Goal: Task Accomplishment & Management: Complete application form

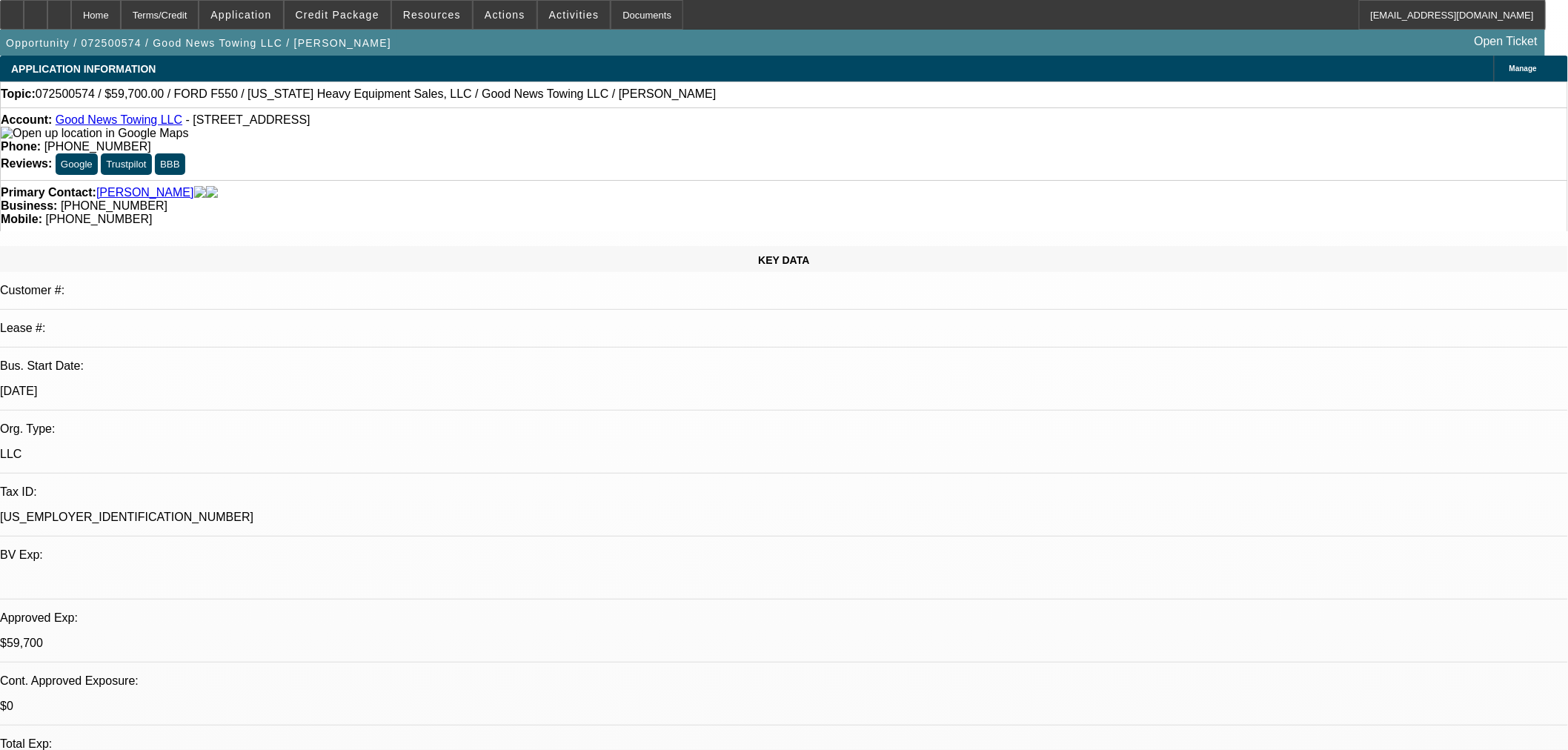
select select "0"
select select "2"
select select "0"
select select "6"
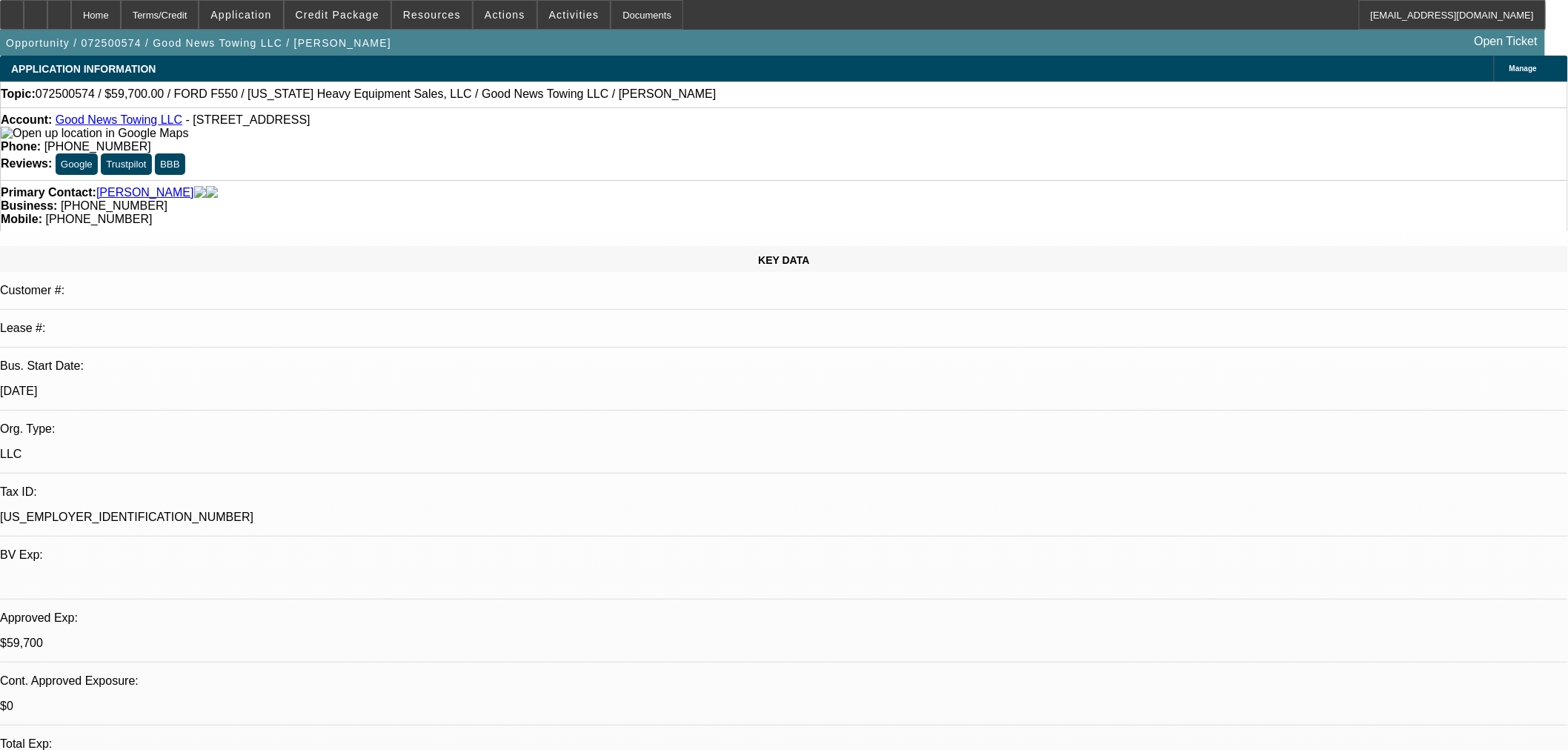
select select "0"
select select "2"
select select "0"
select select "6"
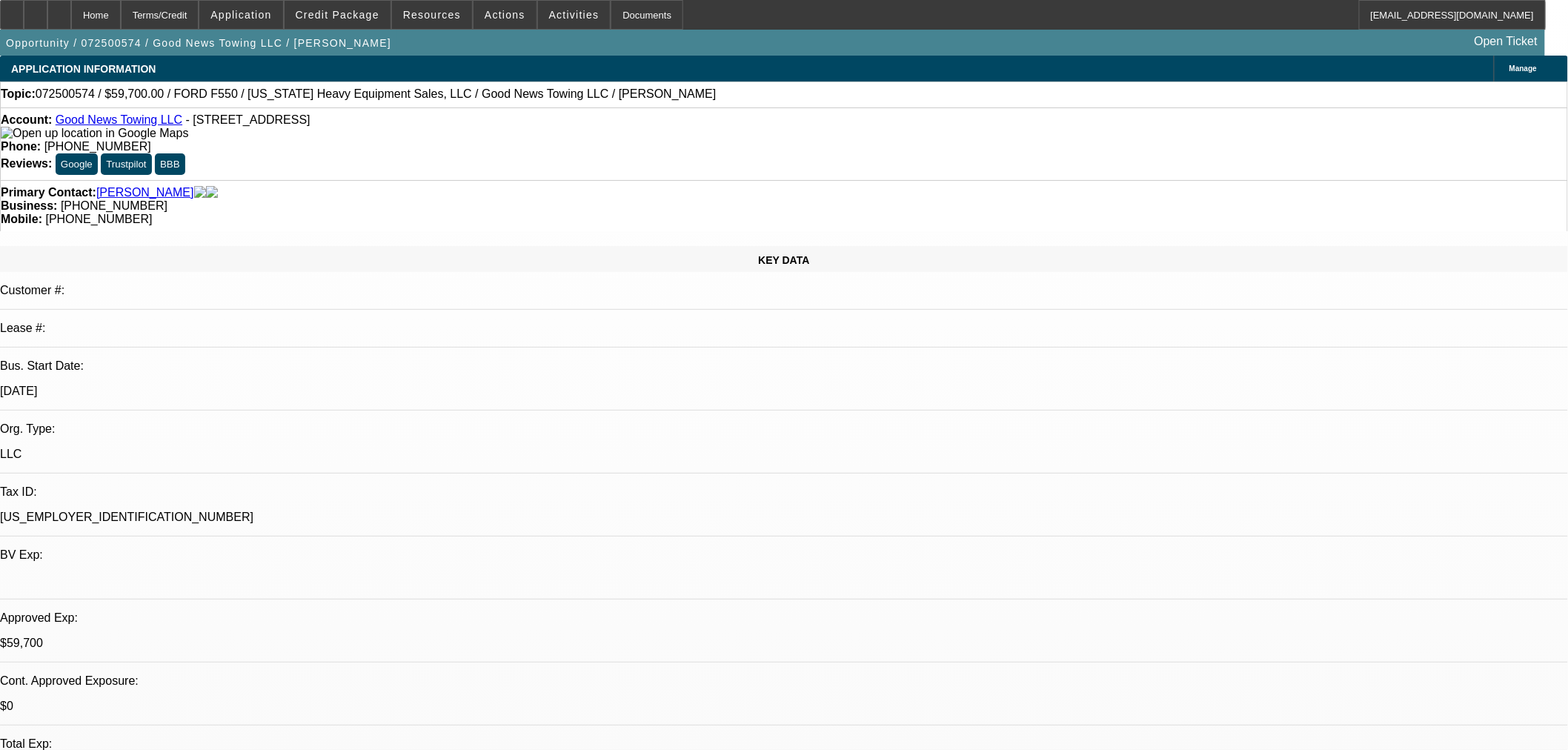
select select "0"
select select "2"
select select "0"
select select "6"
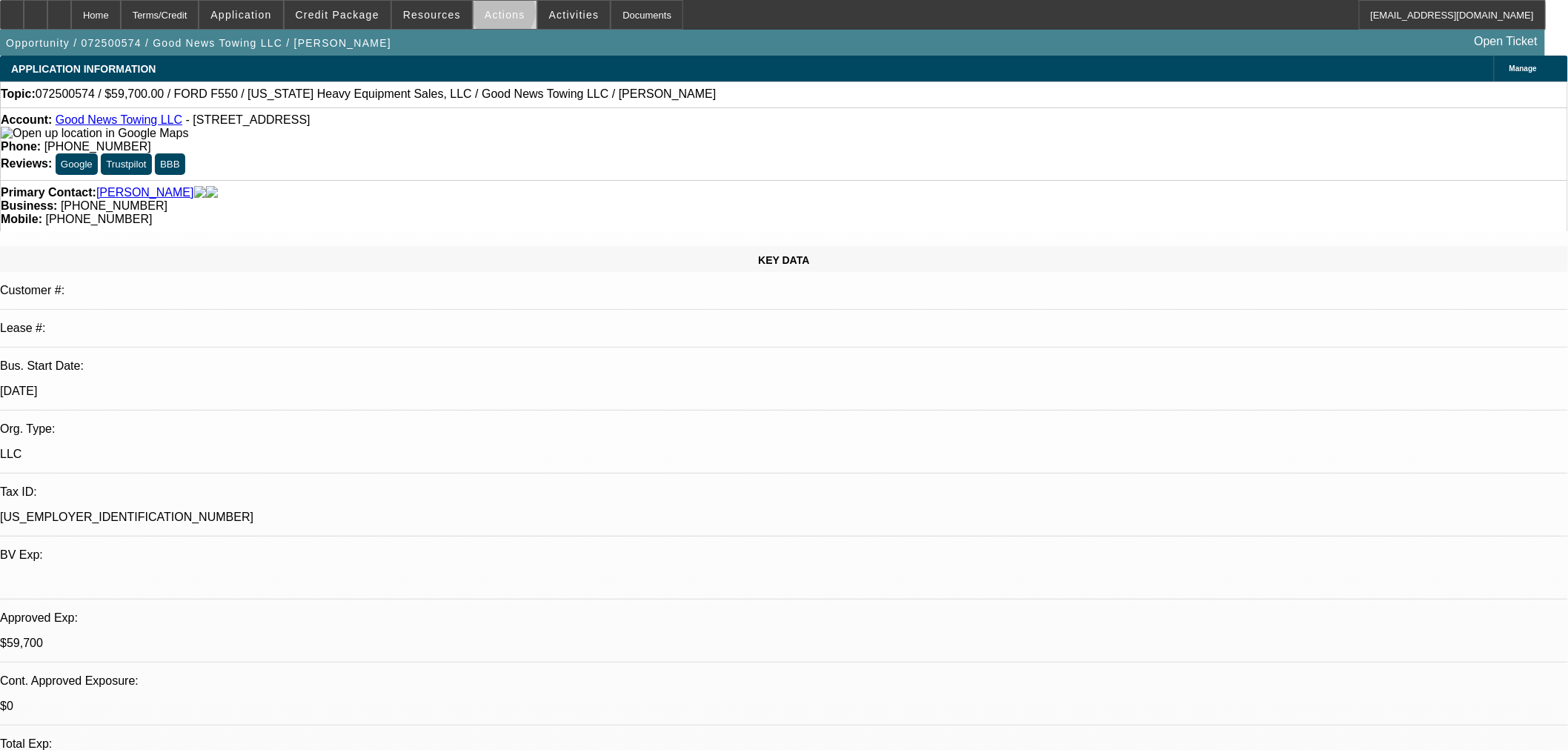
click at [498, 16] on span "Actions" at bounding box center [505, 15] width 41 height 12
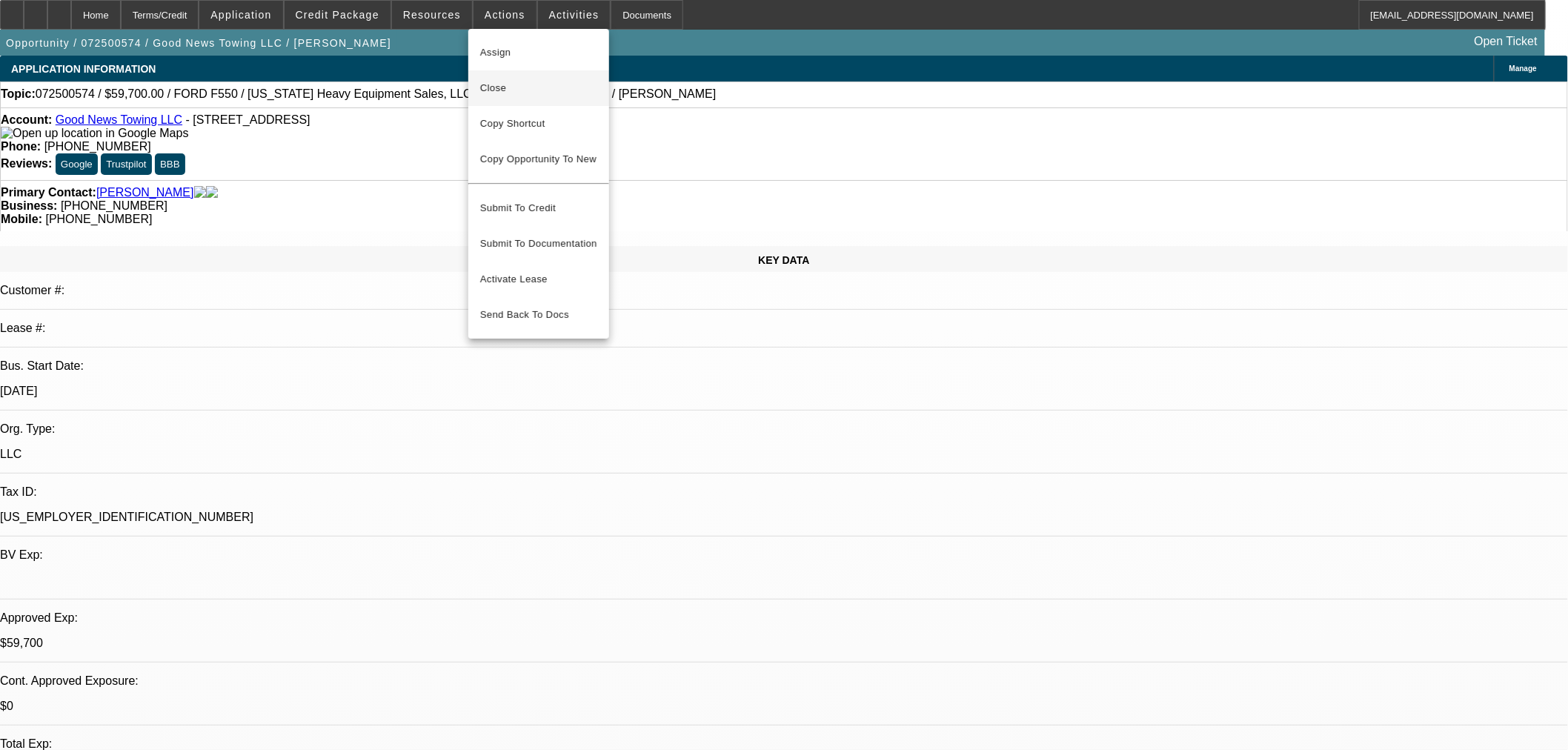
drag, startPoint x: 526, startPoint y: 85, endPoint x: 565, endPoint y: 99, distance: 41.4
click at [526, 86] on span "Close" at bounding box center [539, 88] width 117 height 18
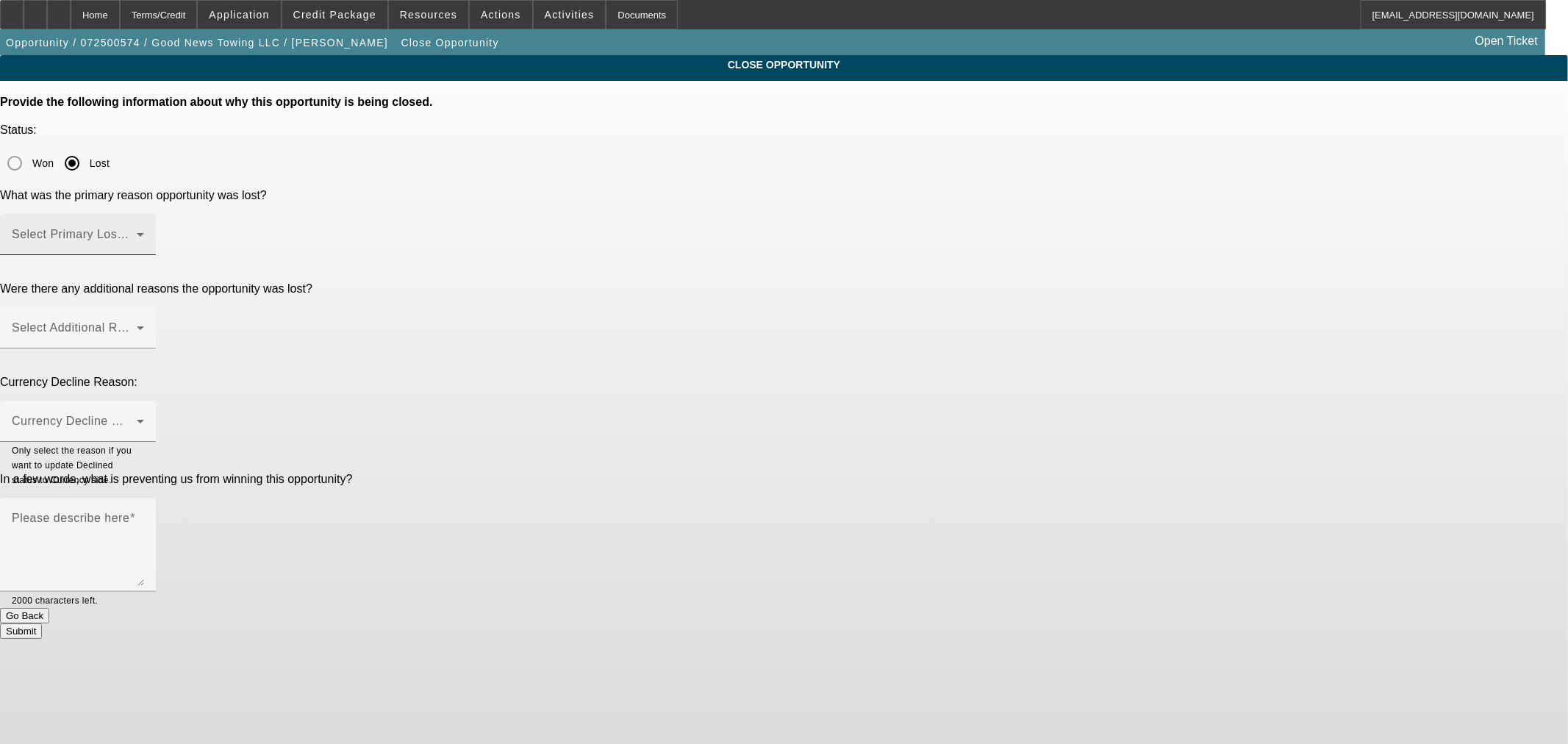
click at [137, 231] on span at bounding box center [74, 240] width 125 height 17
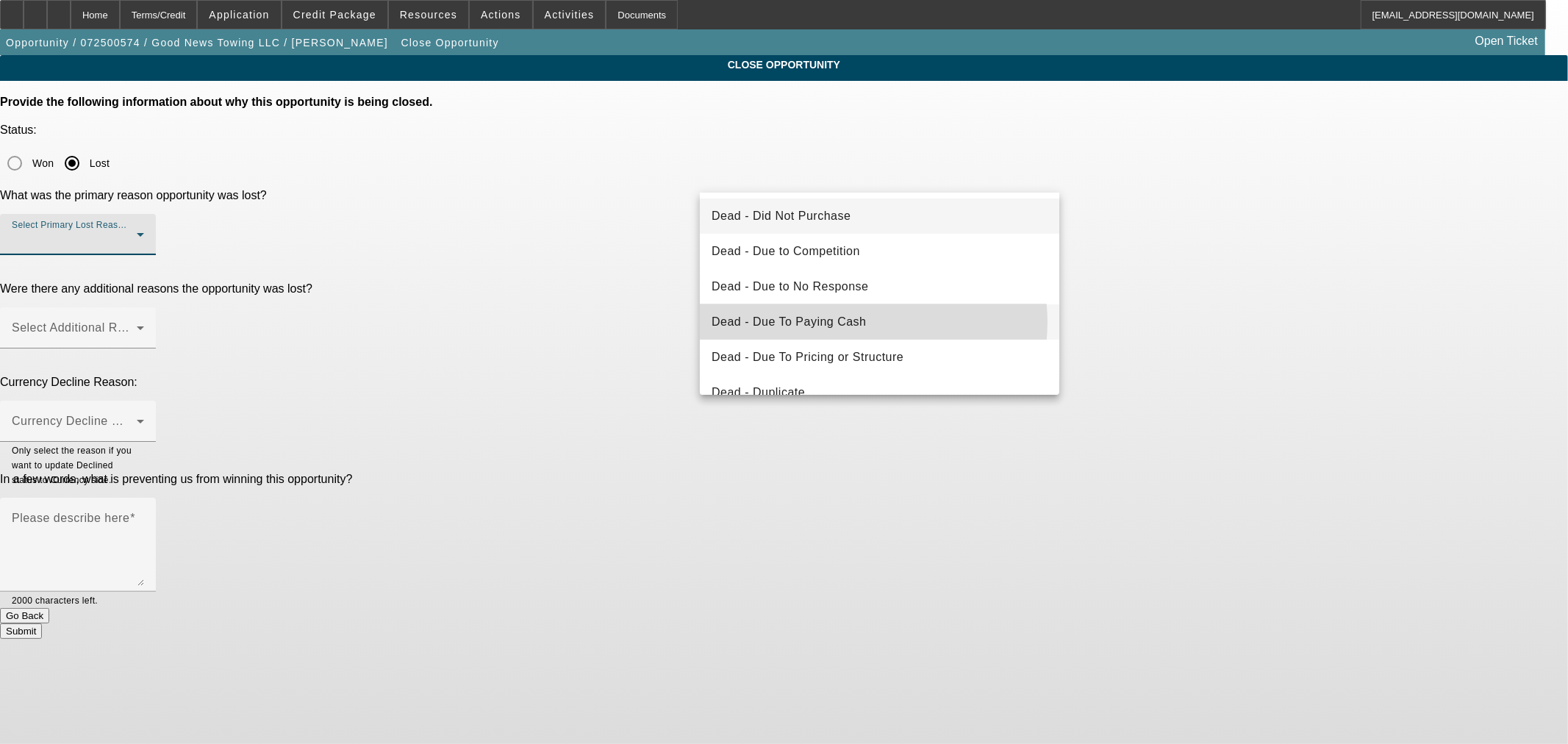
click at [864, 322] on span "Dead - Due To Paying Cash" at bounding box center [789, 322] width 155 height 17
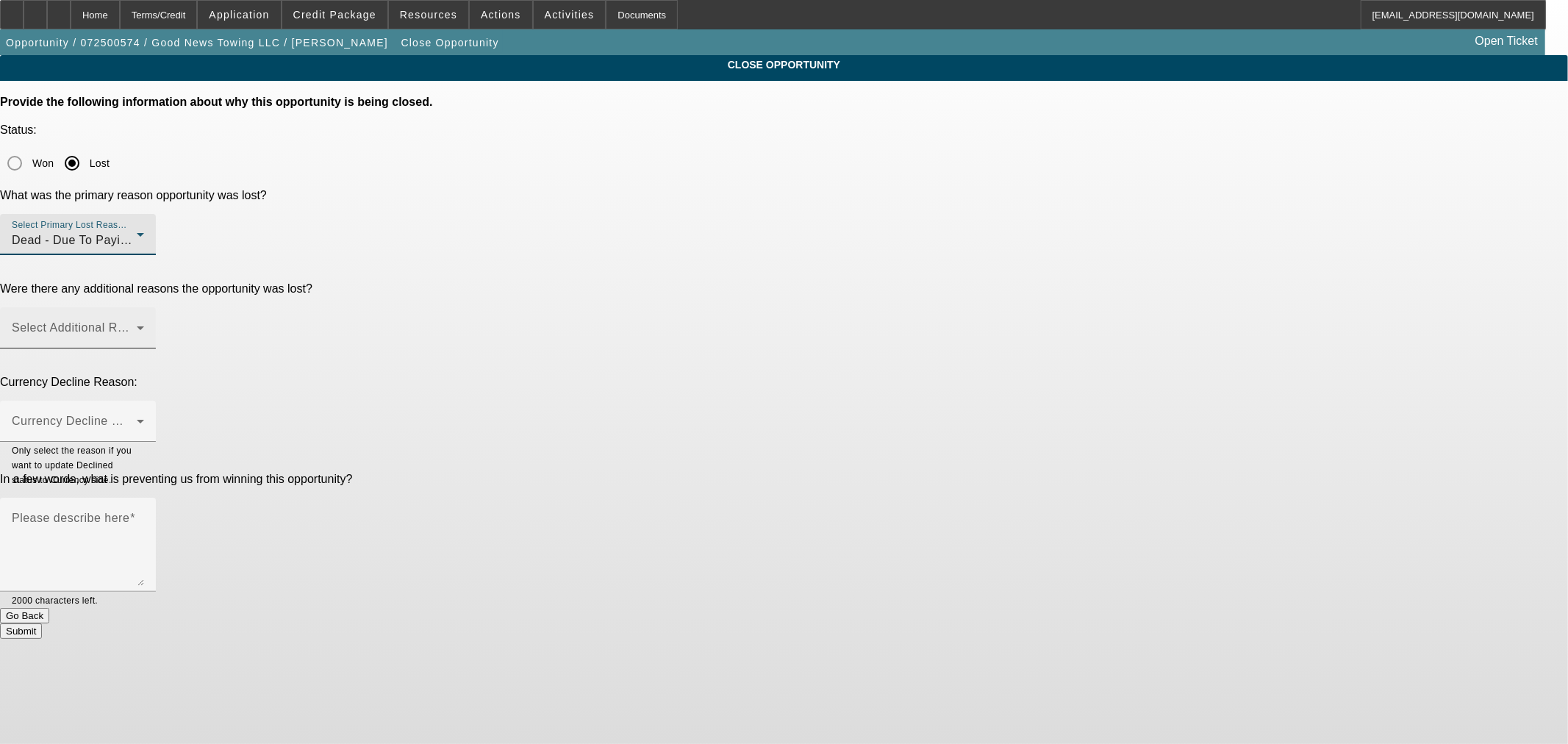
click at [137, 325] on span at bounding box center [74, 333] width 125 height 17
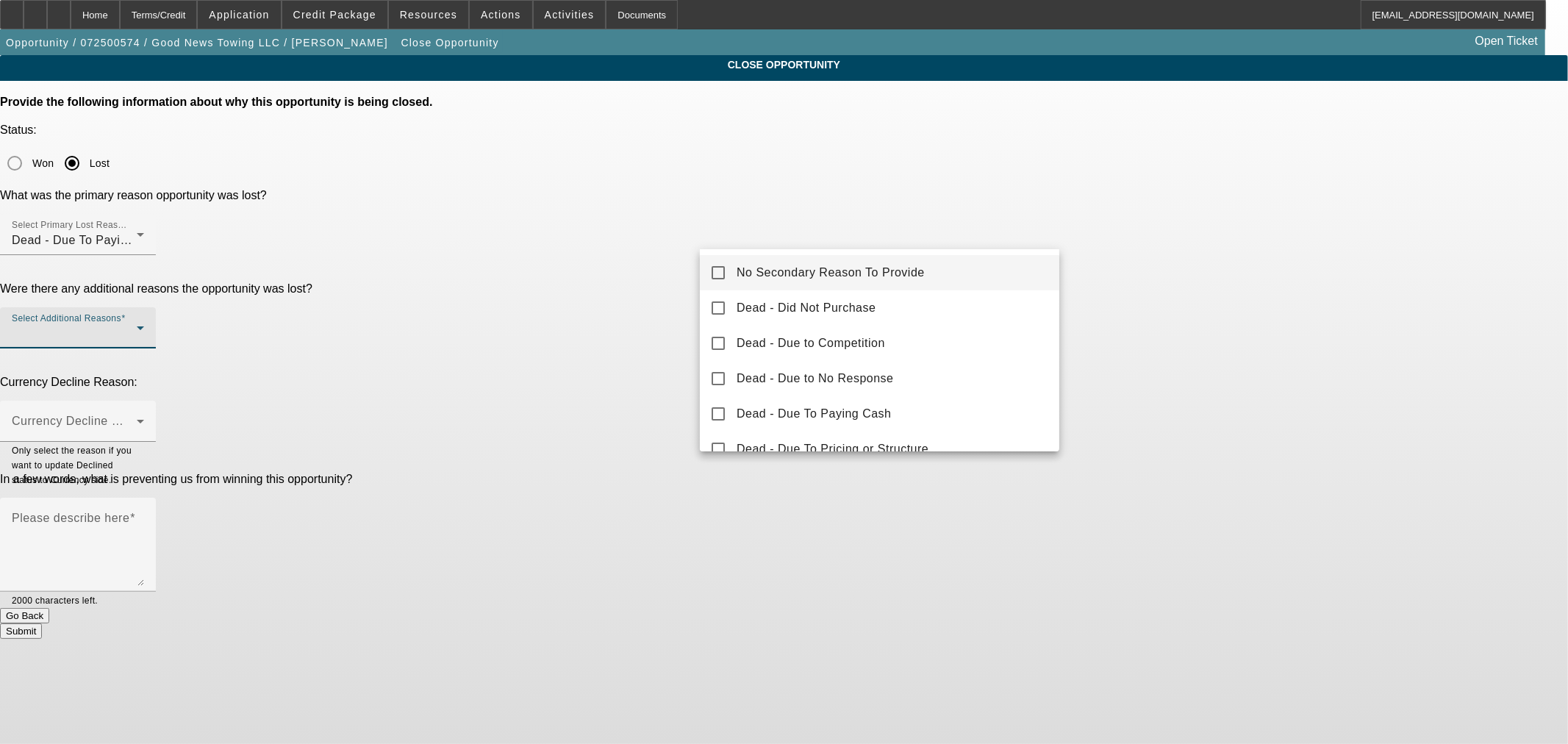
click at [837, 270] on span "No Secondary Reason To Provide" at bounding box center [830, 272] width 188 height 17
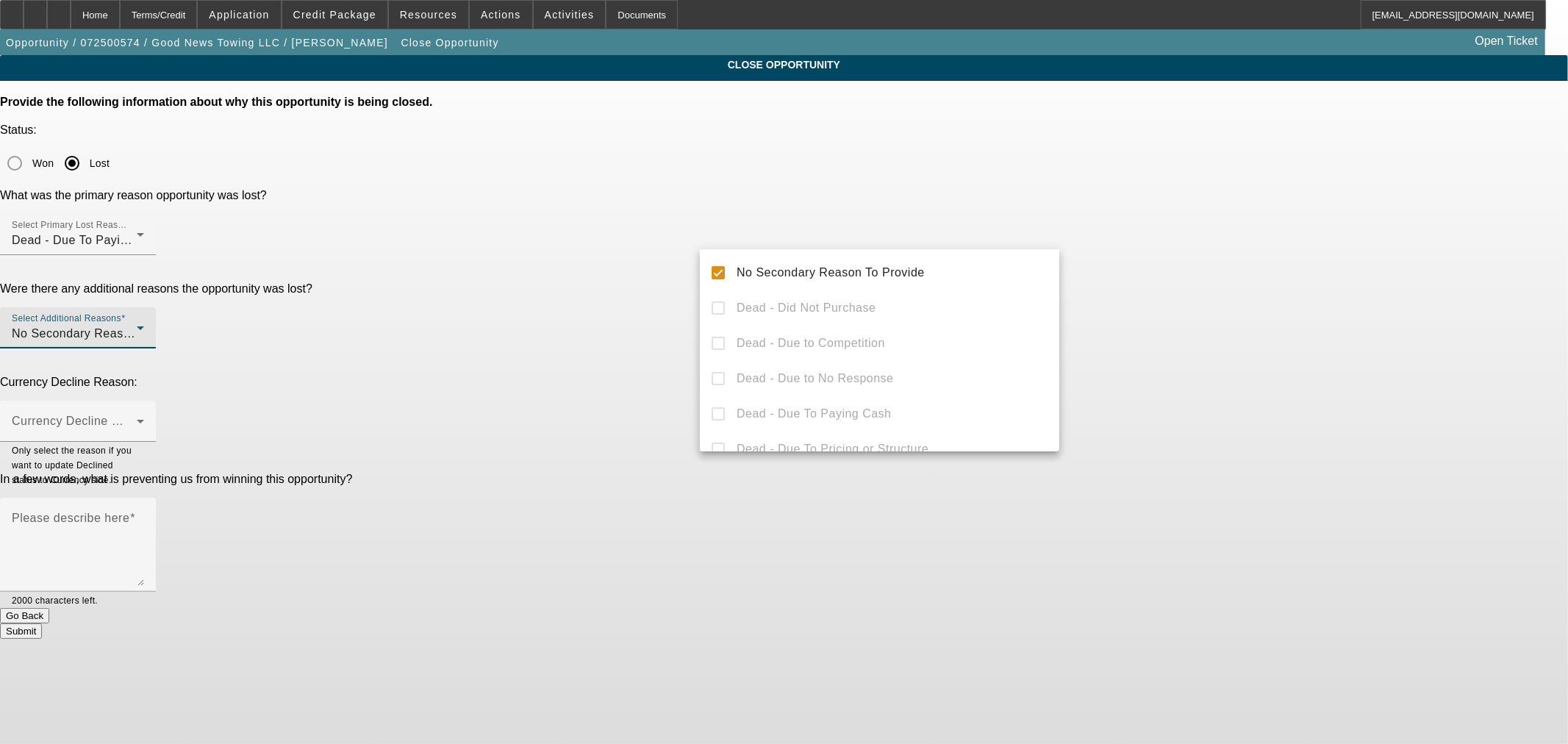
click at [628, 255] on div at bounding box center [784, 372] width 1568 height 744
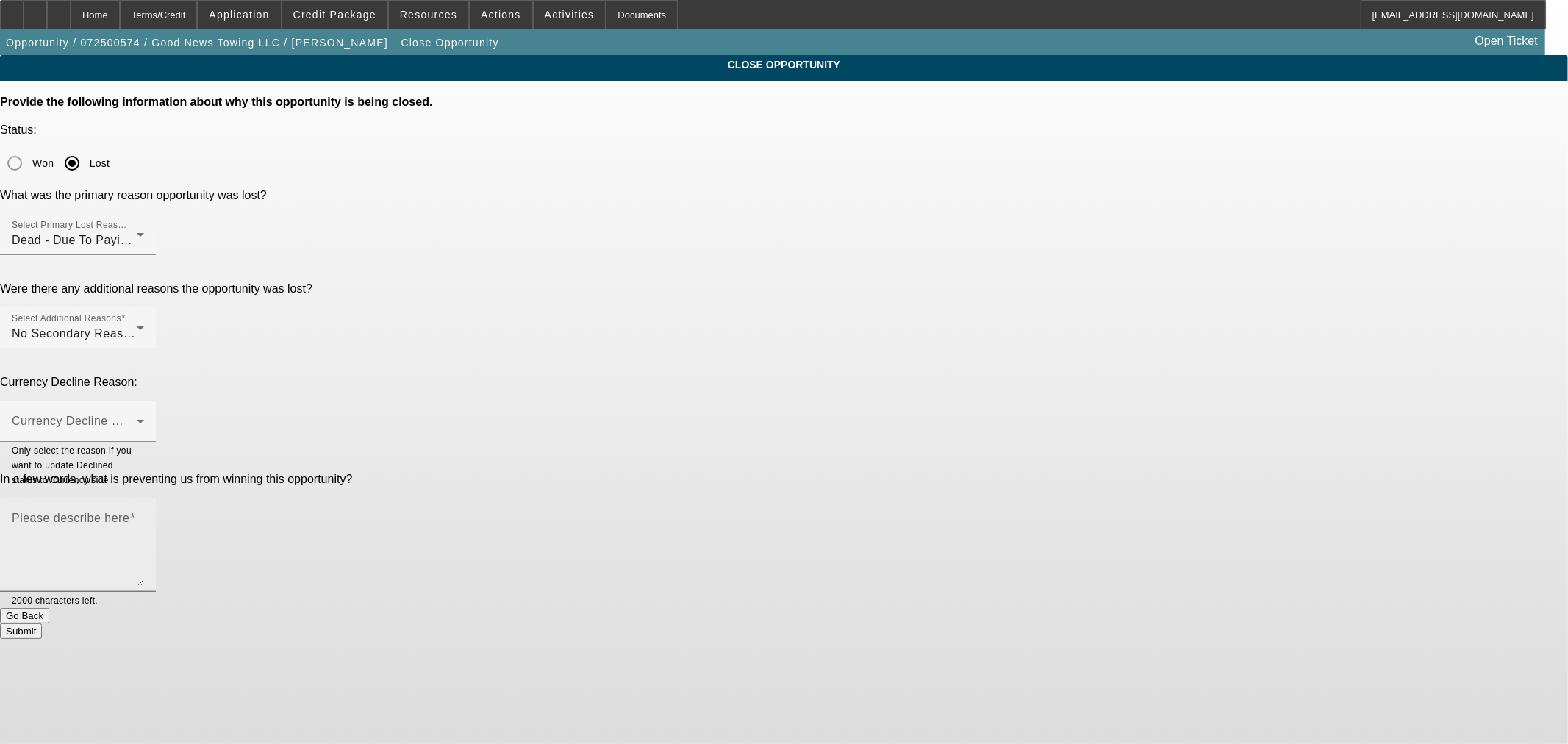
click at [144, 515] on textarea "Please describe here" at bounding box center [78, 550] width 133 height 71
paste textarea "He paid cash."
type textarea "He paid cash."
click at [42, 624] on button "Submit" at bounding box center [21, 631] width 42 height 16
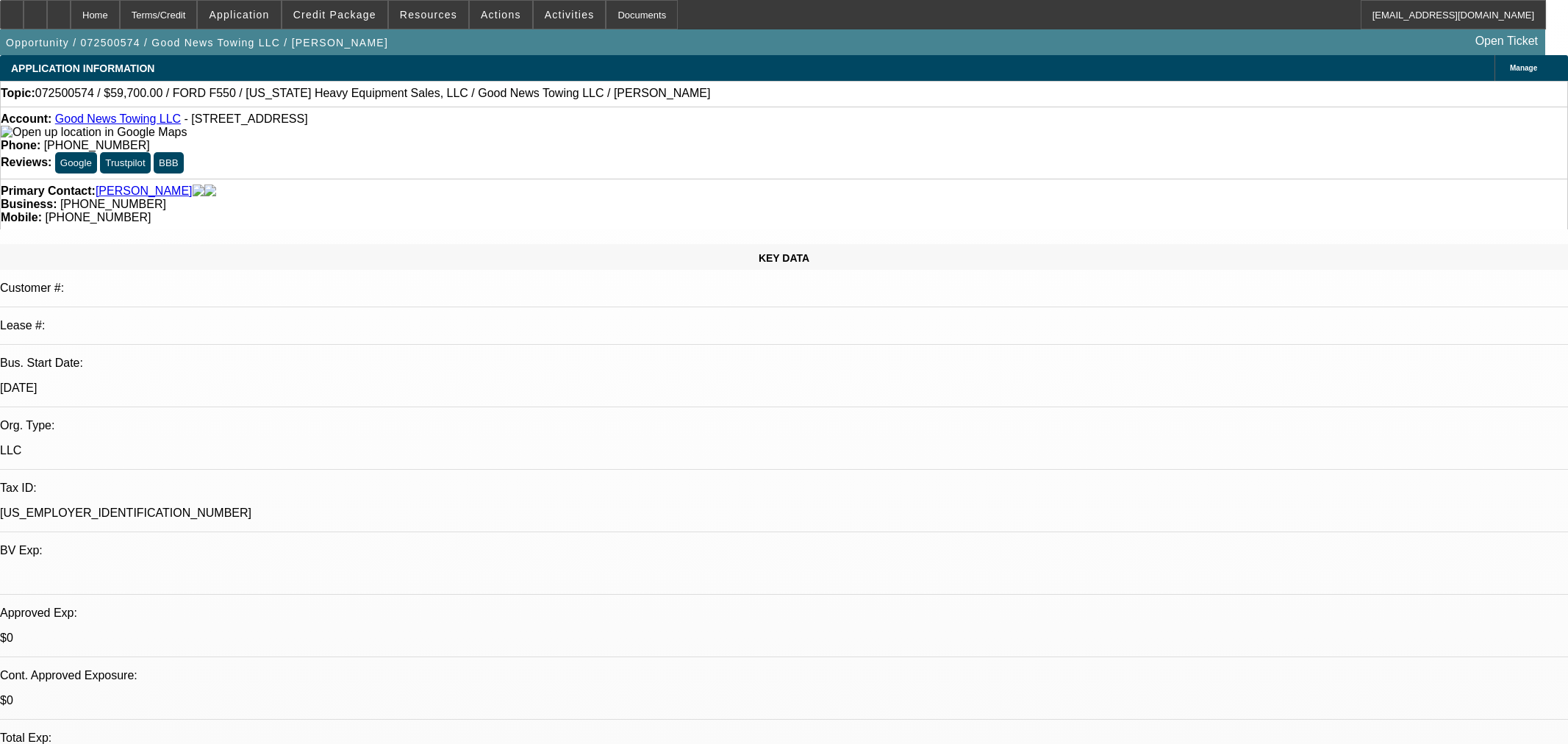
select select "0"
select select "2"
select select "0"
select select "6"
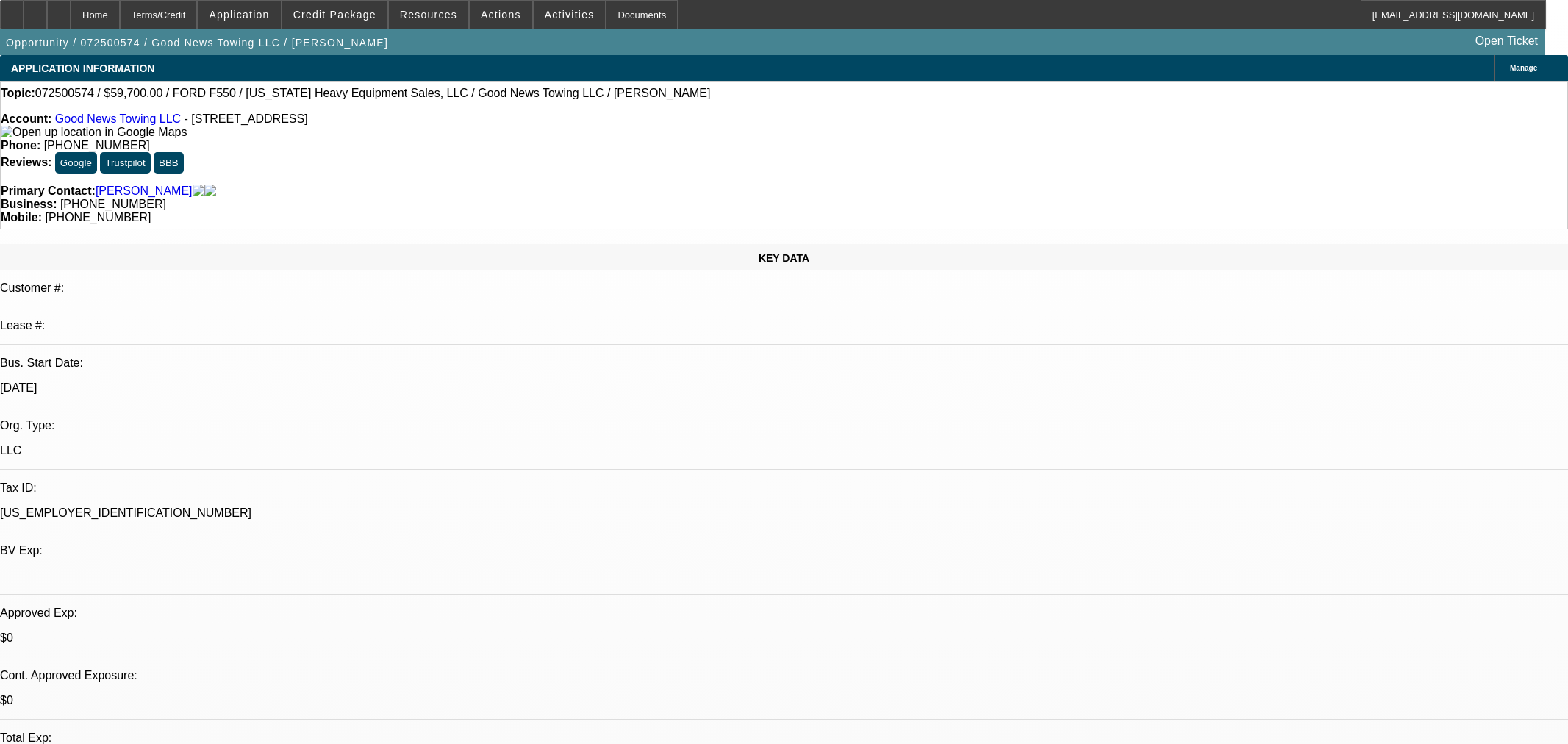
select select "0"
select select "2"
select select "0"
select select "6"
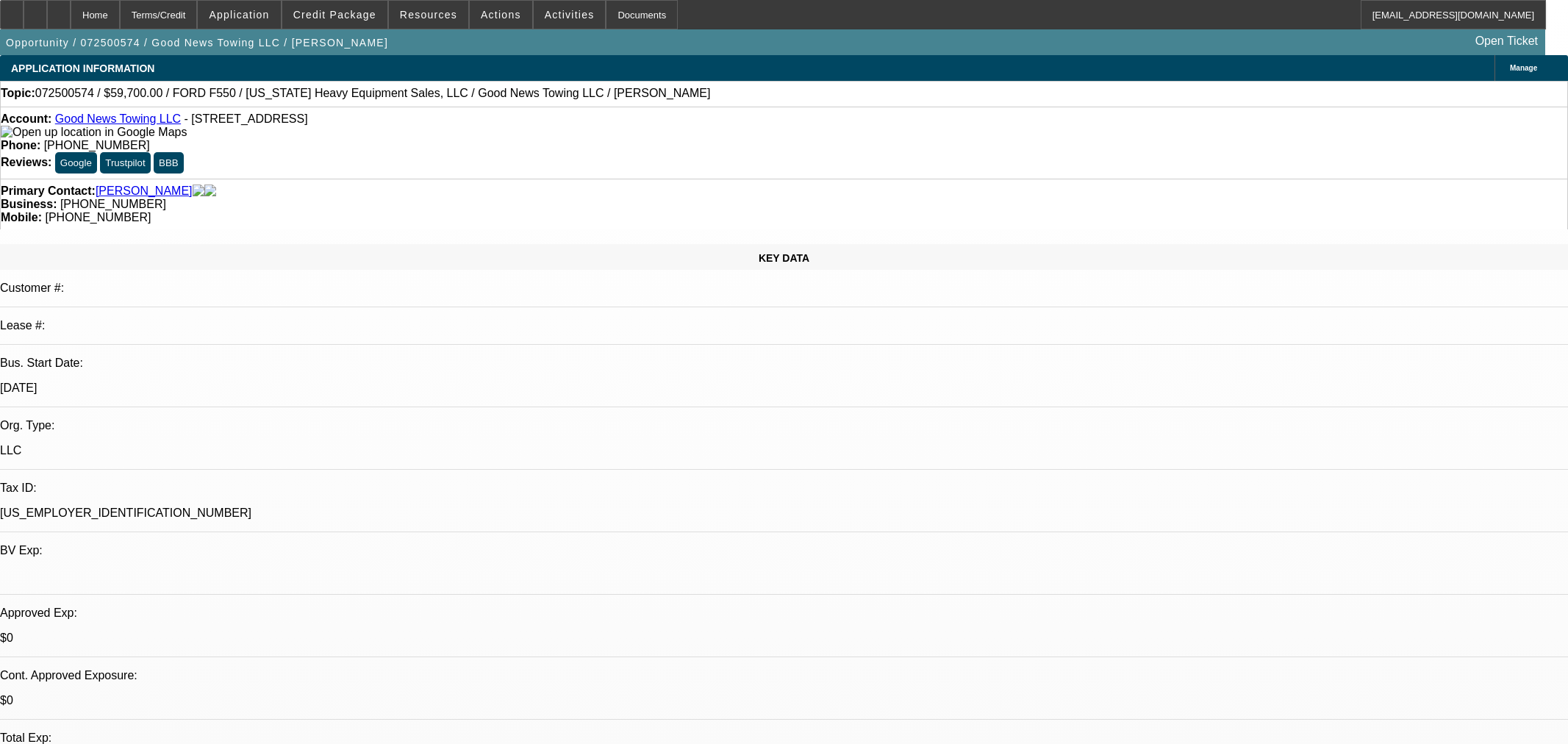
select select "0"
select select "2"
select select "0"
select select "6"
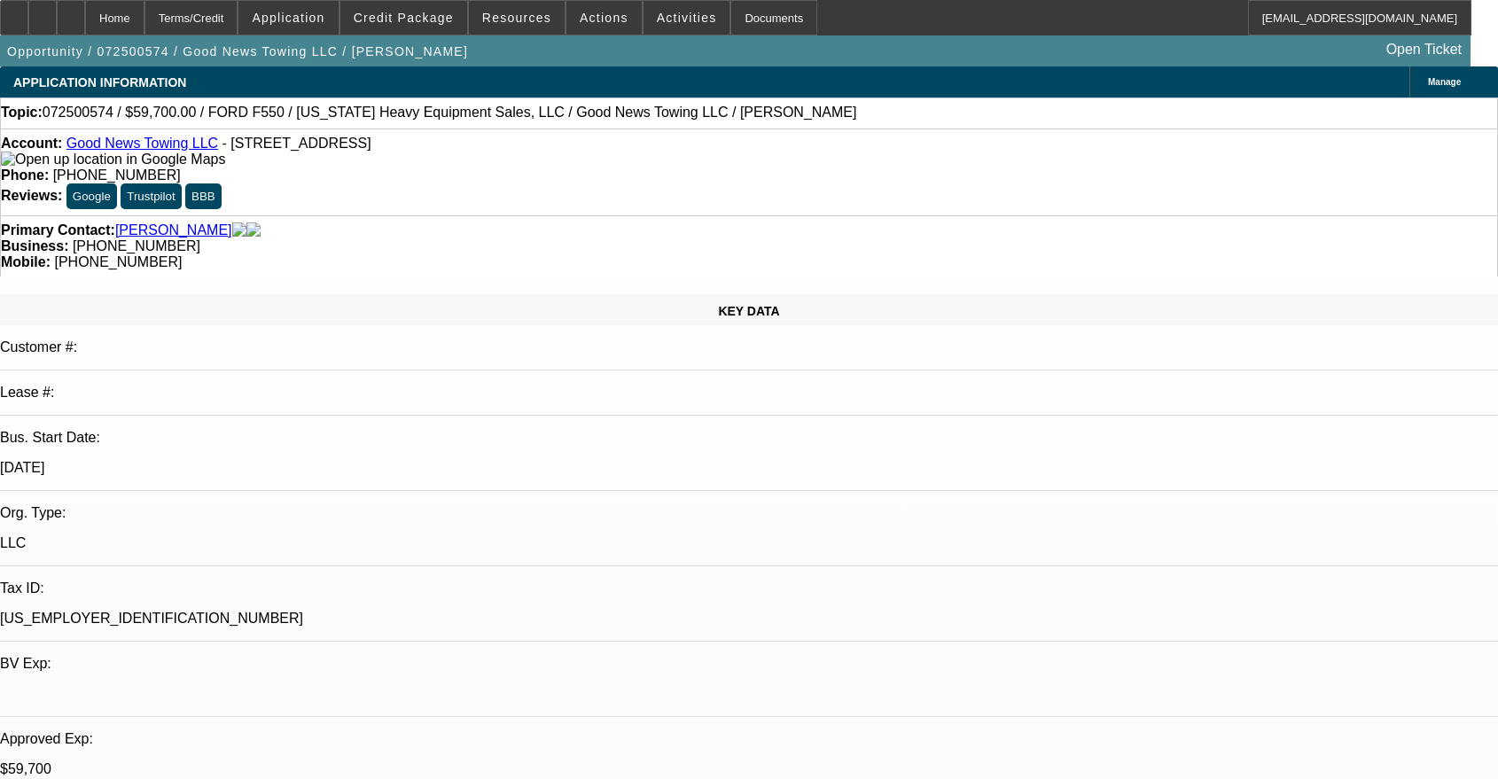
select select "0"
select select "2"
select select "0"
select select "6"
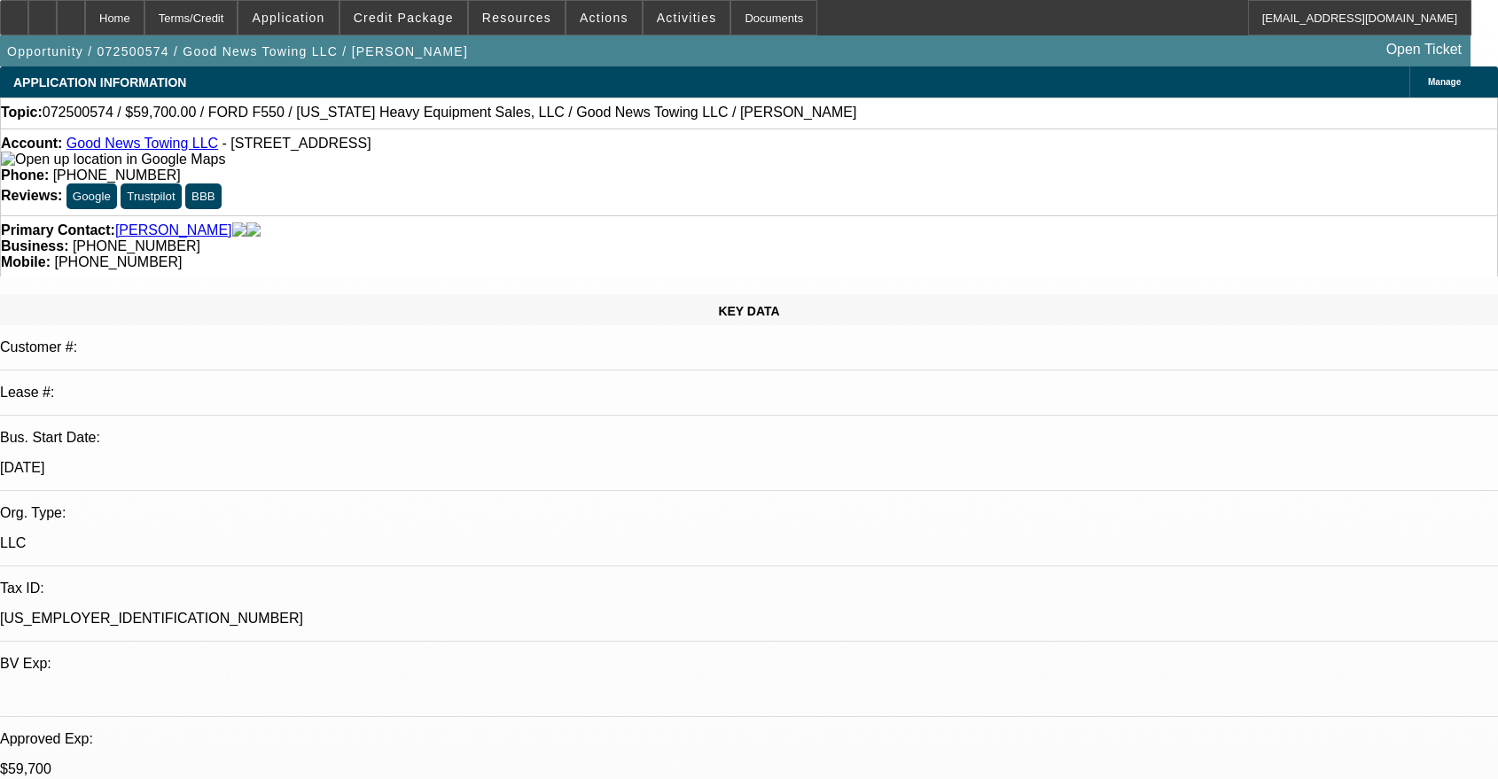
select select "0"
select select "2"
select select "0"
select select "6"
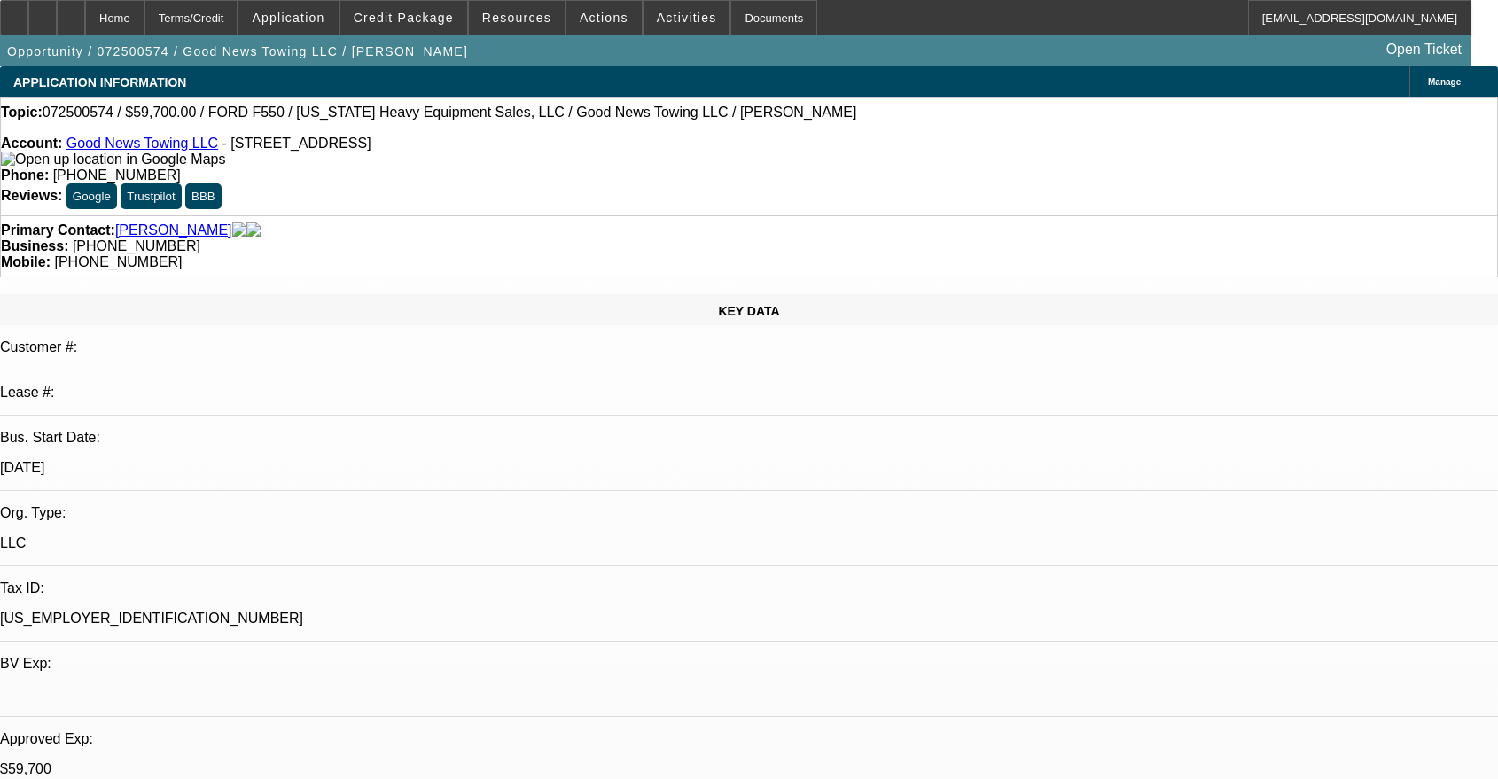
select select "0"
select select "2"
select select "0"
select select "6"
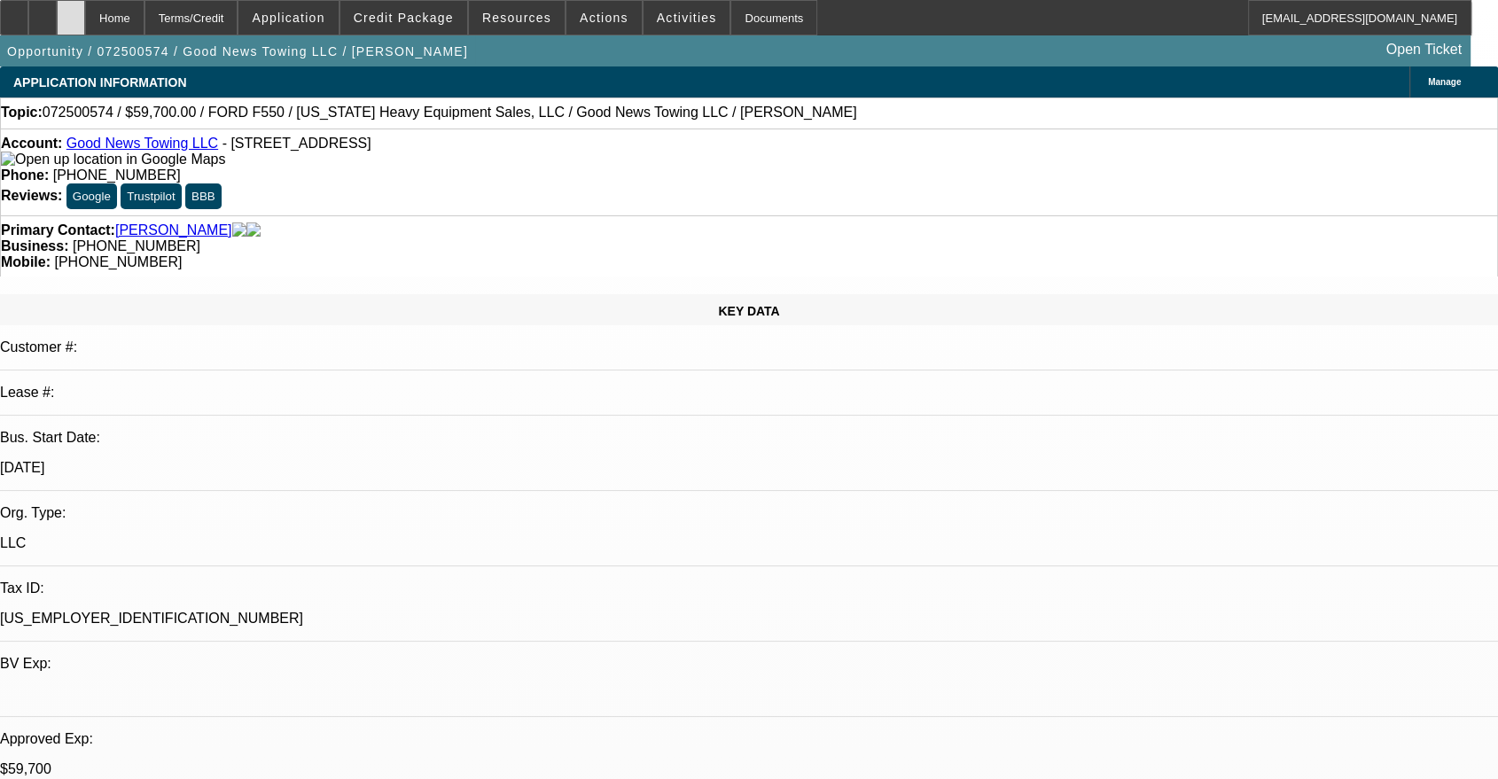
click at [85, 24] on div at bounding box center [71, 17] width 28 height 35
select select "0"
select select "2"
select select "0"
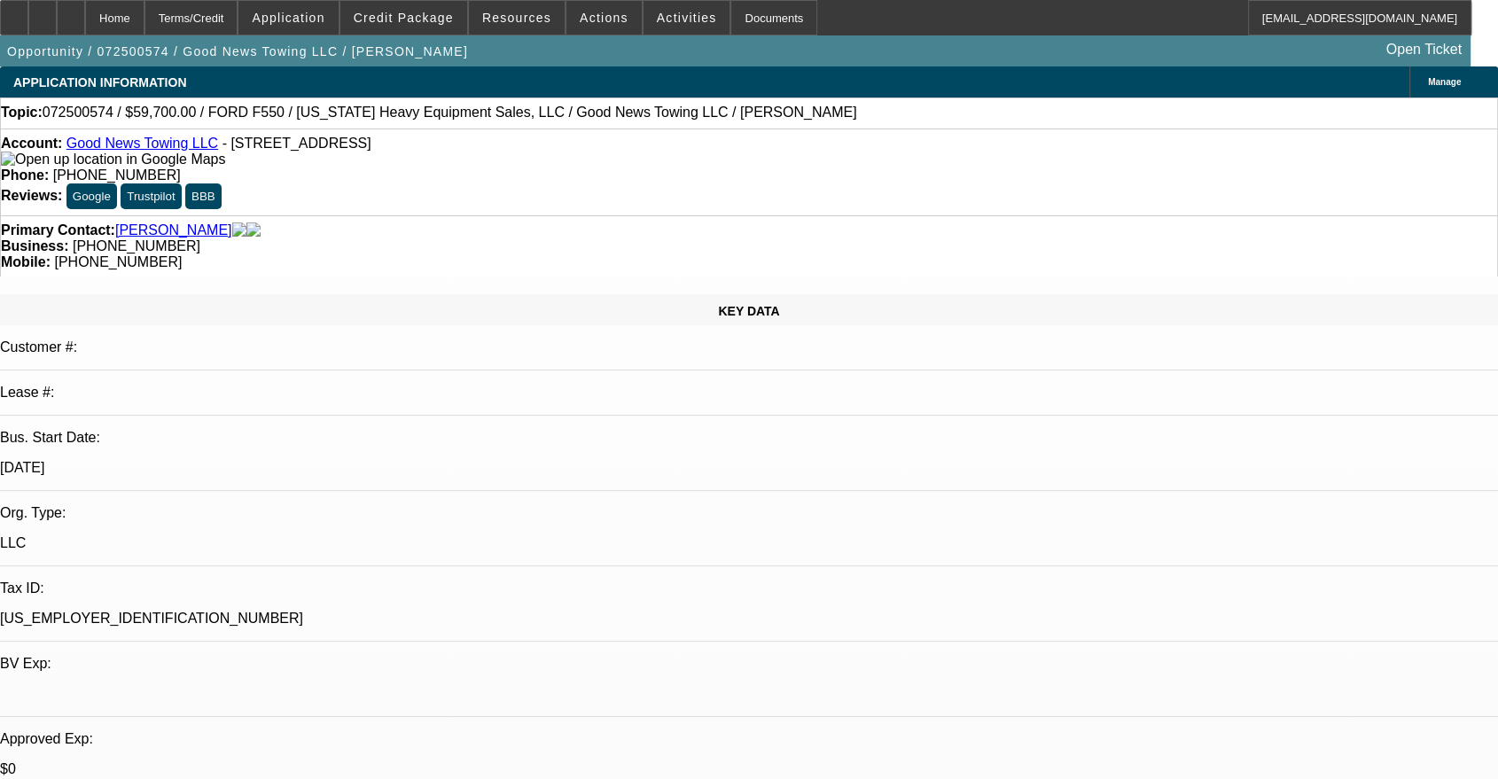
select select "6"
select select "0"
select select "2"
select select "0"
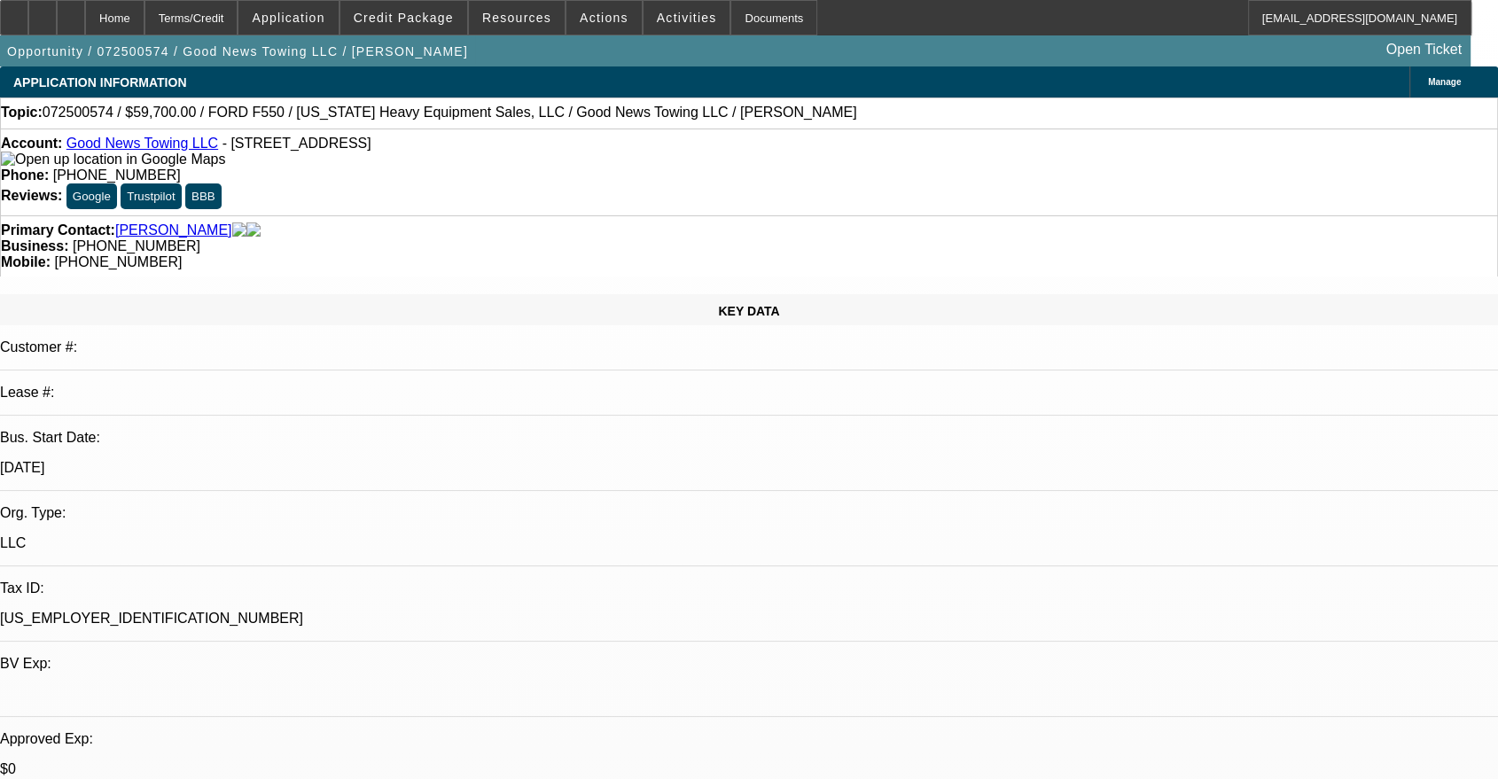
select select "6"
select select "0"
select select "2"
select select "0"
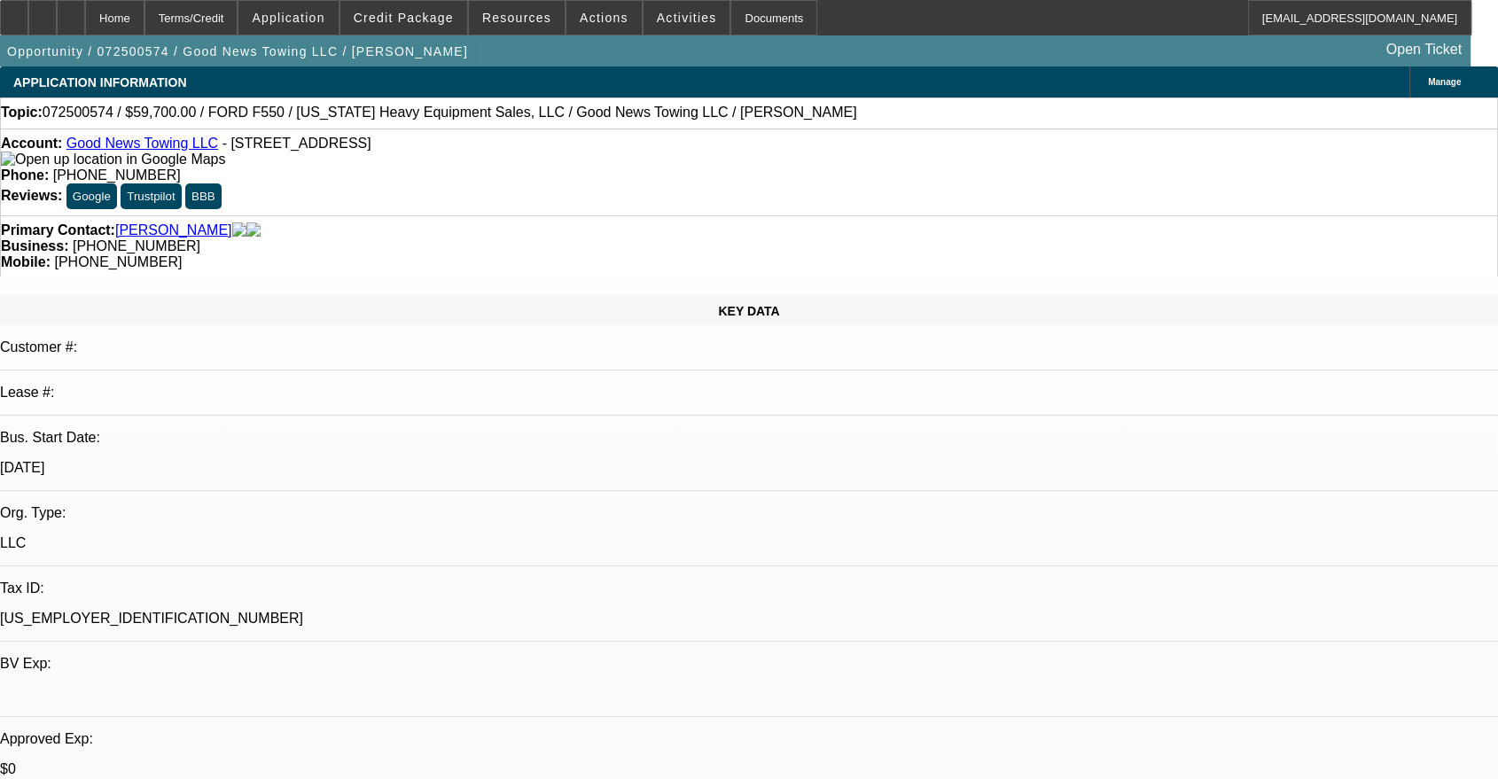
select select "6"
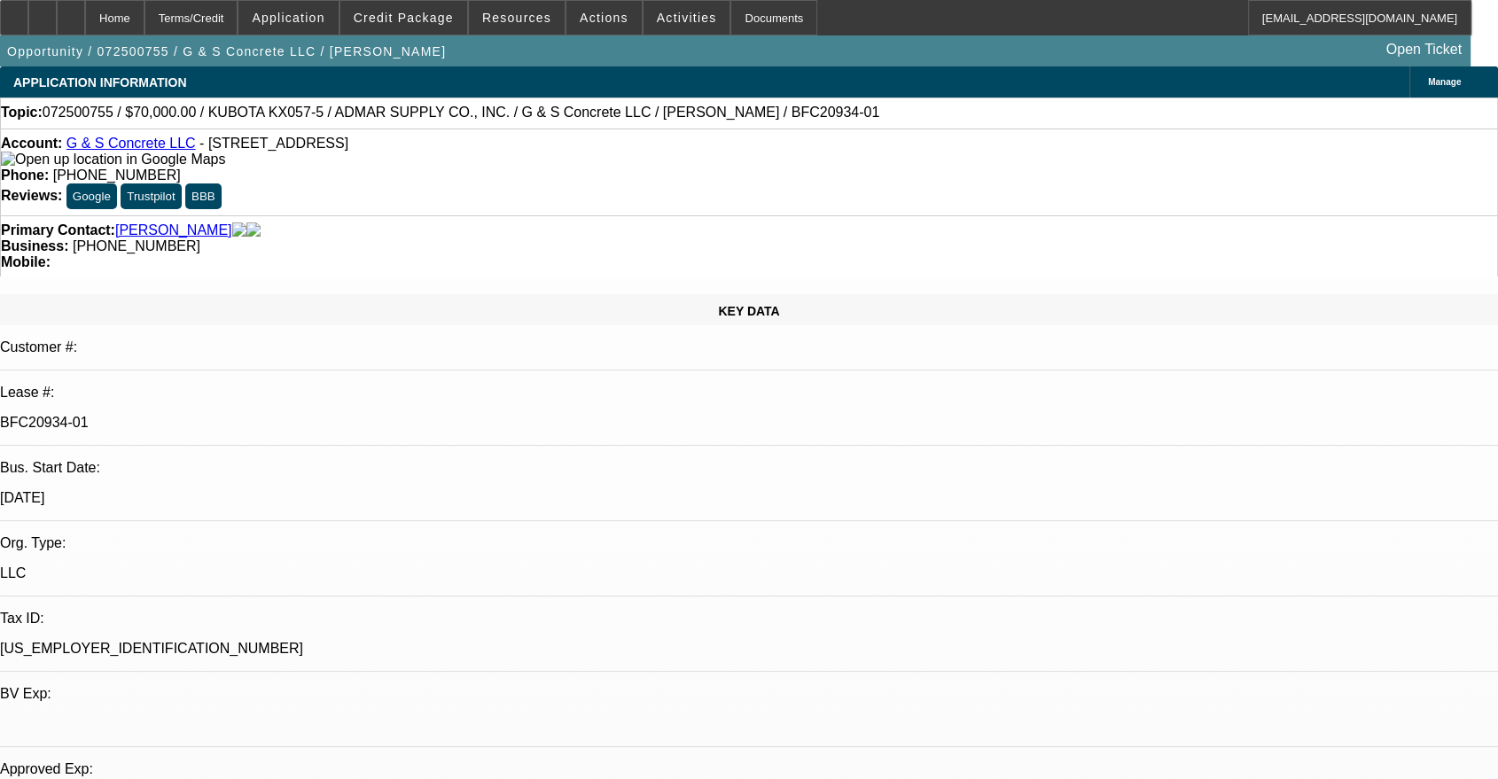
select select "0"
select select "2"
select select "0"
select select "6"
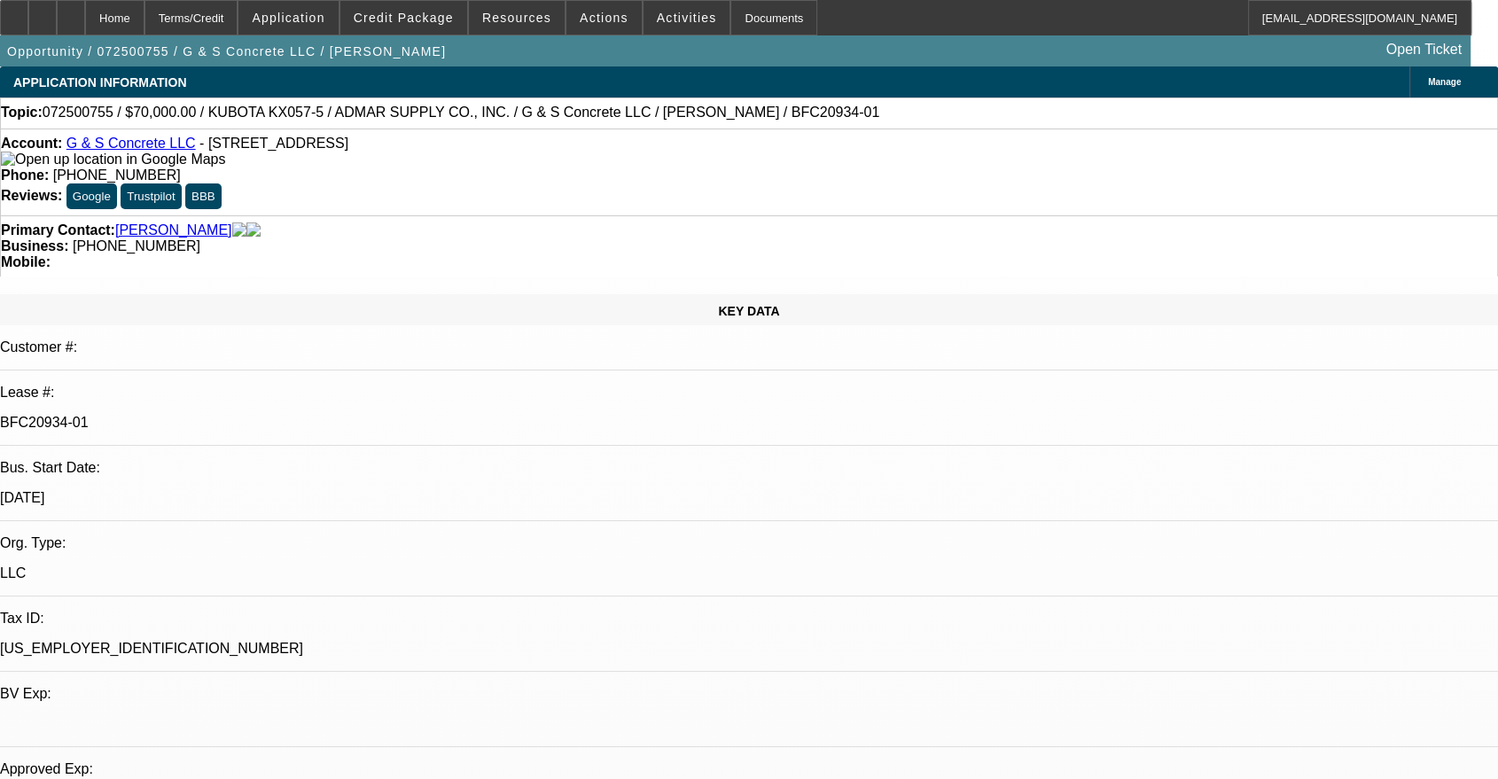
select select "0"
select select "2"
select select "0"
select select "6"
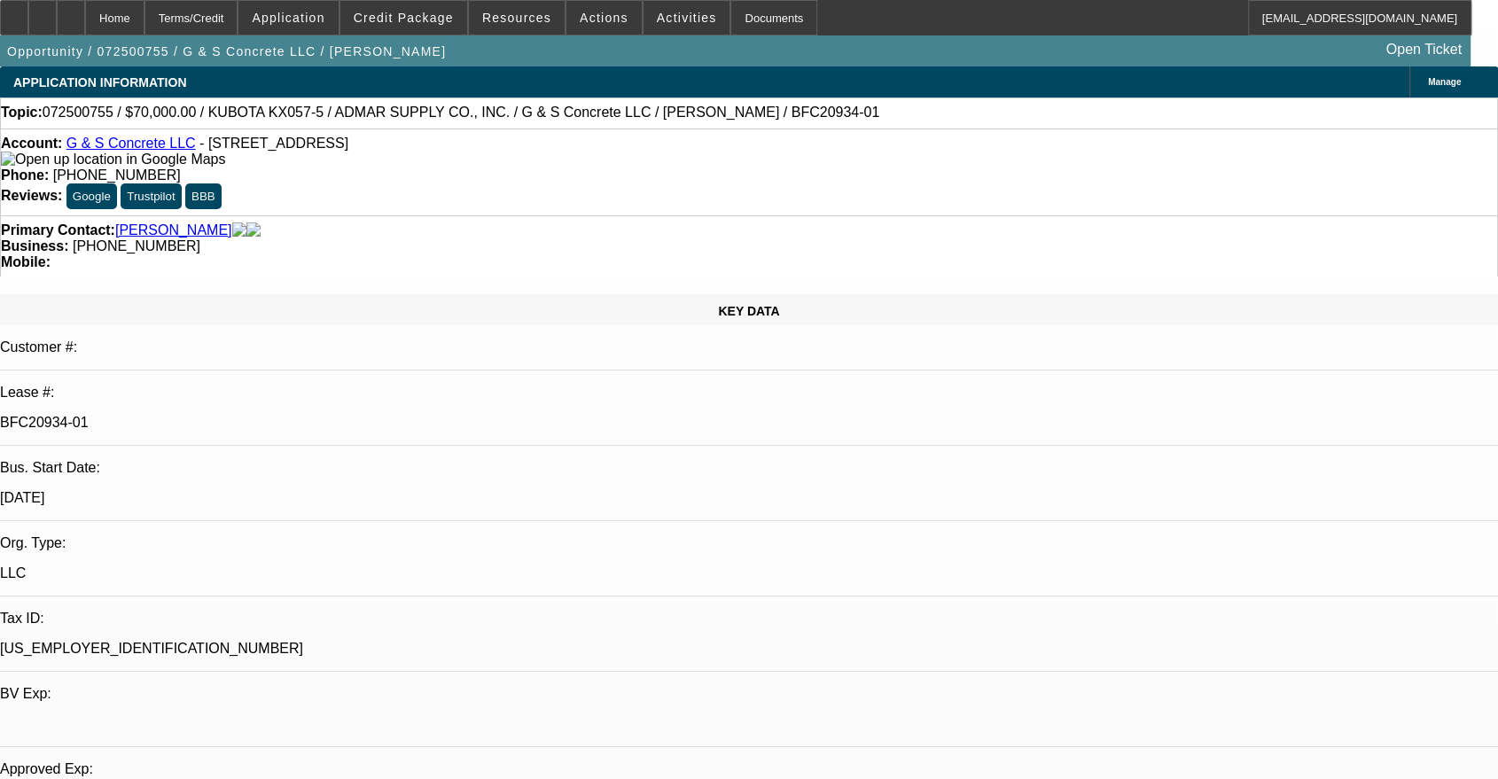
select select "0"
select select "2"
select select "0"
select select "6"
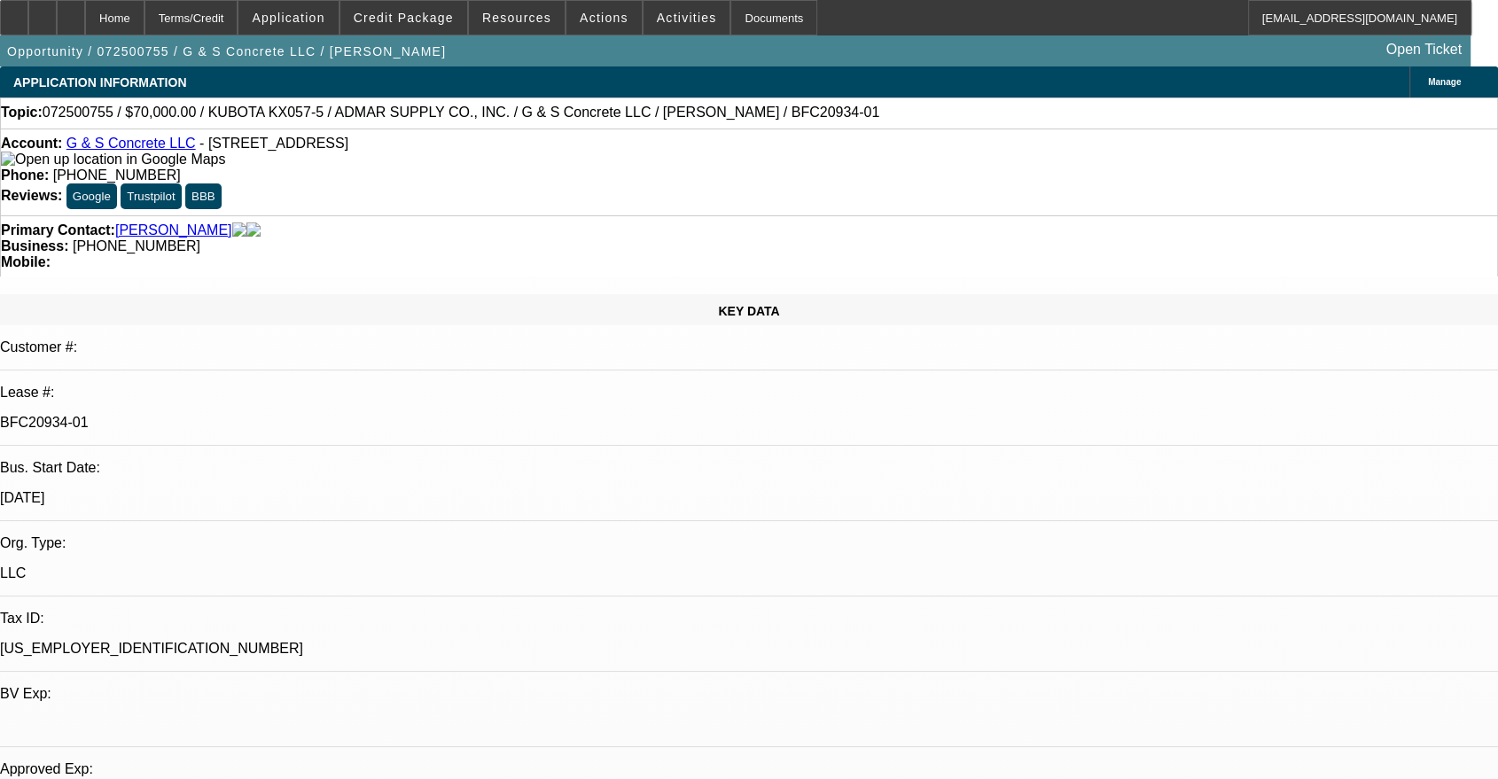
select select "0"
select select "2"
select select "0"
select select "6"
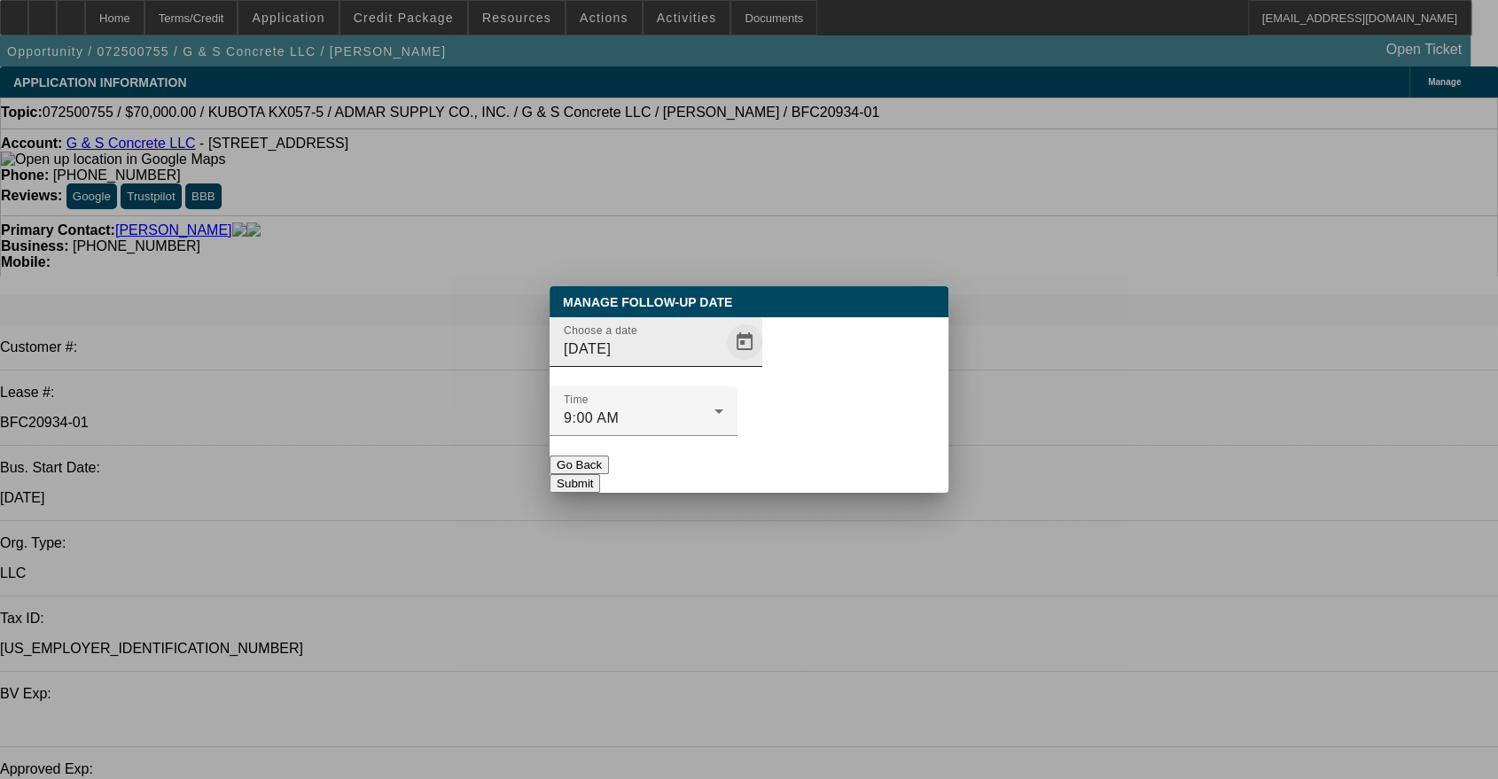
click at [723, 363] on span "Open calendar" at bounding box center [744, 342] width 43 height 43
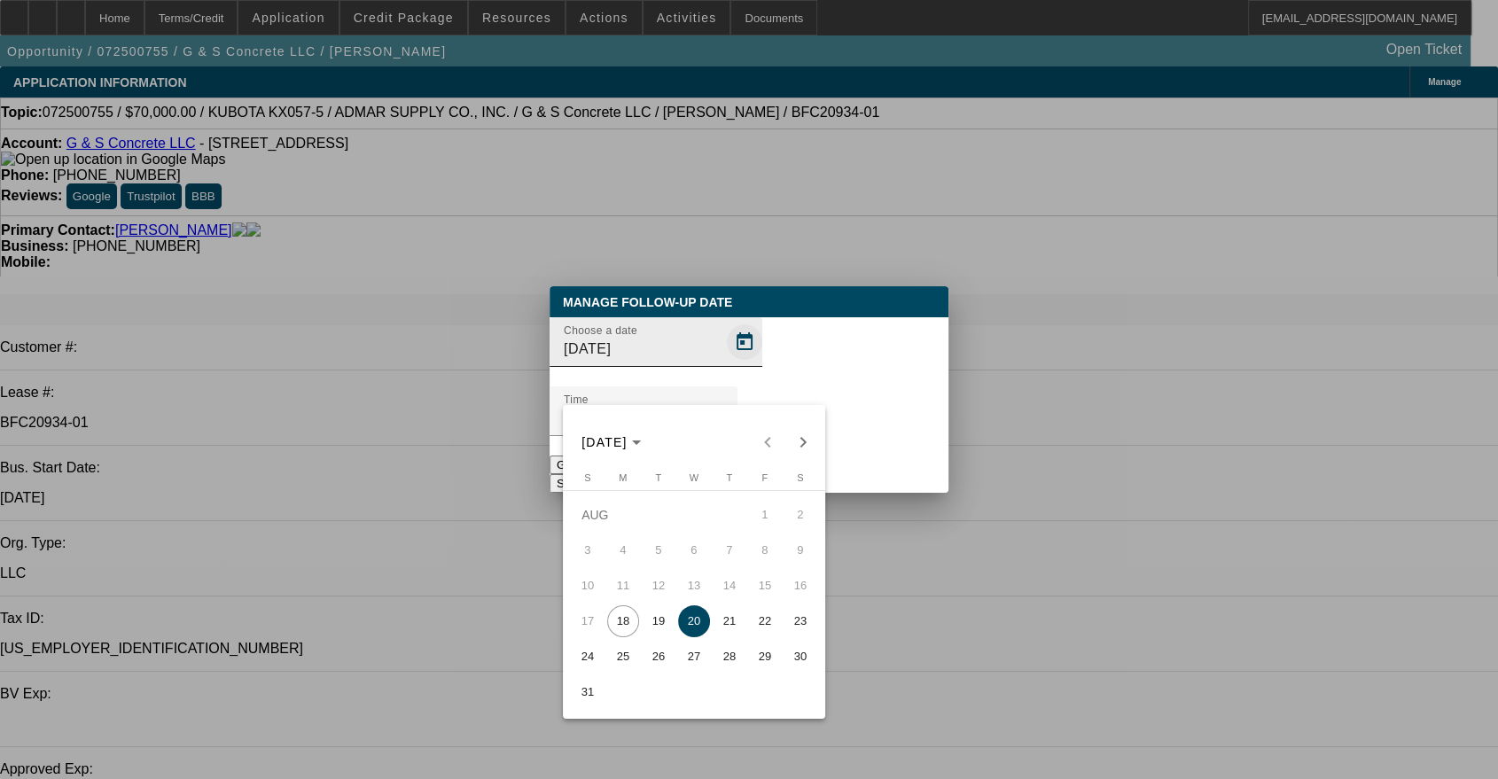
click at [709, 380] on div at bounding box center [749, 389] width 1498 height 779
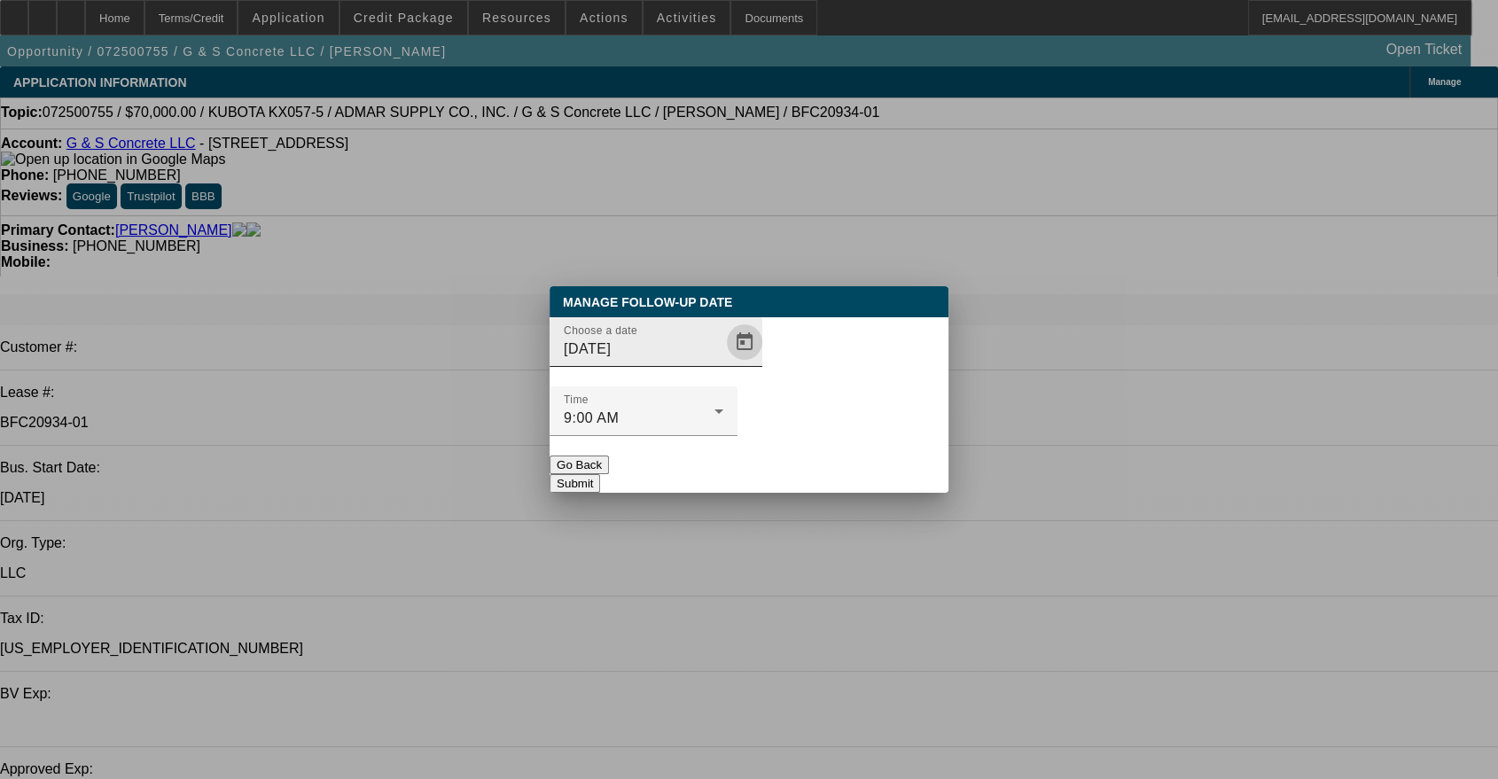
click at [723, 363] on span "Open calendar" at bounding box center [744, 342] width 43 height 43
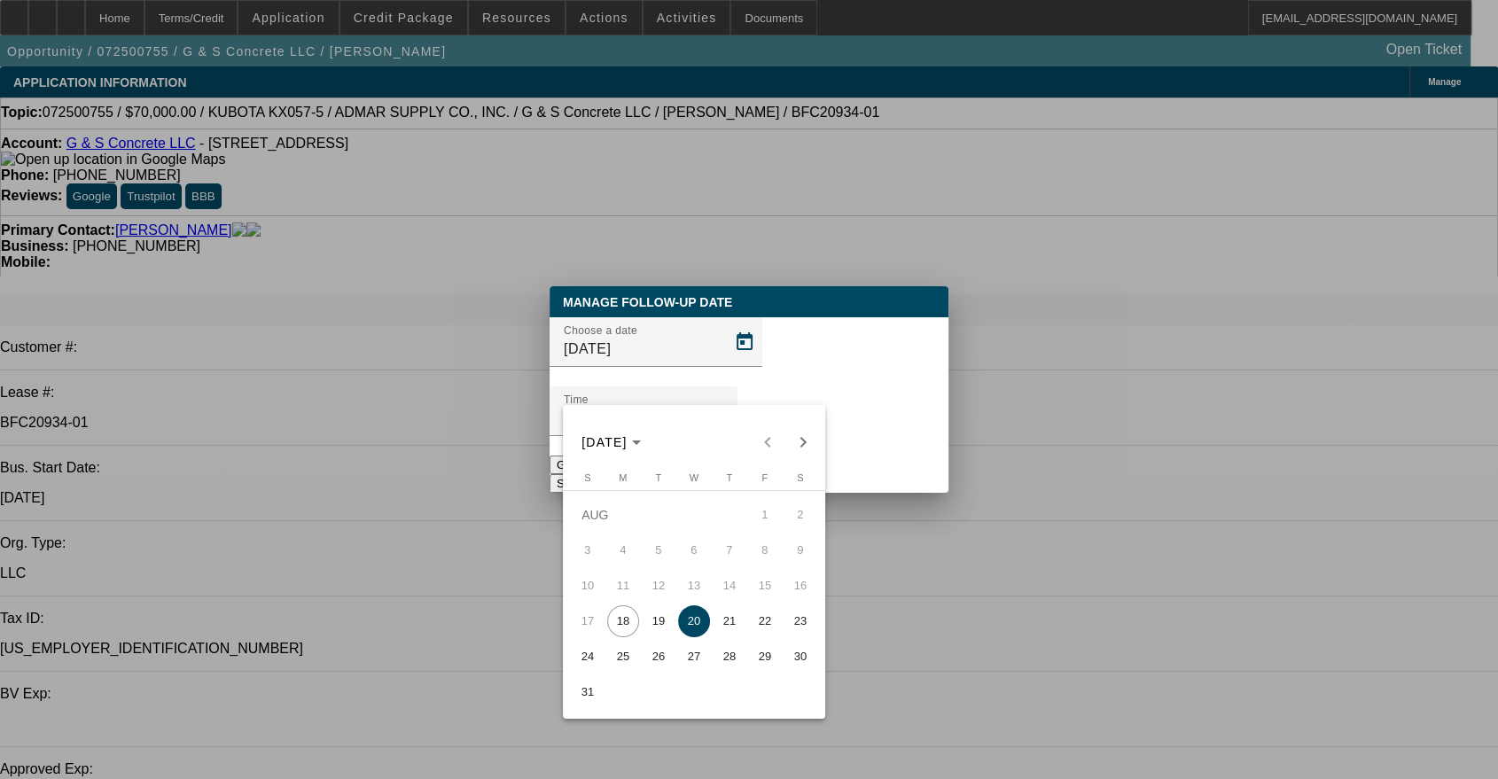
click at [620, 625] on span "18" at bounding box center [623, 621] width 32 height 32
type input "8/18/2025"
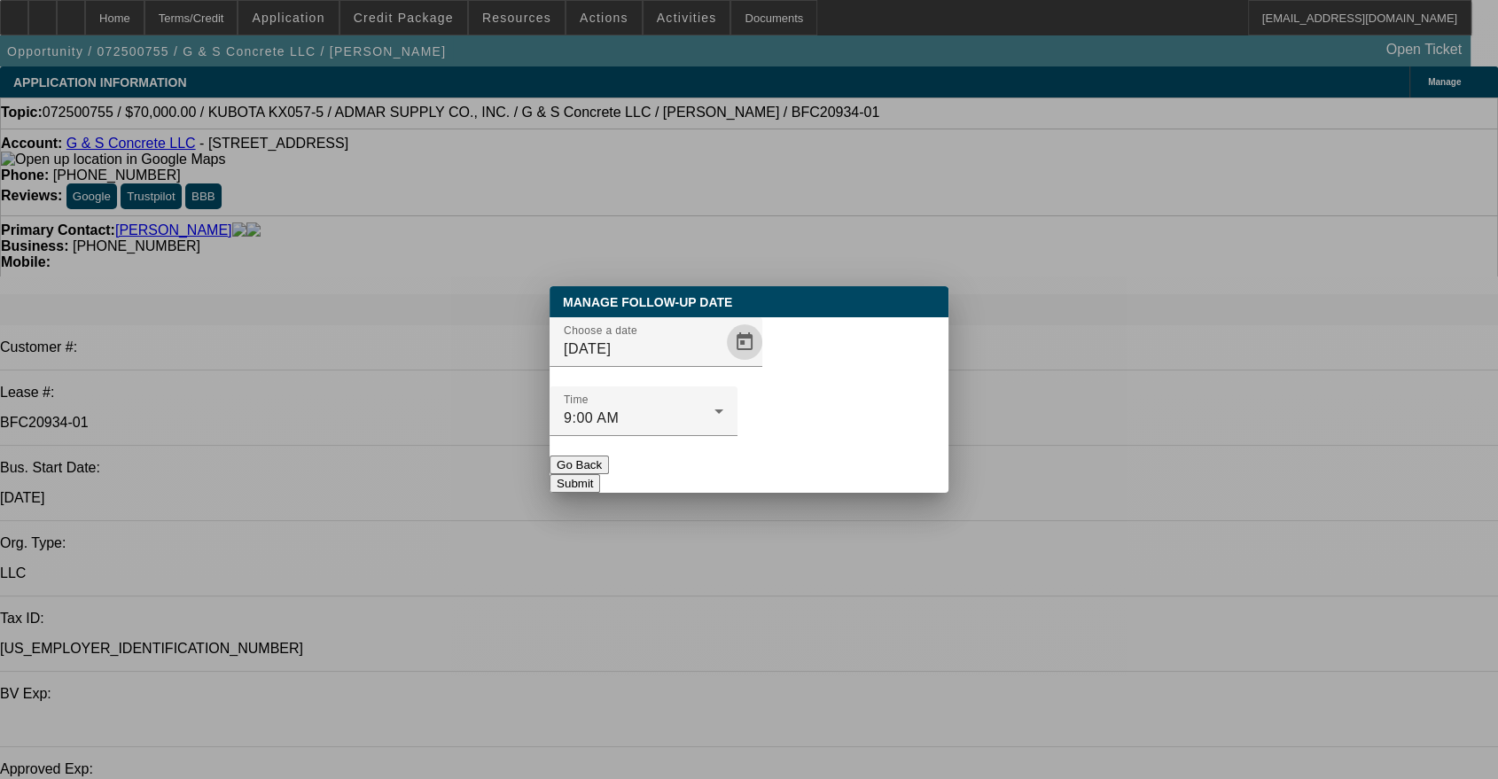
click at [600, 474] on button "Submit" at bounding box center [575, 483] width 51 height 19
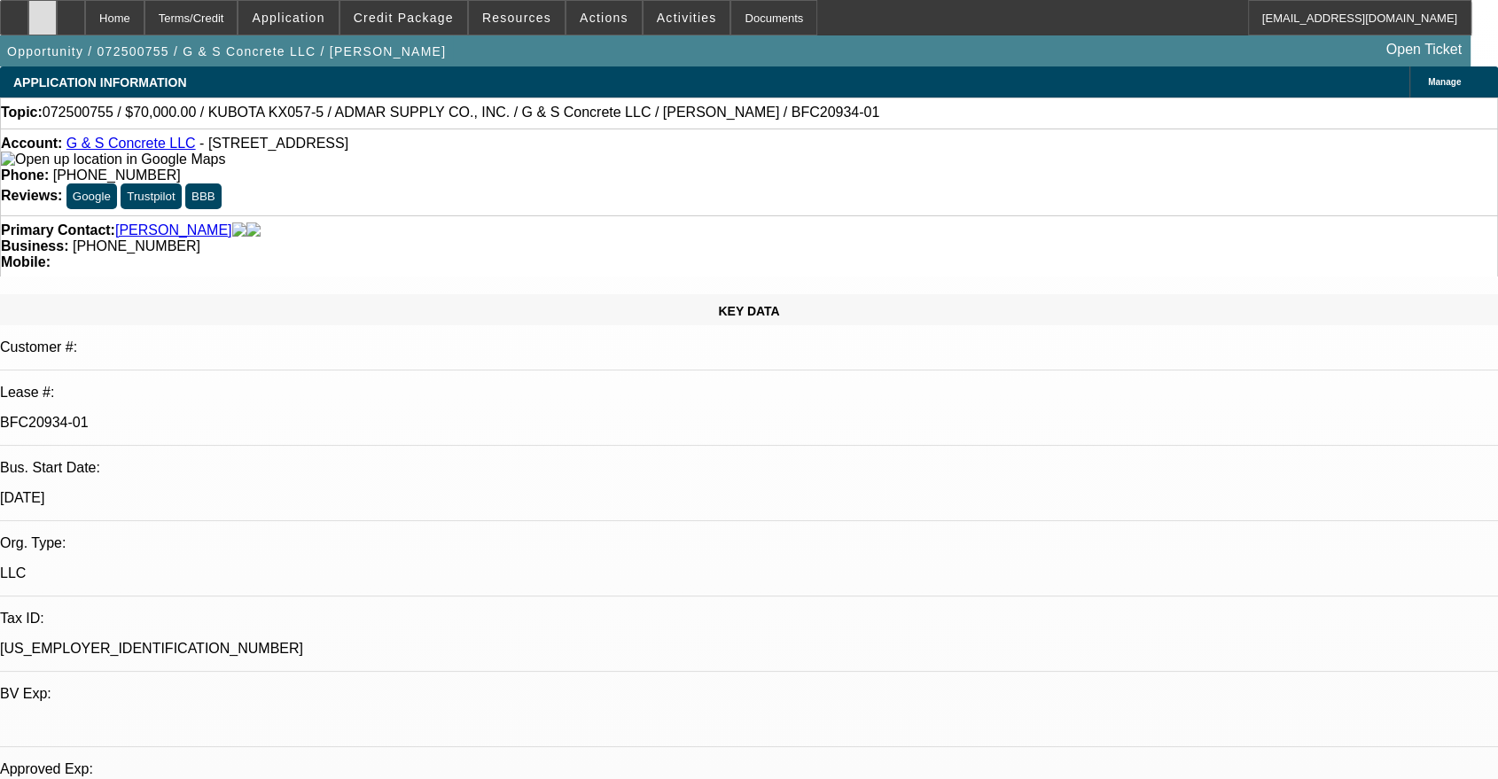
click at [57, 18] on div at bounding box center [42, 17] width 28 height 35
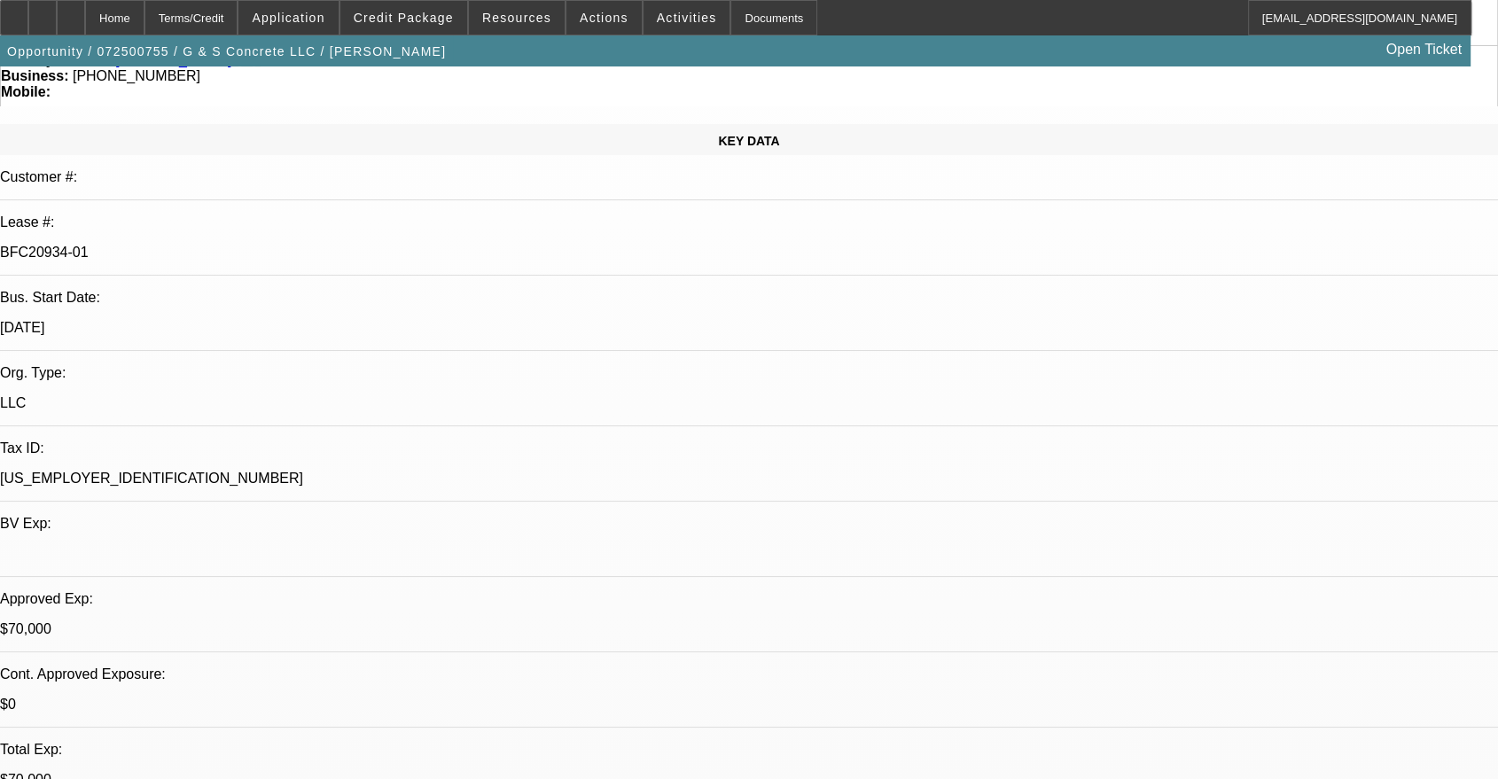
scroll to position [163, 0]
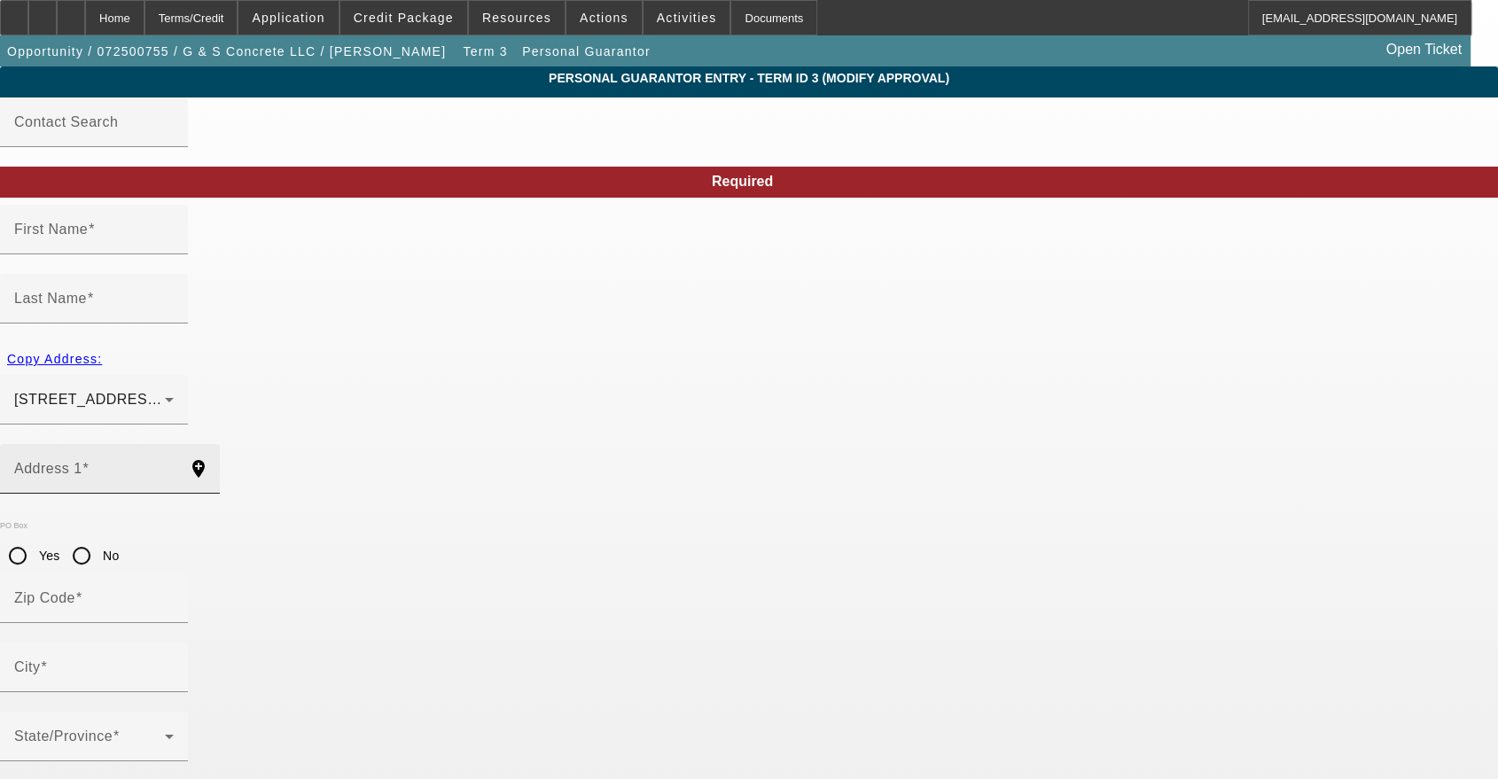
type input "Thomas"
type input "Grote"
type input "6163 N Whitham Dr"
radio input "true"
type input "14304"
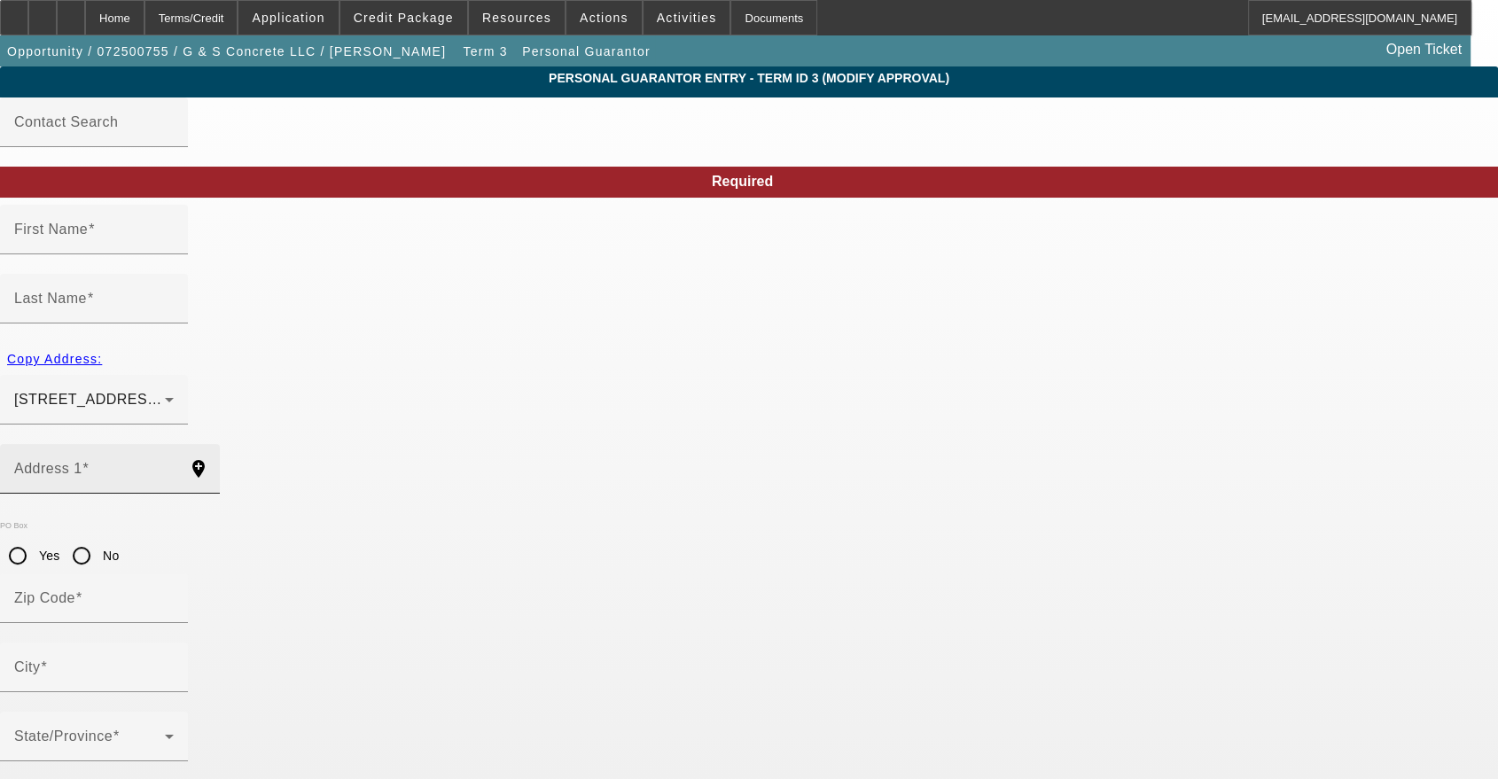
type input "Niagara Falls"
type input "(716) 453-1385"
type input "100"
type input "104-90-7831"
type input "gnsconcretellc@gmail.com"
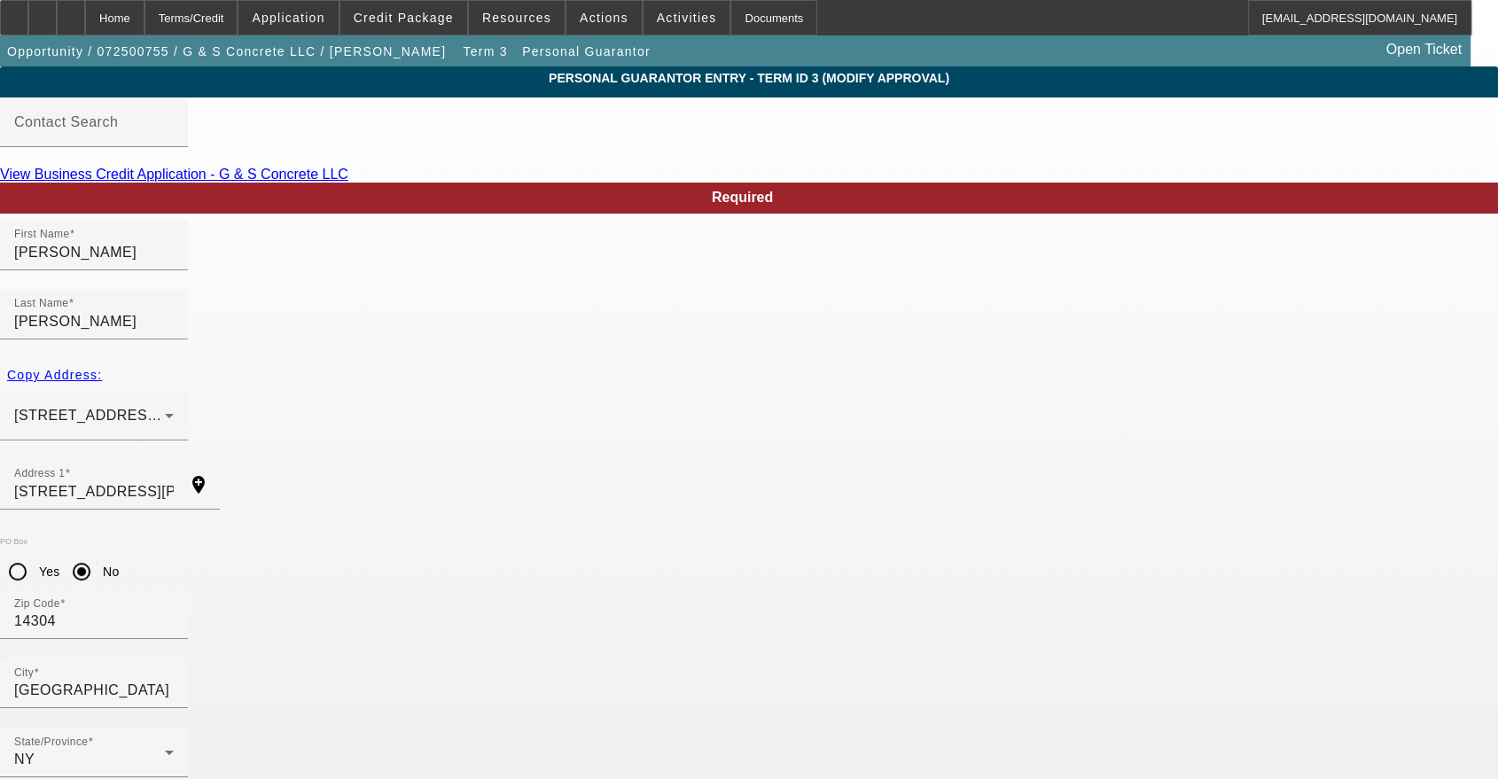
type input "50"
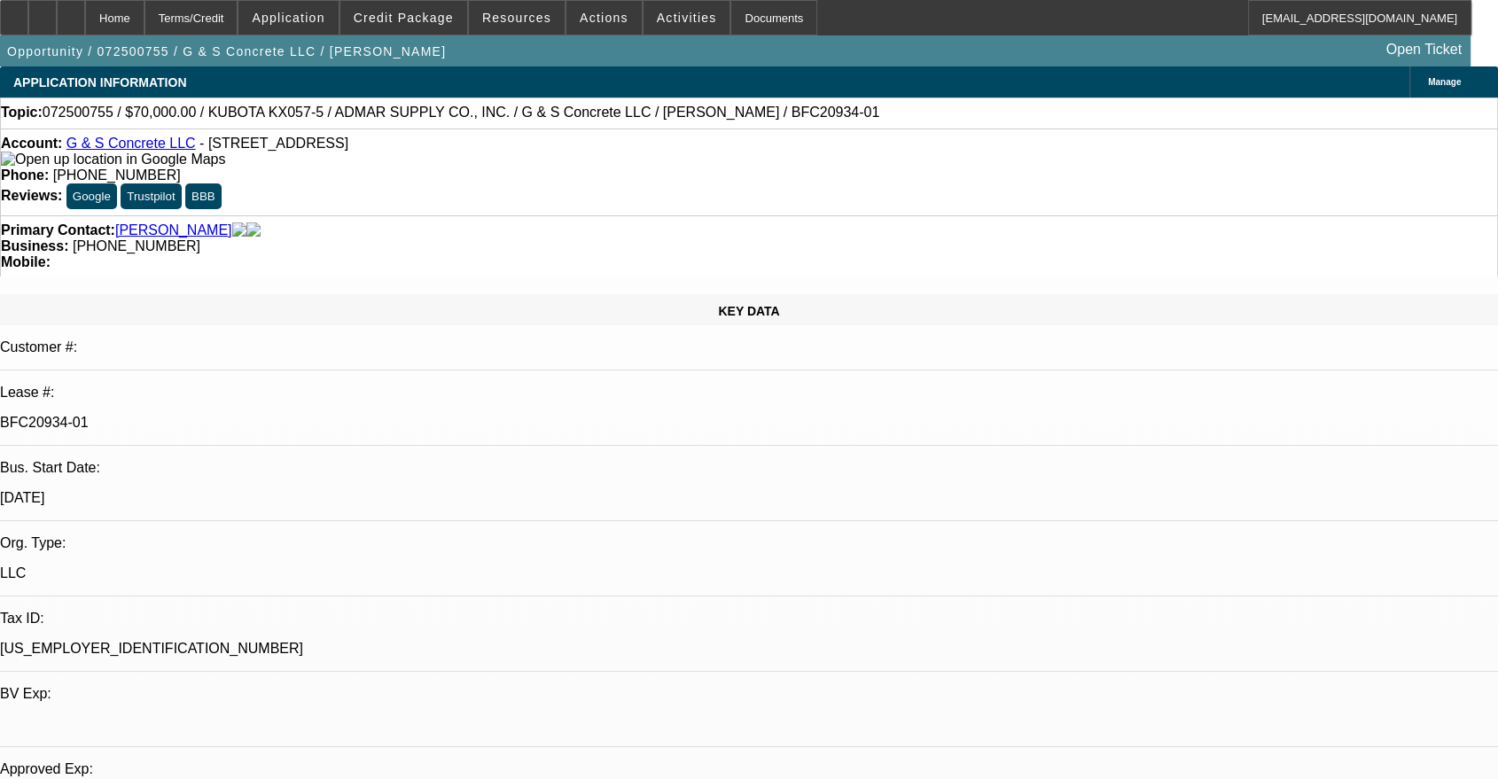
select select "0"
select select "2"
select select "0"
select select "6"
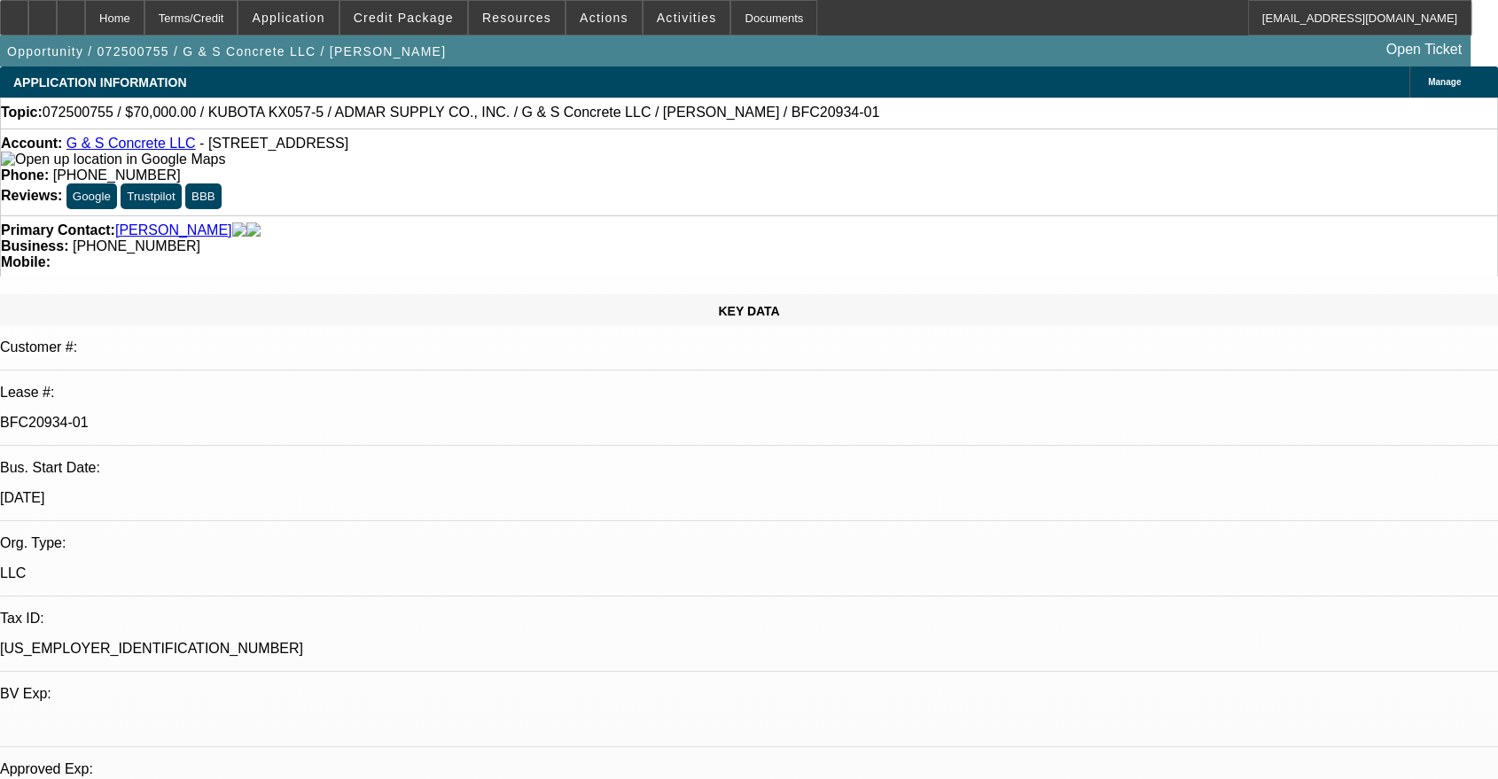
select select "0"
select select "2"
select select "0"
select select "6"
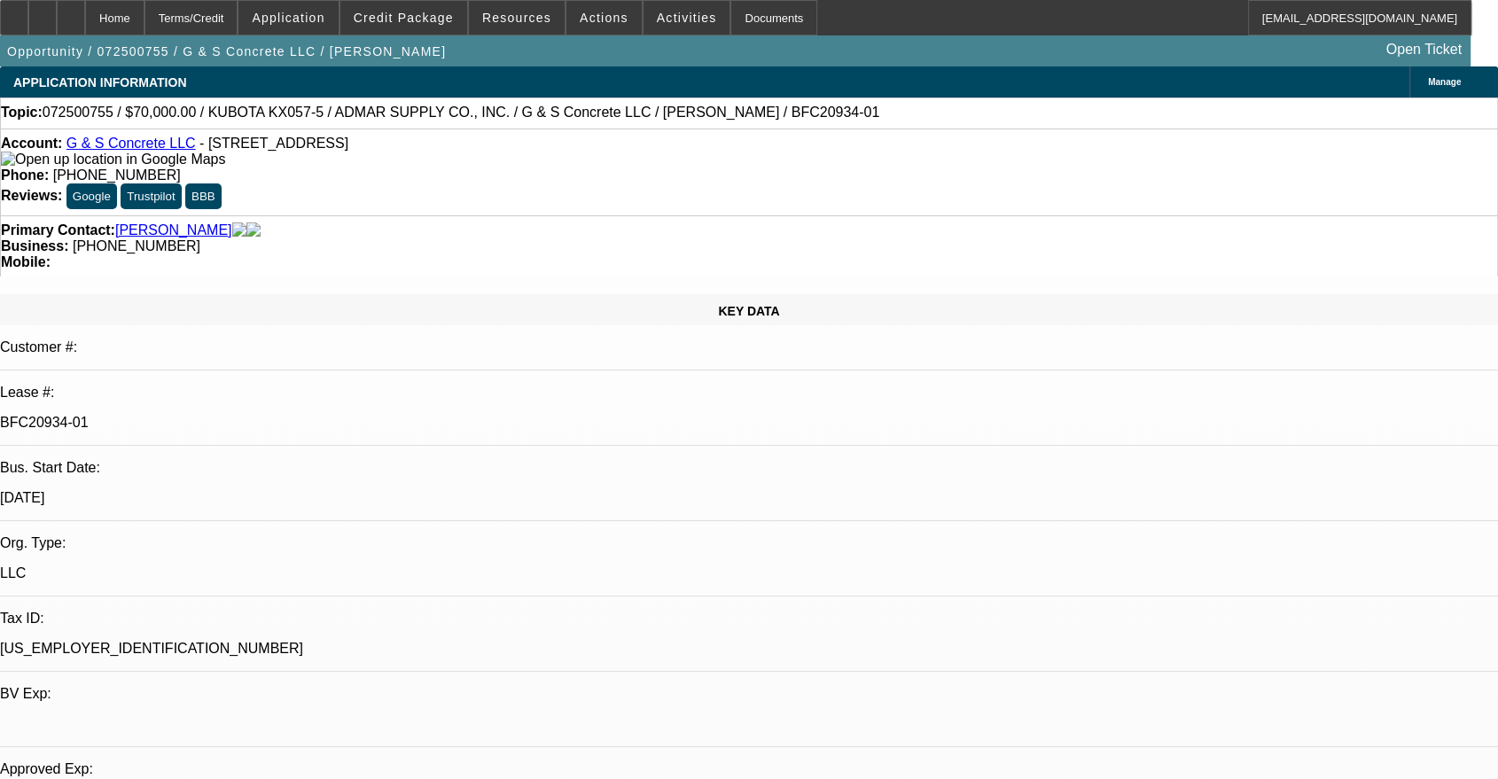
select select "0"
select select "2"
select select "0"
select select "6"
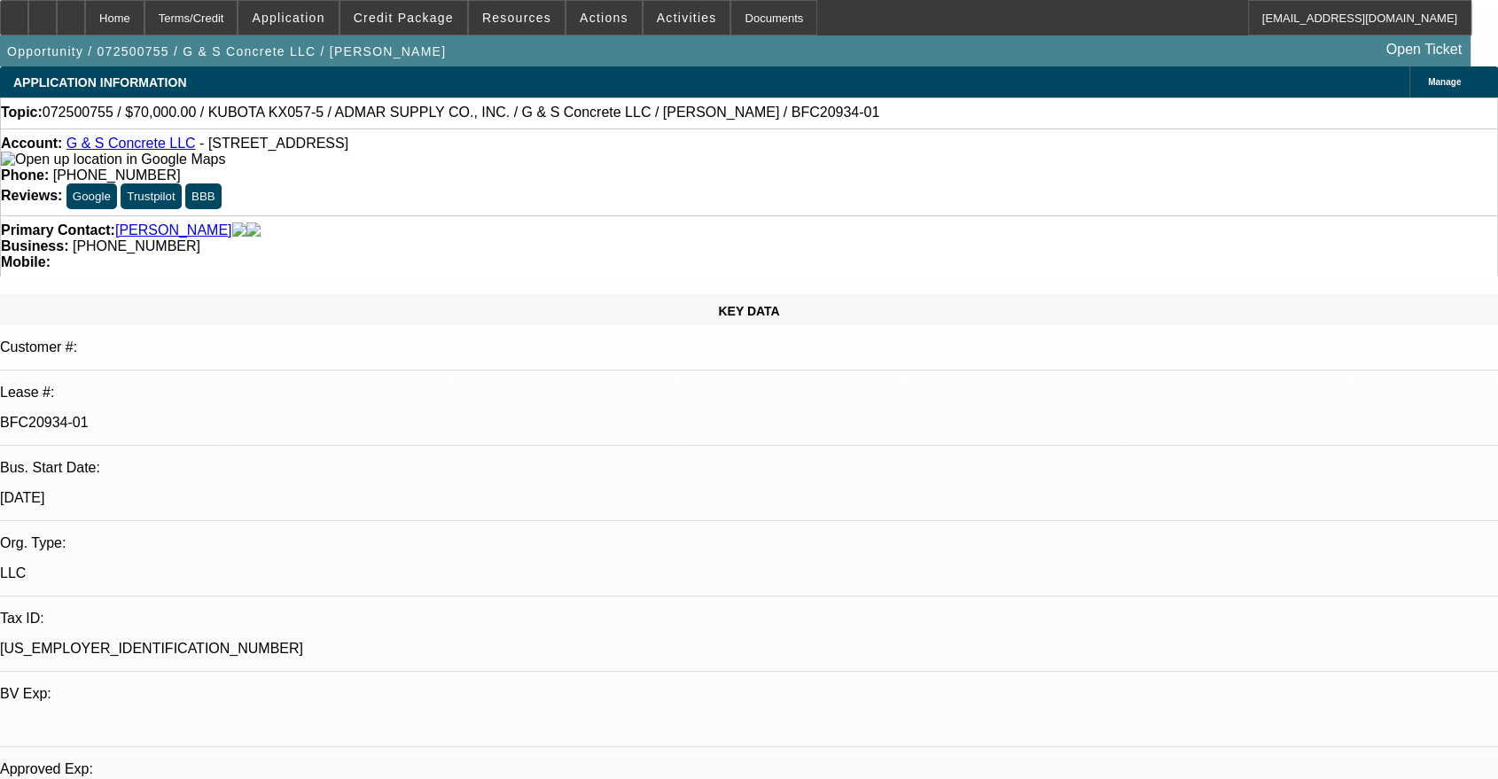
select select "0"
select select "2"
select select "0"
select select "6"
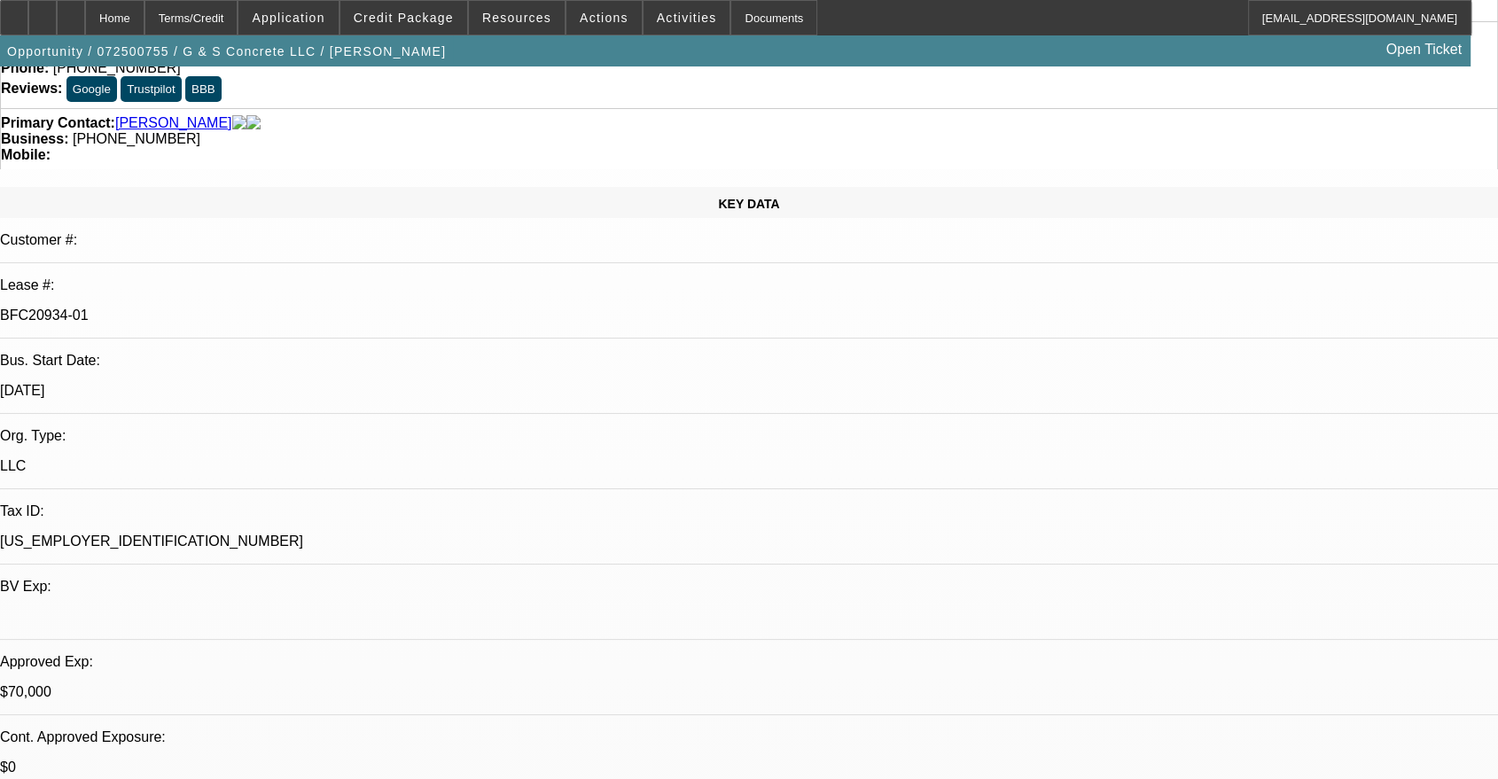
scroll to position [164, 0]
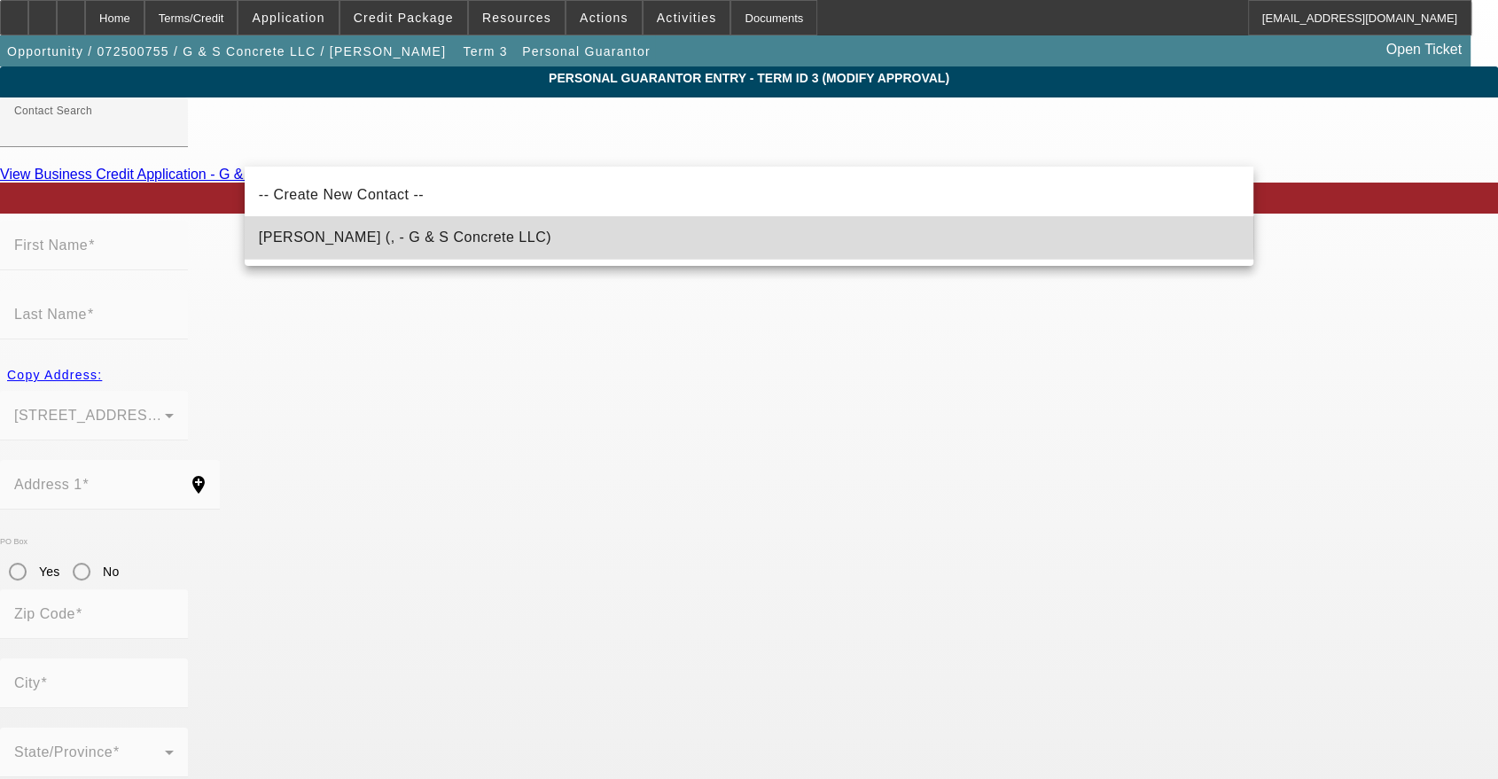
click at [371, 230] on span "Sercu, Brian (, - G & S Concrete LLC)" at bounding box center [405, 237] width 292 height 21
type input "Sercu, Brian (, - G & S Concrete LLC)"
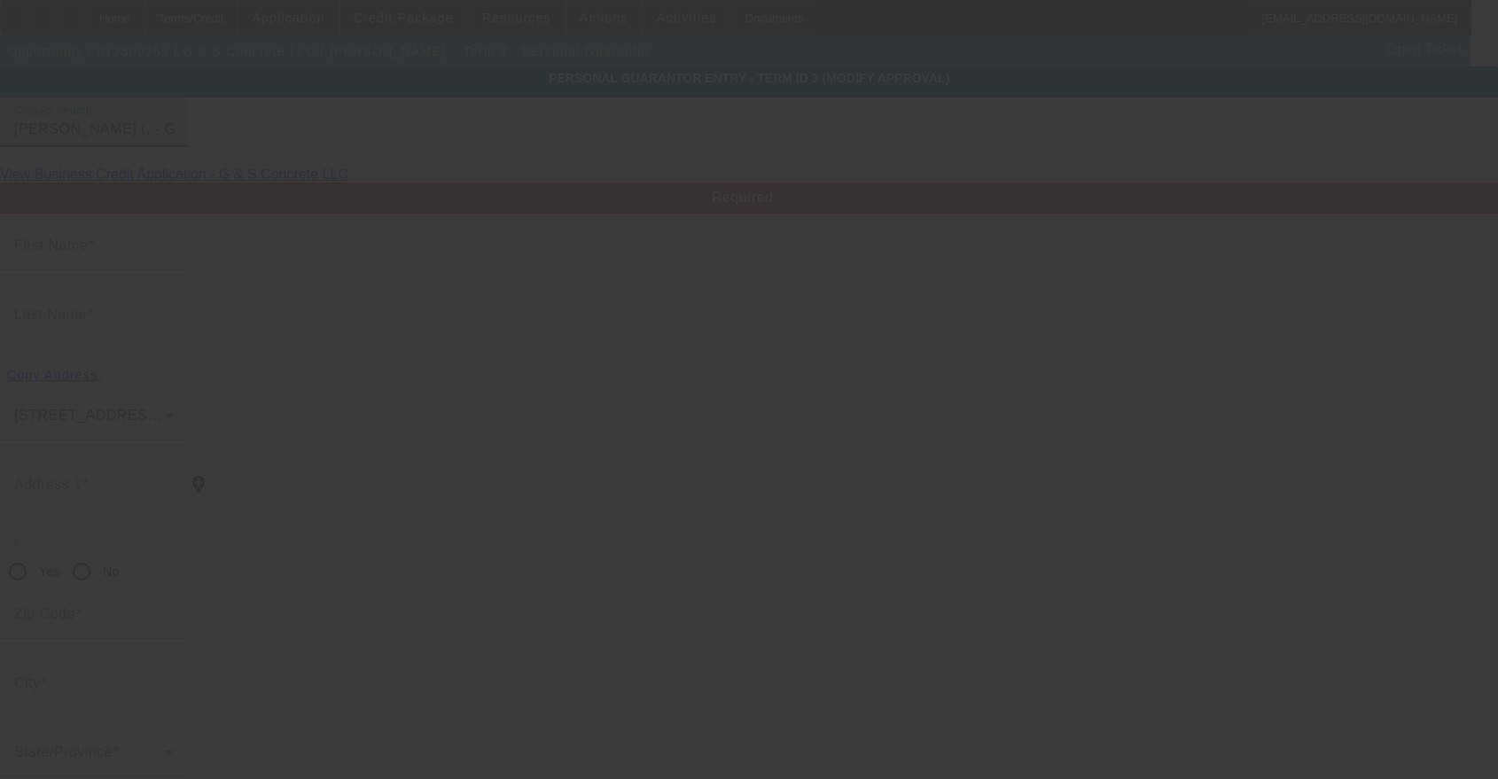
type input "Brian"
type input "Sercu"
radio input "true"
type input "(716) 453-1385"
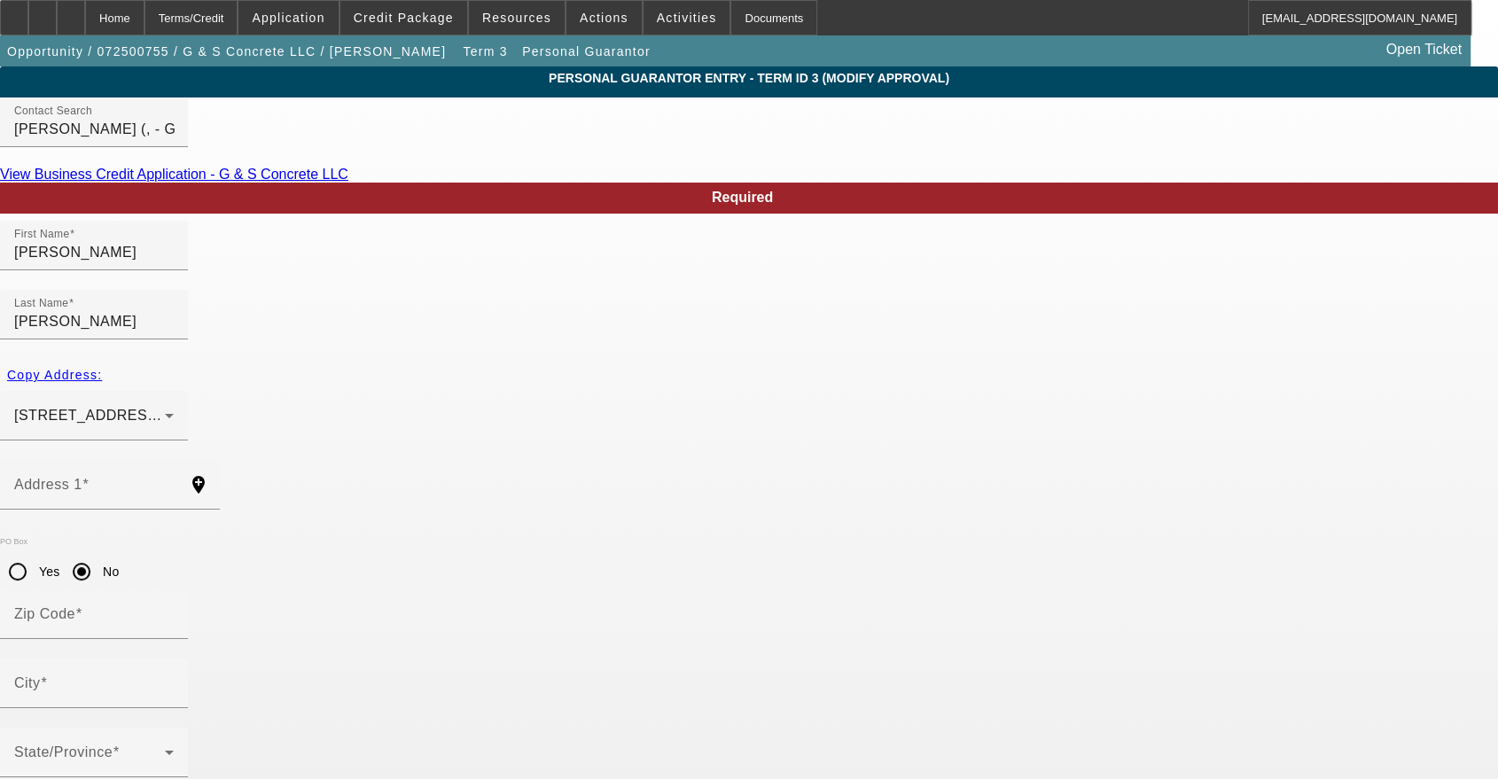
paste input "cgonzalez0526@gmail"
type input "bcgonzalez0526@gmail.com"
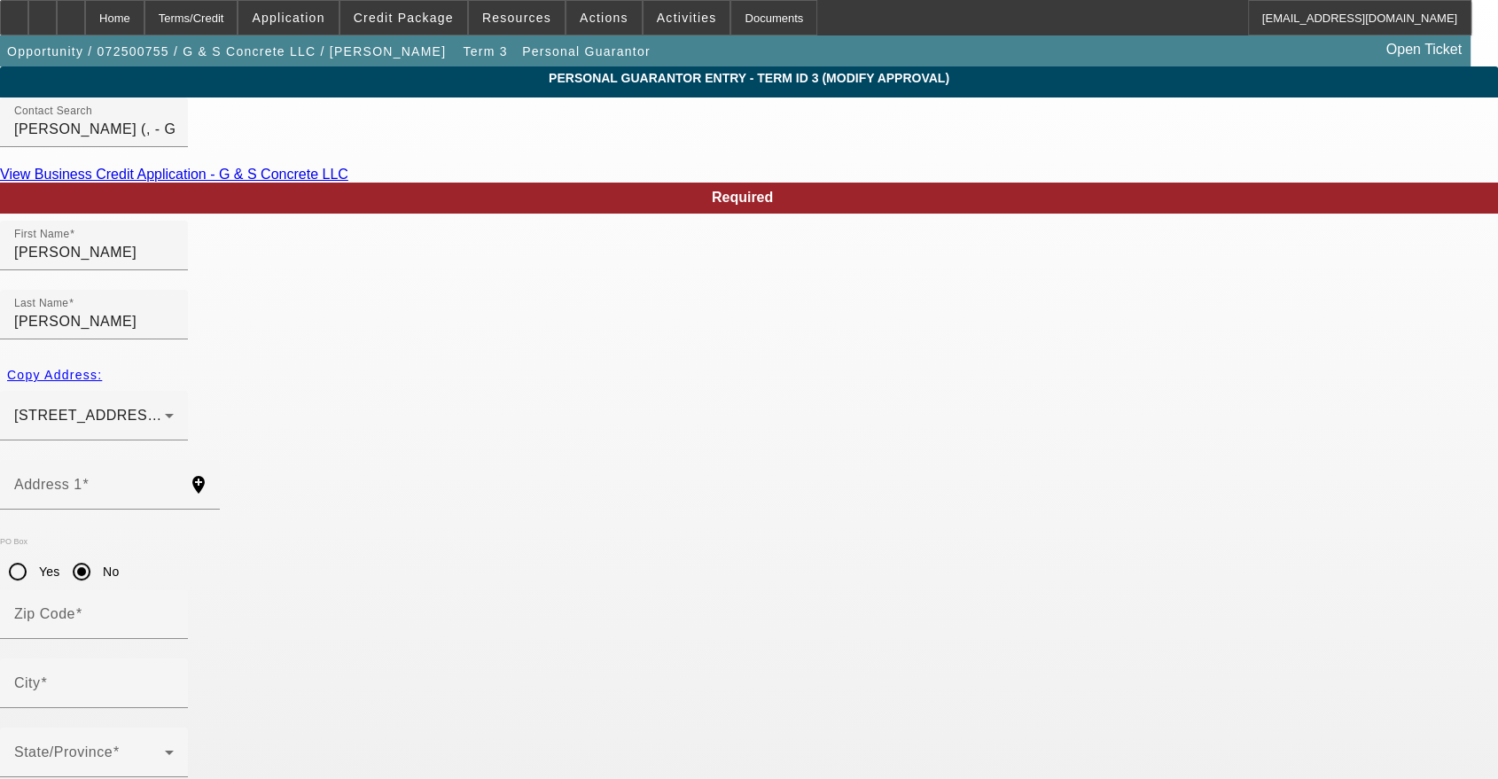
paste input "066-64-7678"
type input "066-64-7678"
click at [109, 354] on span "button" at bounding box center [54, 375] width 109 height 43
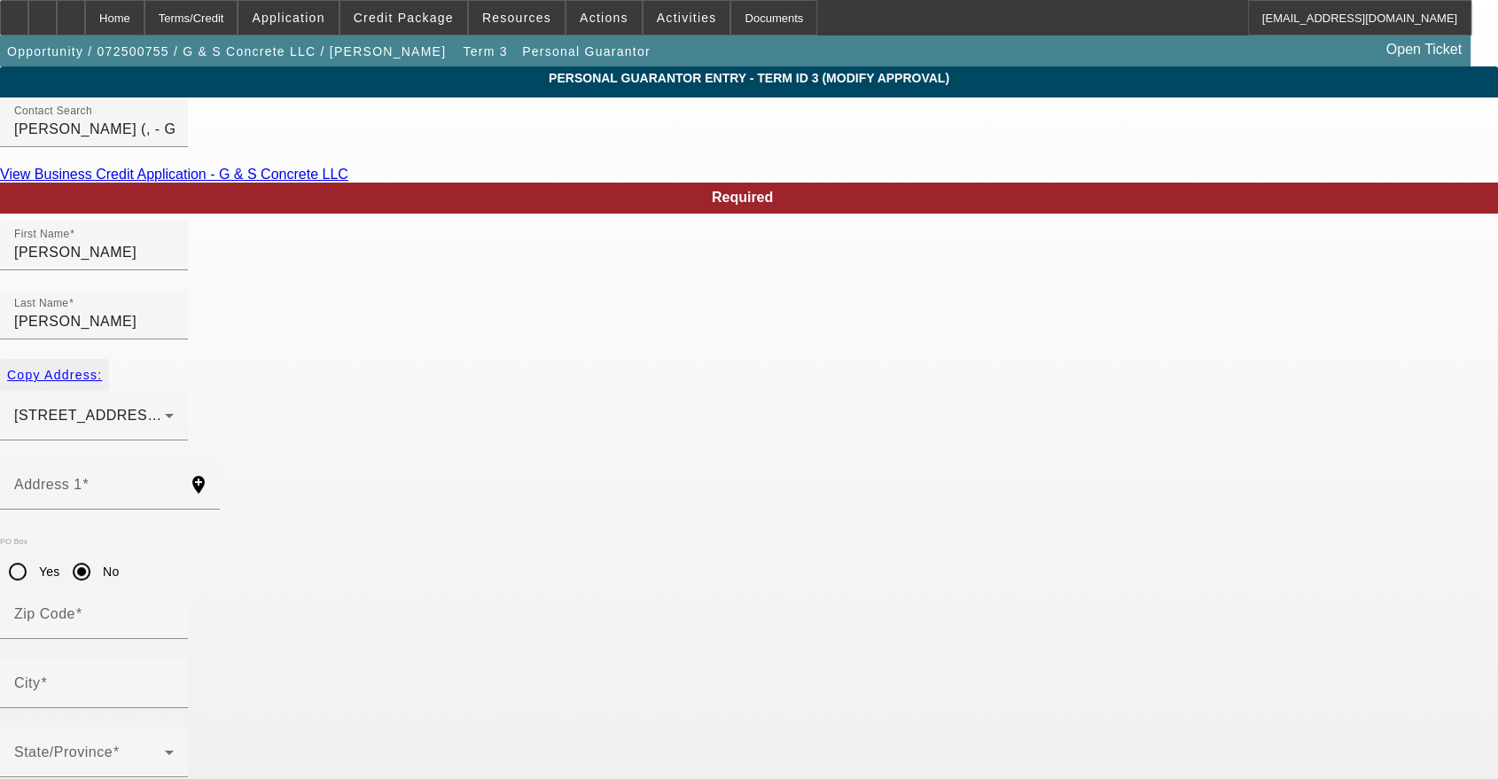
type input "6163 N Whitham Dr"
radio input "false"
type input "14304"
type input "Niagara Falls"
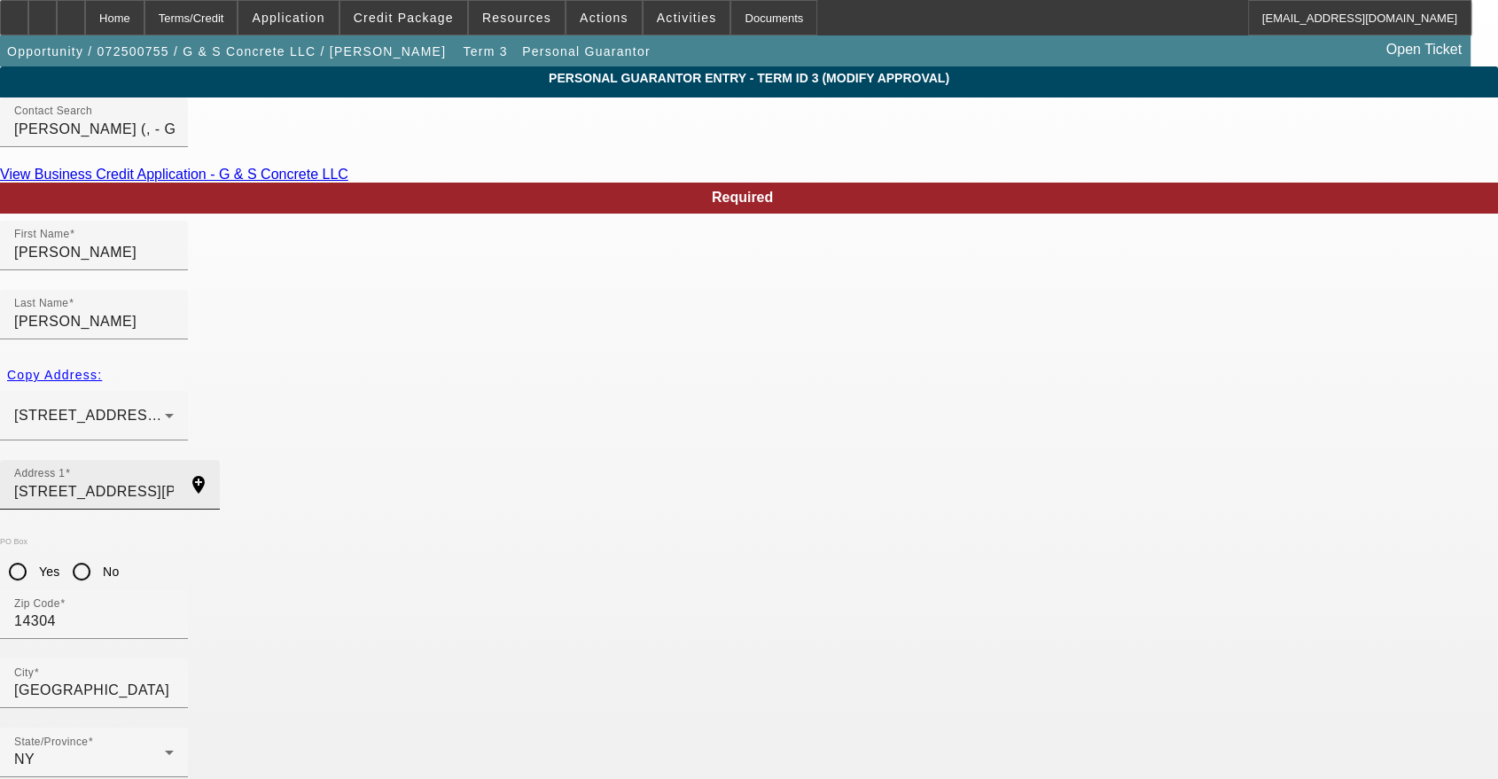
click at [174, 481] on input "6163 N Whitham Dr" at bounding box center [94, 491] width 160 height 21
paste input "2135 Bedell Rd, apt 4a"
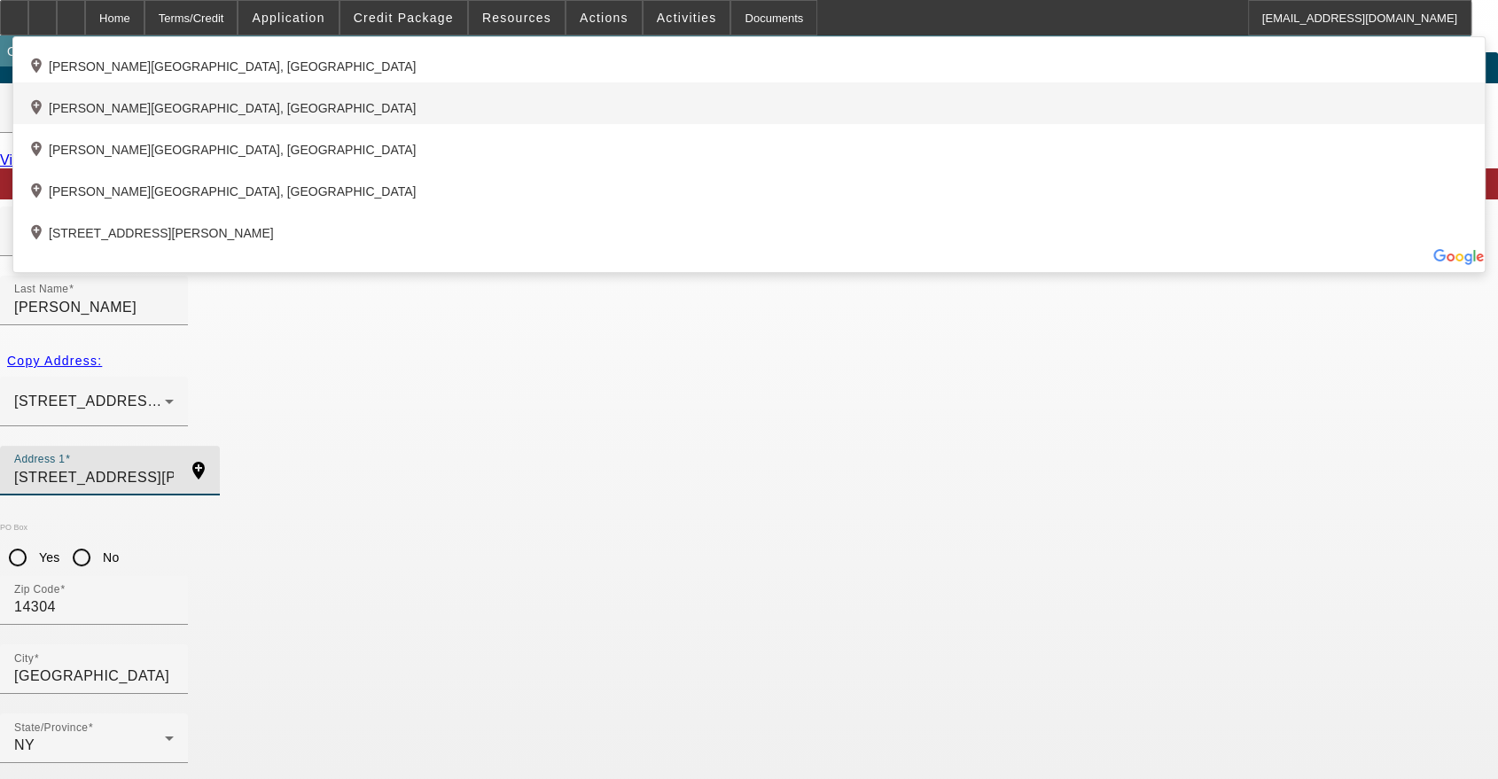
scroll to position [18, 0]
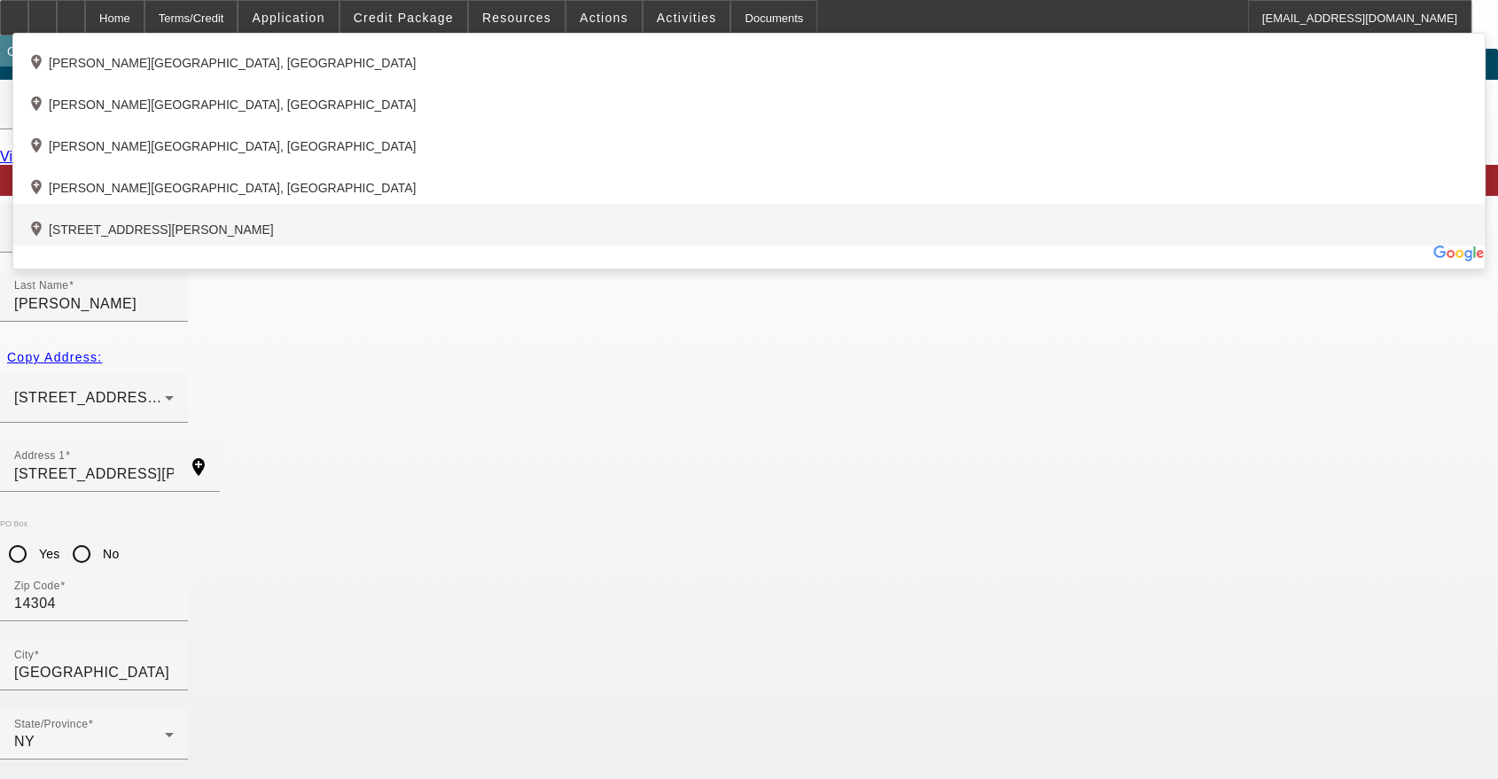
click at [516, 246] on div "add_location 2135 Bedell Road, , NY 14072, US" at bounding box center [748, 225] width 1471 height 42
type input "2135 Bedell Road"
type input "14072"
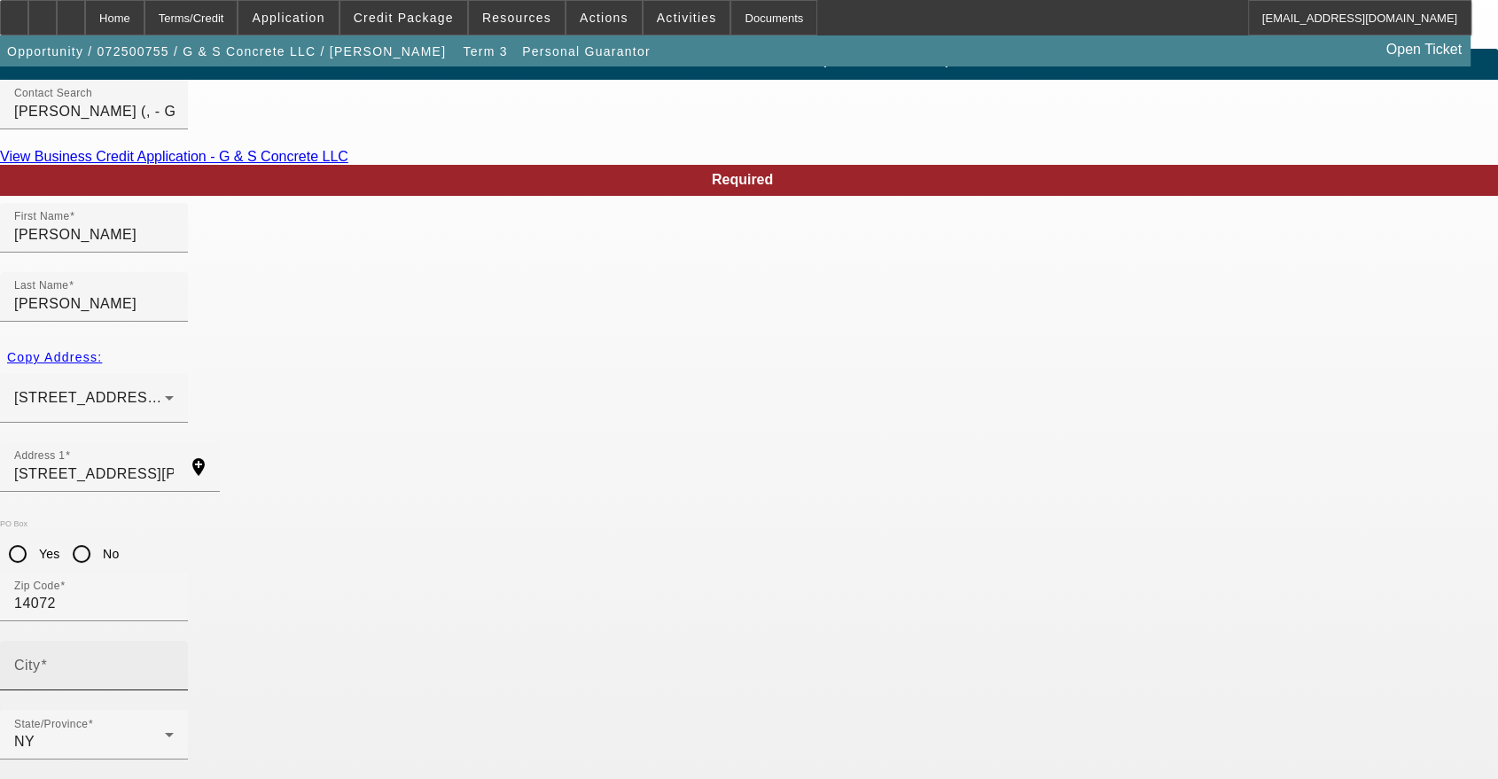
click at [174, 662] on input "City" at bounding box center [94, 672] width 160 height 21
type input "Grand Island"
click at [99, 536] on input "No" at bounding box center [81, 553] width 35 height 35
radio input "true"
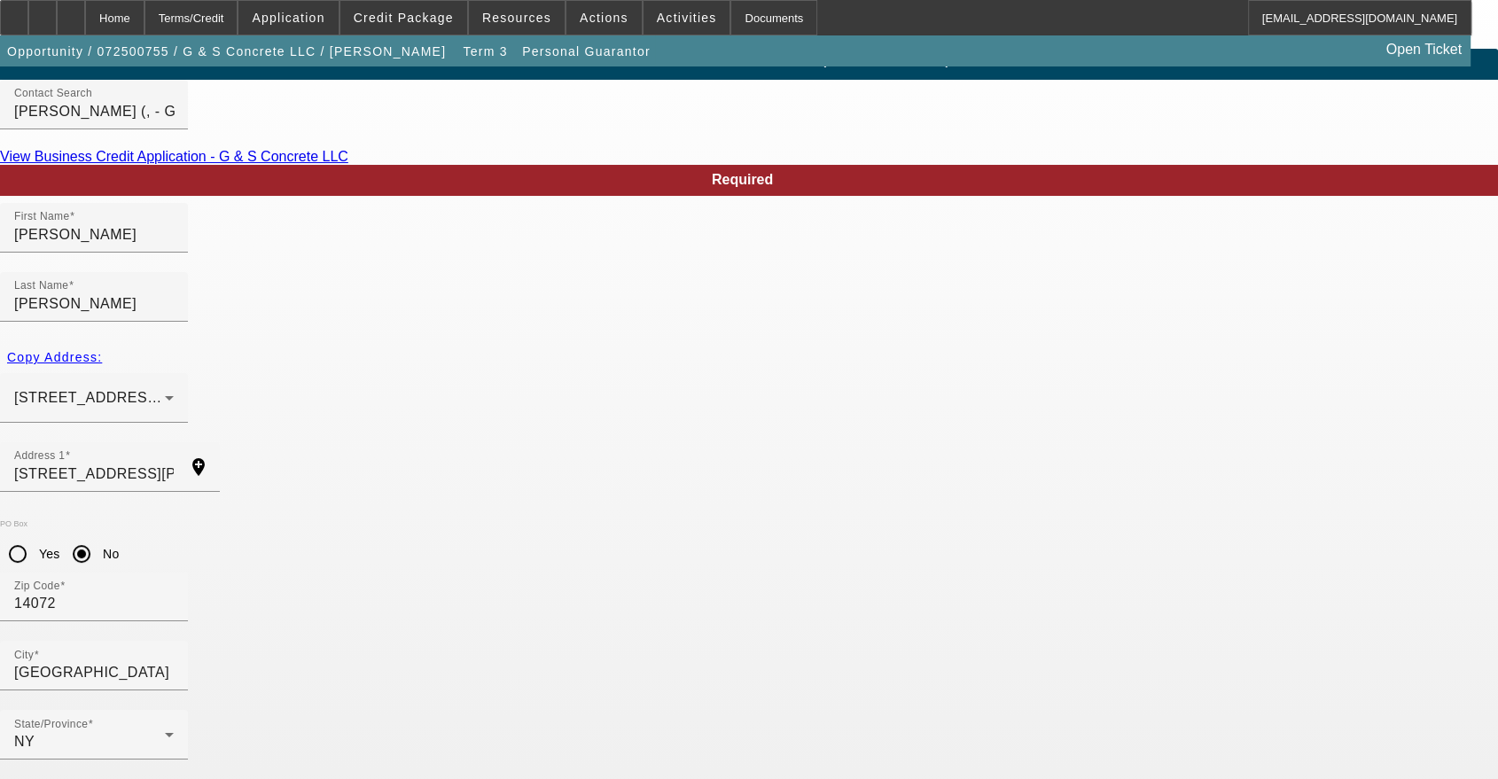
type input "50"
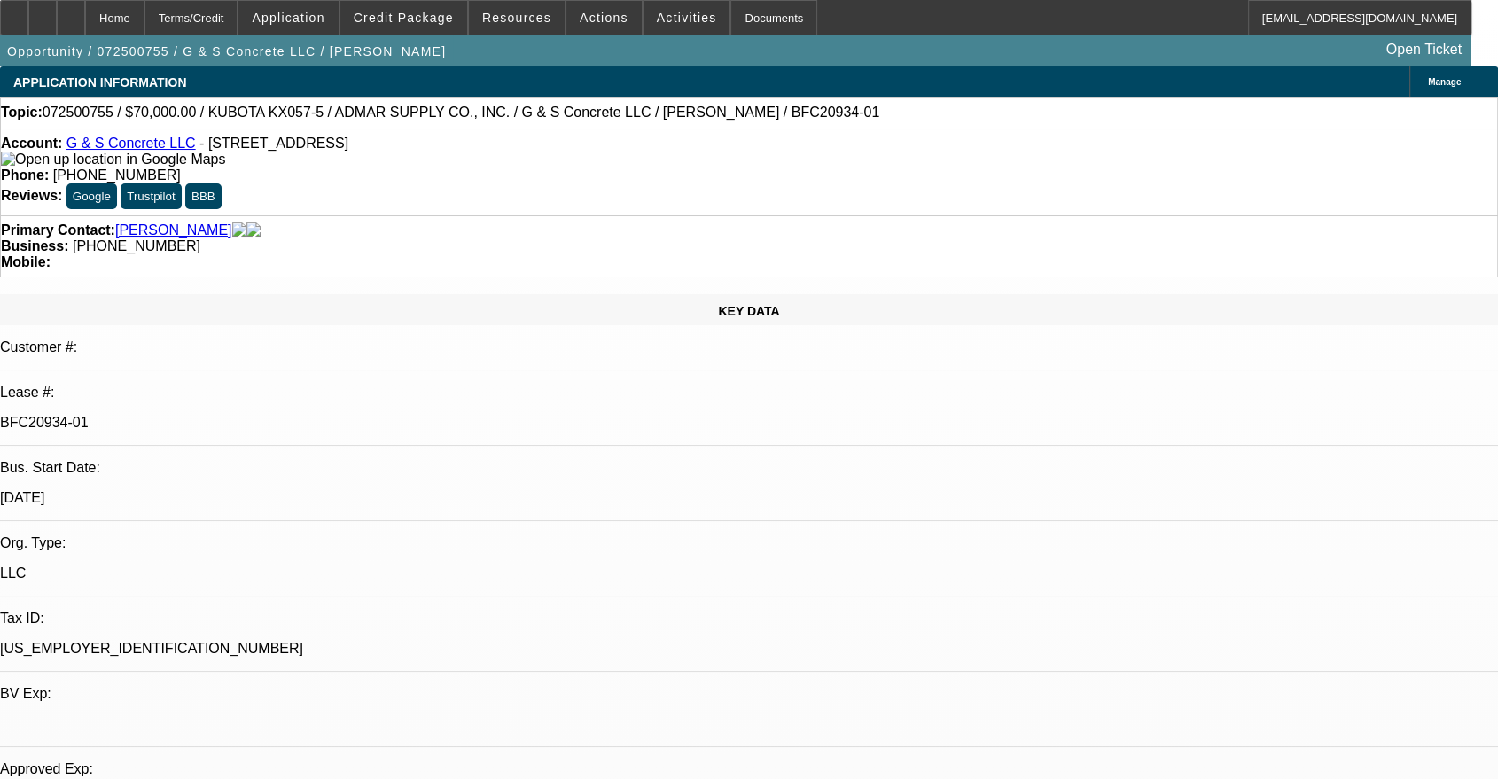
select select "0"
select select "2"
select select "0"
select select "6"
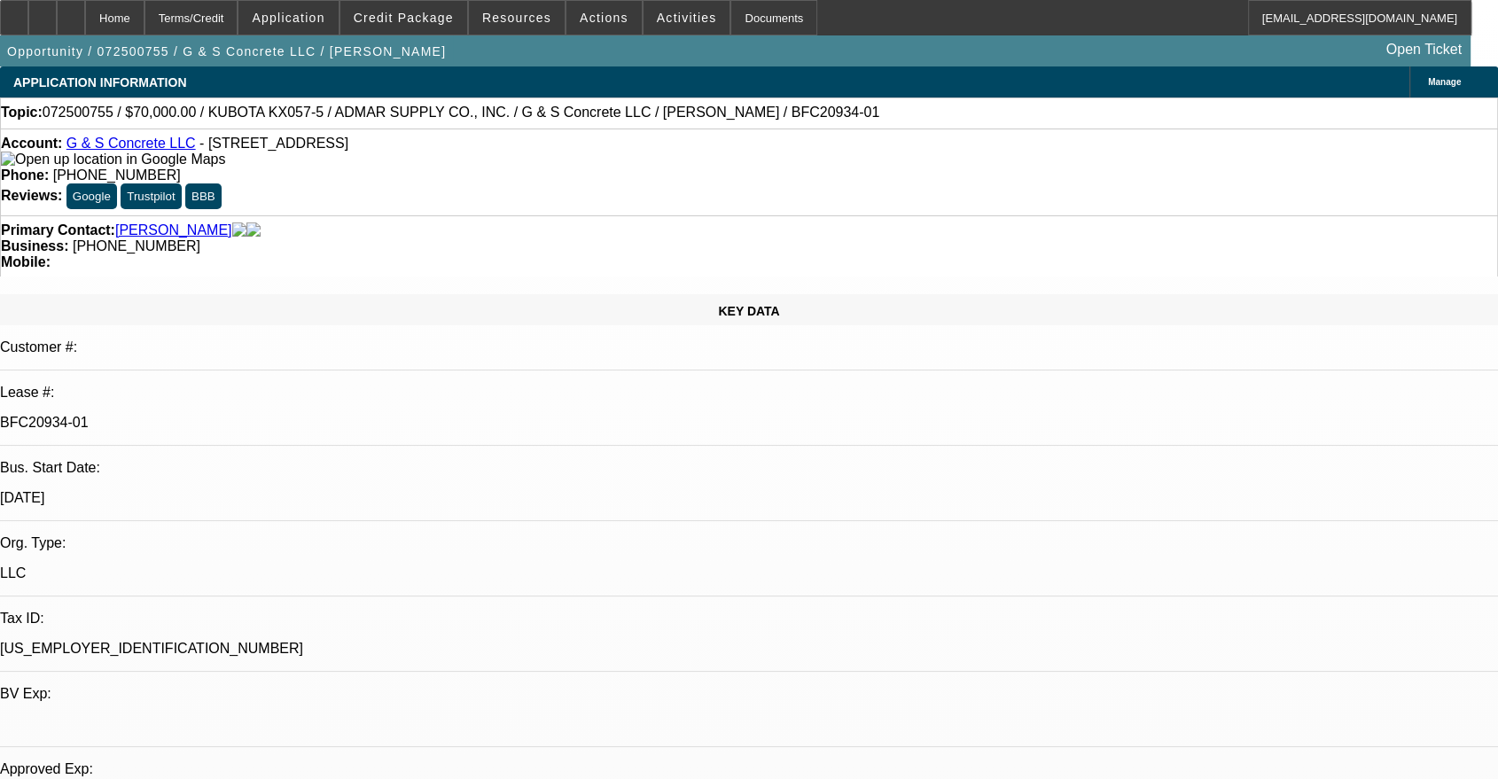
select select "0"
select select "2"
select select "0"
select select "6"
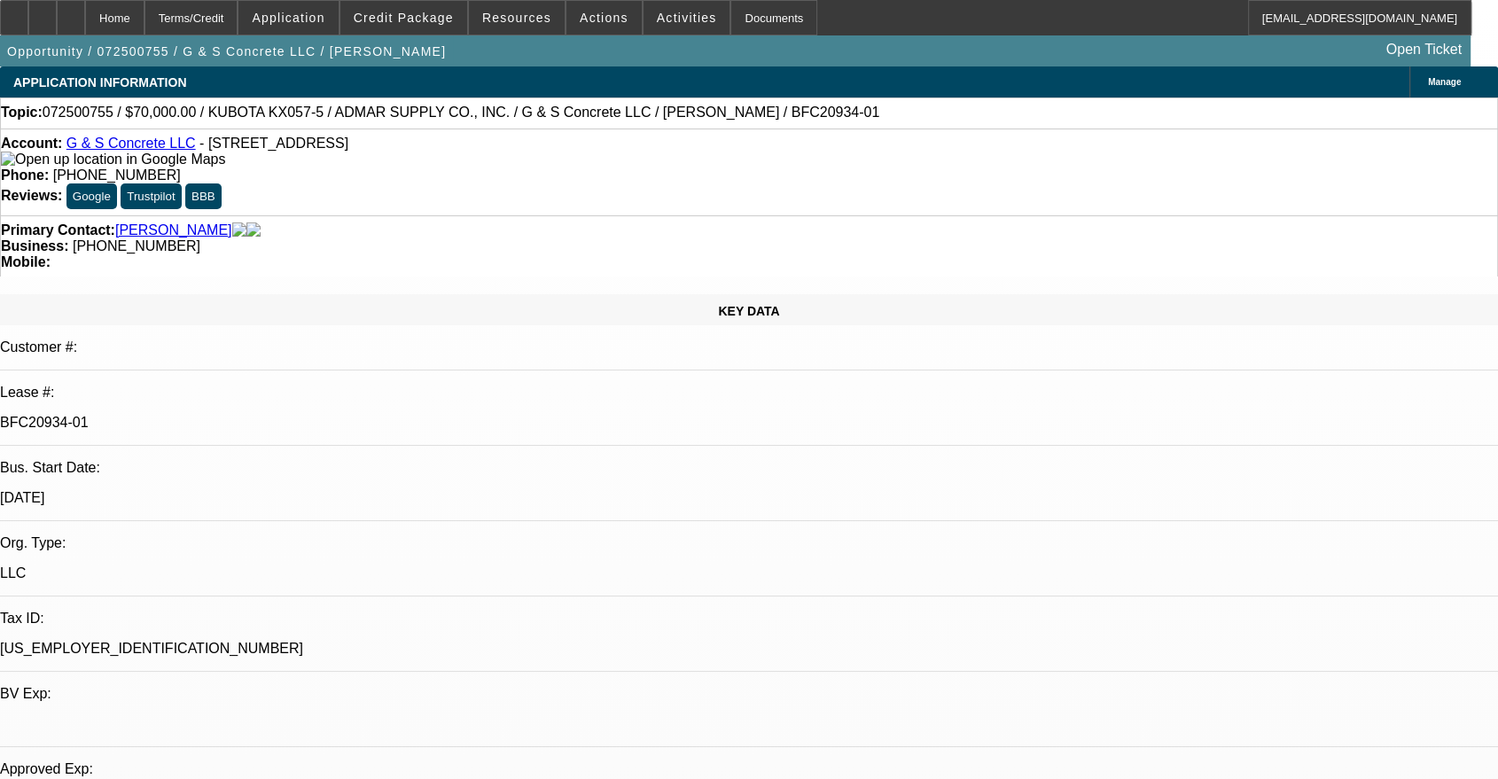
select select "0"
select select "2"
select select "0"
select select "6"
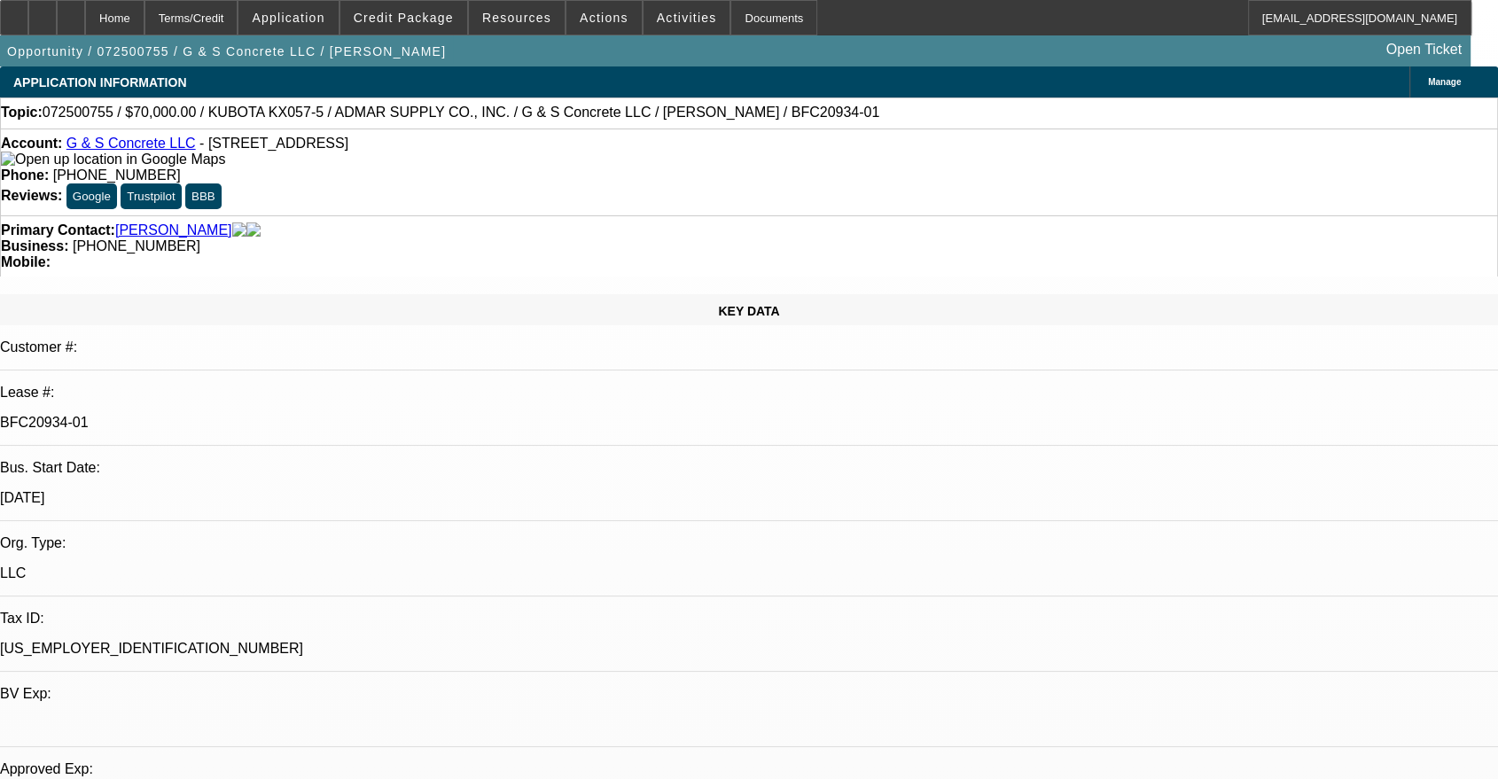
select select "0"
select select "2"
select select "0"
select select "6"
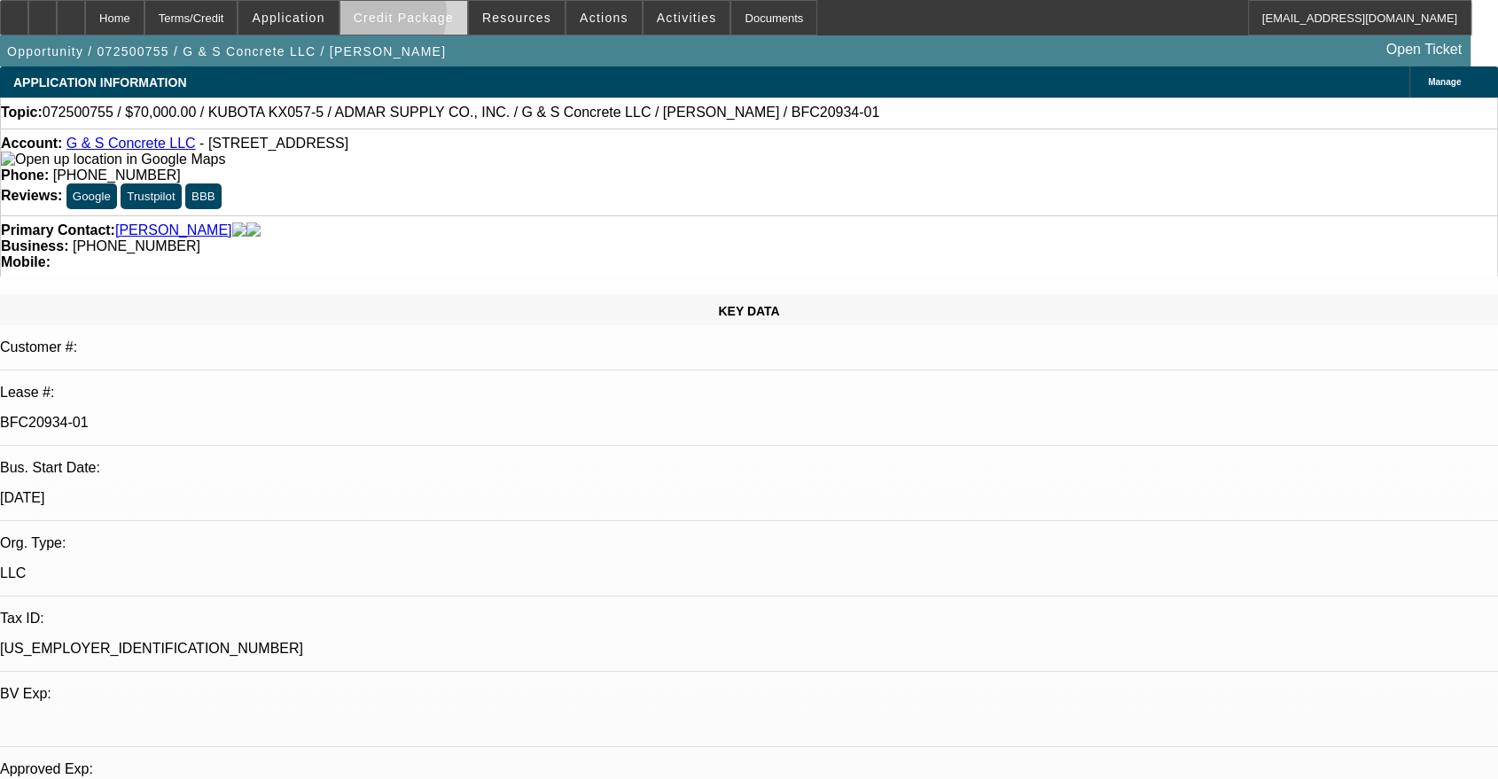
click at [400, 18] on span "Credit Package" at bounding box center [404, 18] width 100 height 14
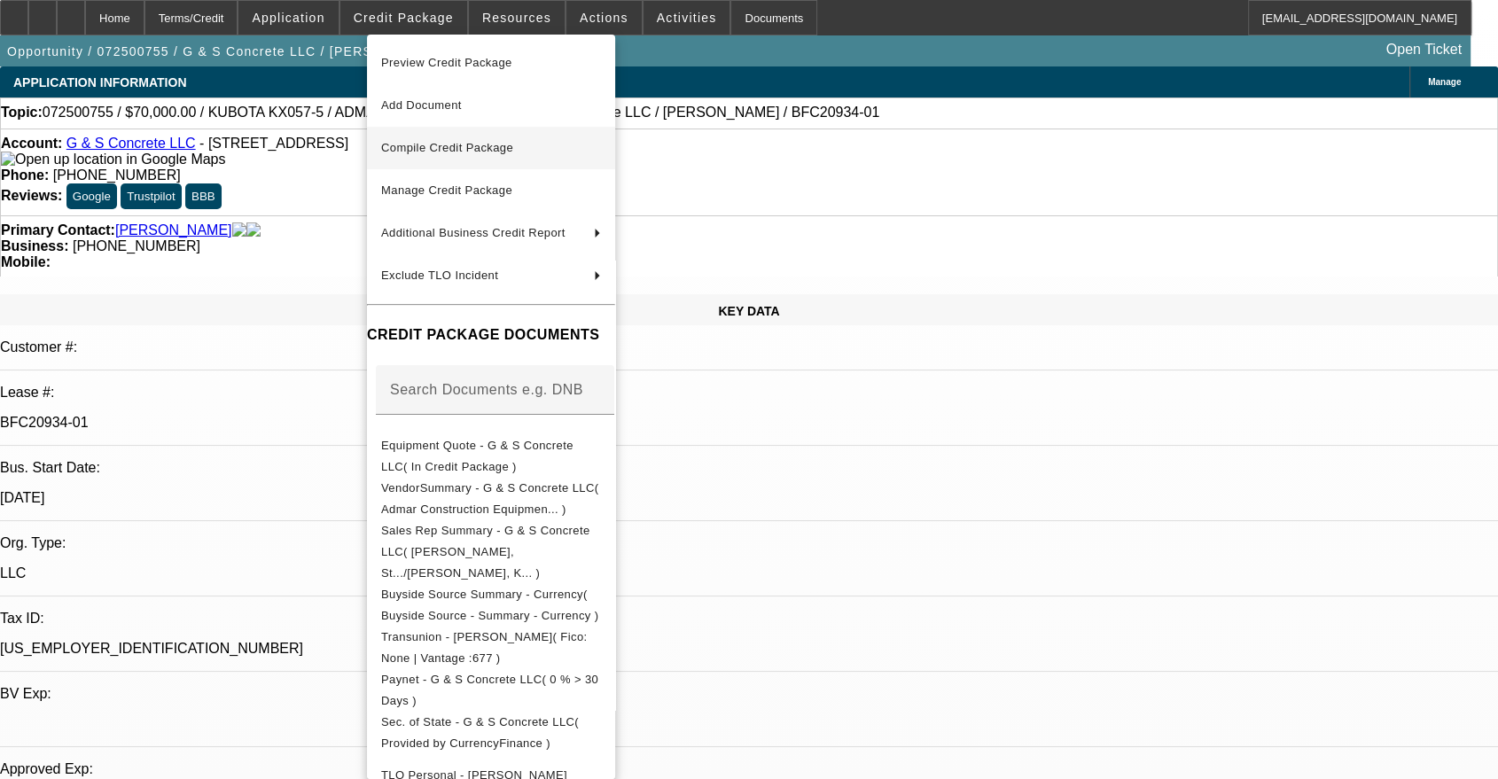
click at [495, 156] on span "Compile Credit Package" at bounding box center [491, 147] width 220 height 21
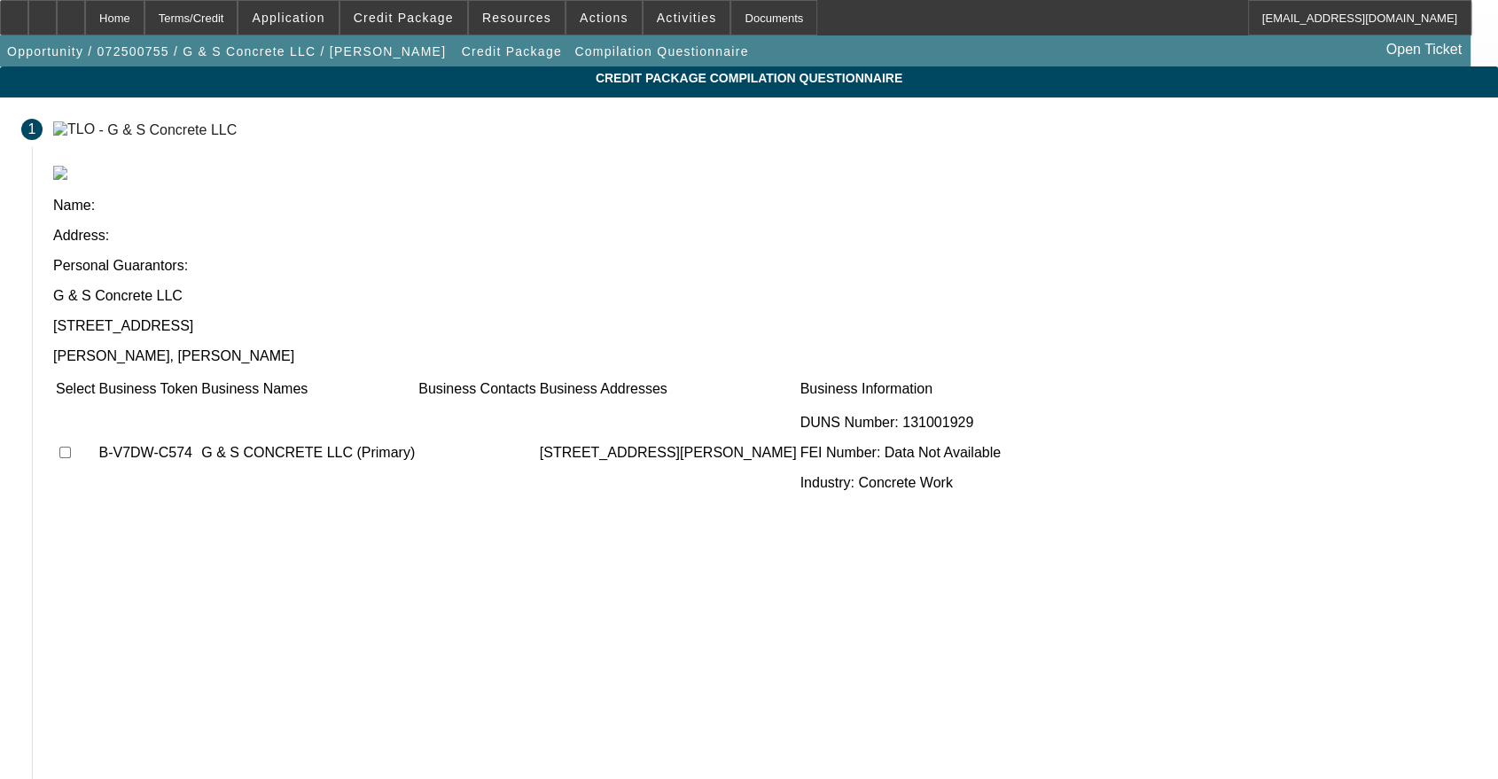
click at [71, 447] on input "checkbox" at bounding box center [65, 453] width 12 height 12
checkbox input "true"
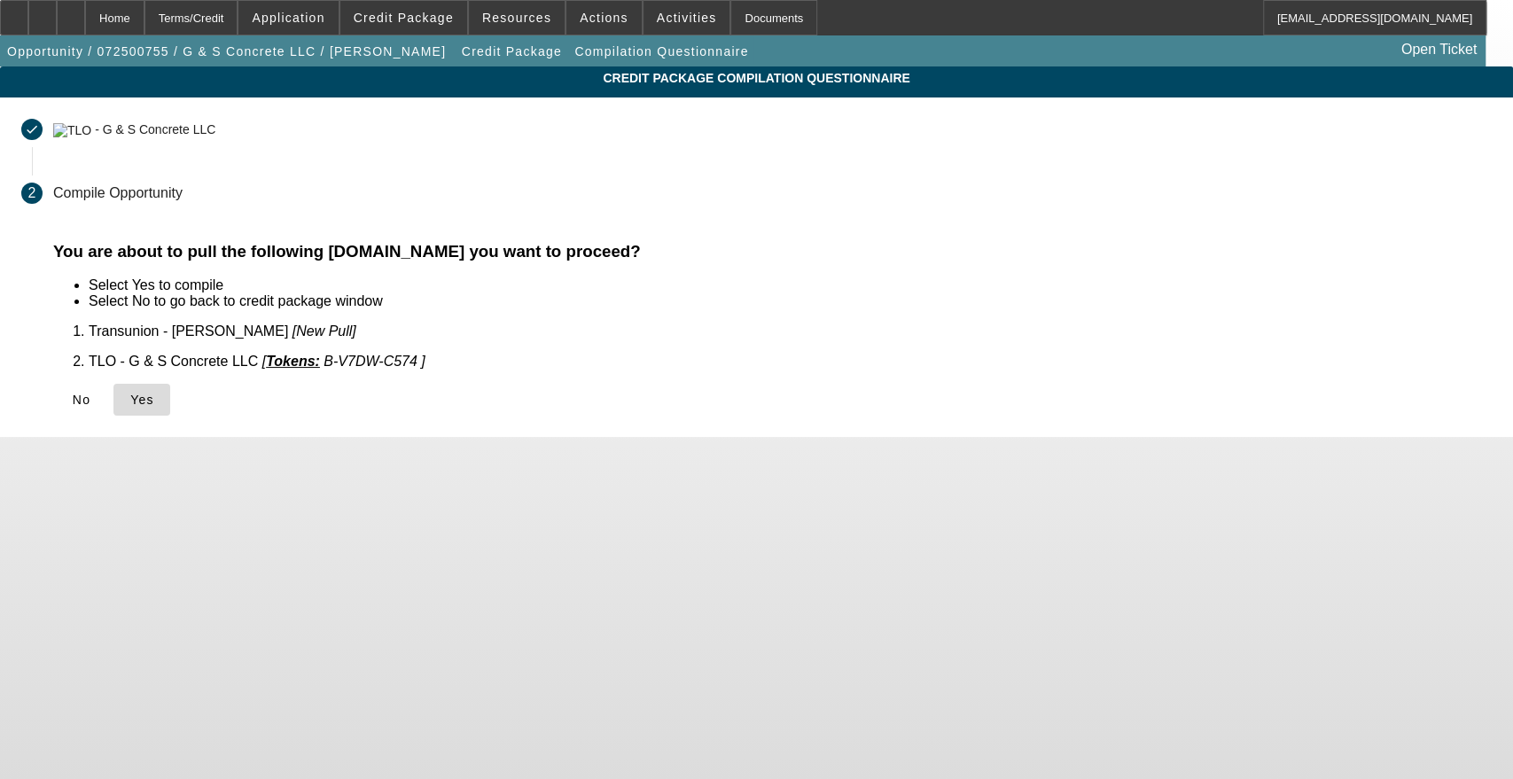
click at [154, 393] on span "Yes" at bounding box center [142, 400] width 24 height 14
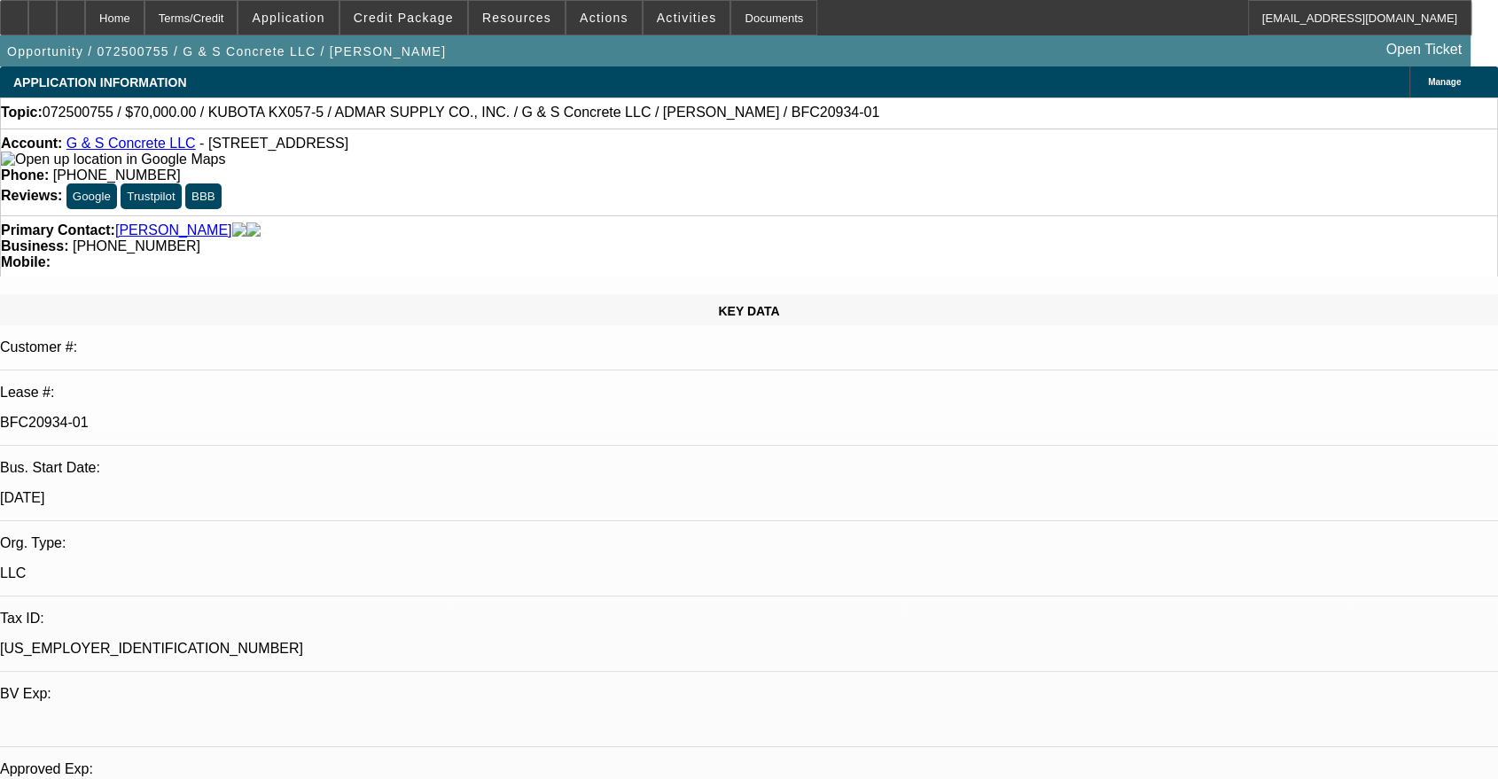
select select "0"
select select "2"
select select "0"
select select "6"
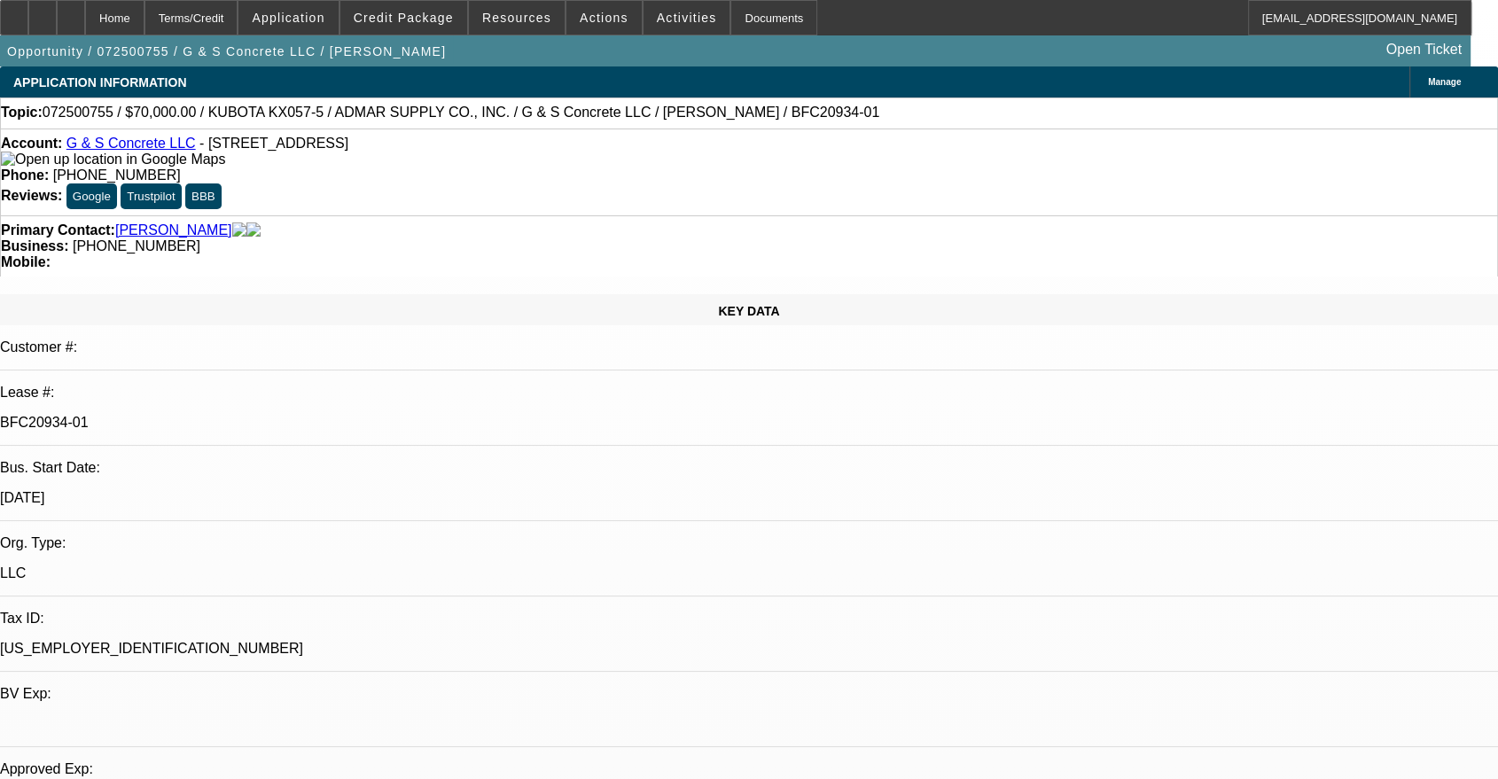
select select "0"
select select "2"
select select "0"
select select "6"
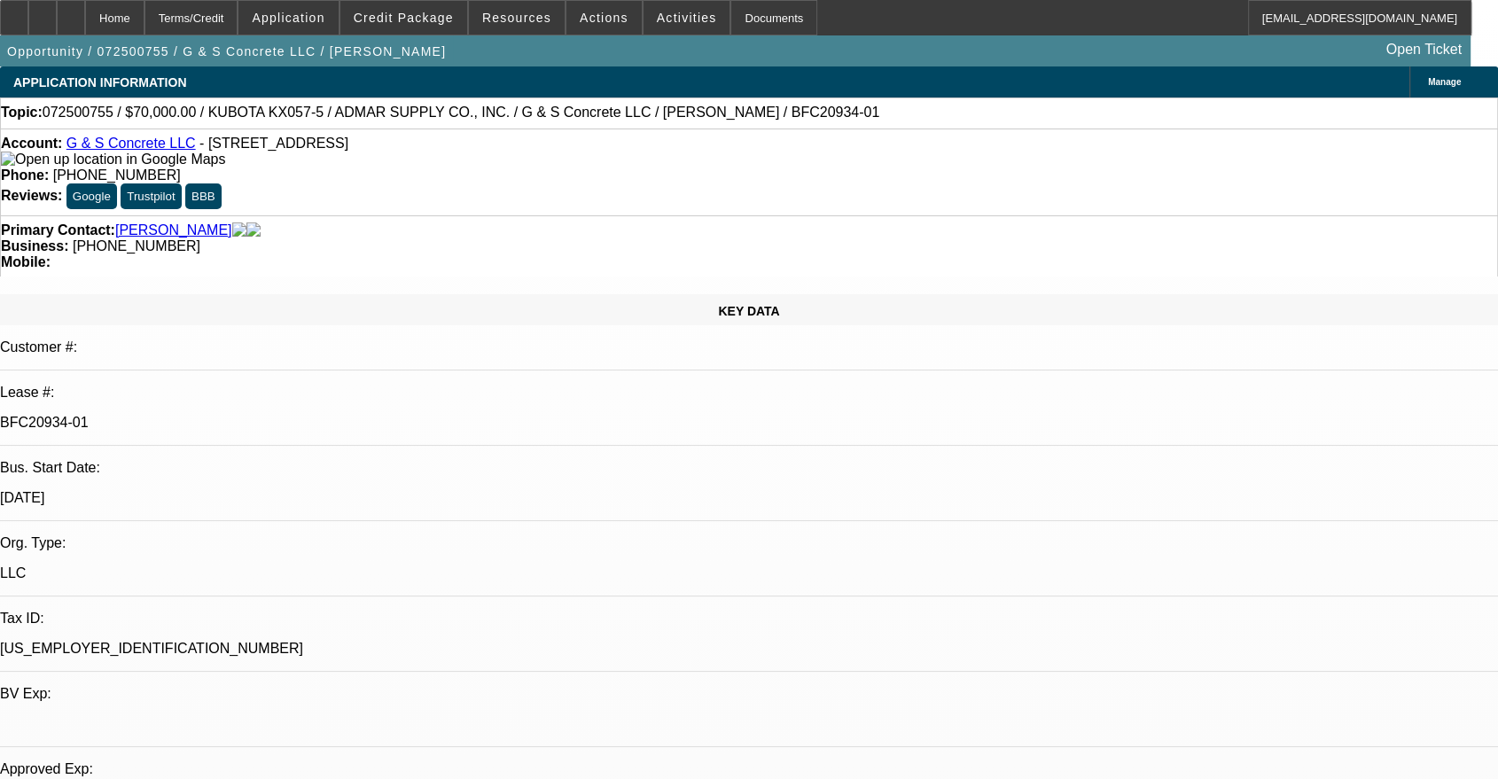
select select "0"
select select "2"
select select "0"
select select "6"
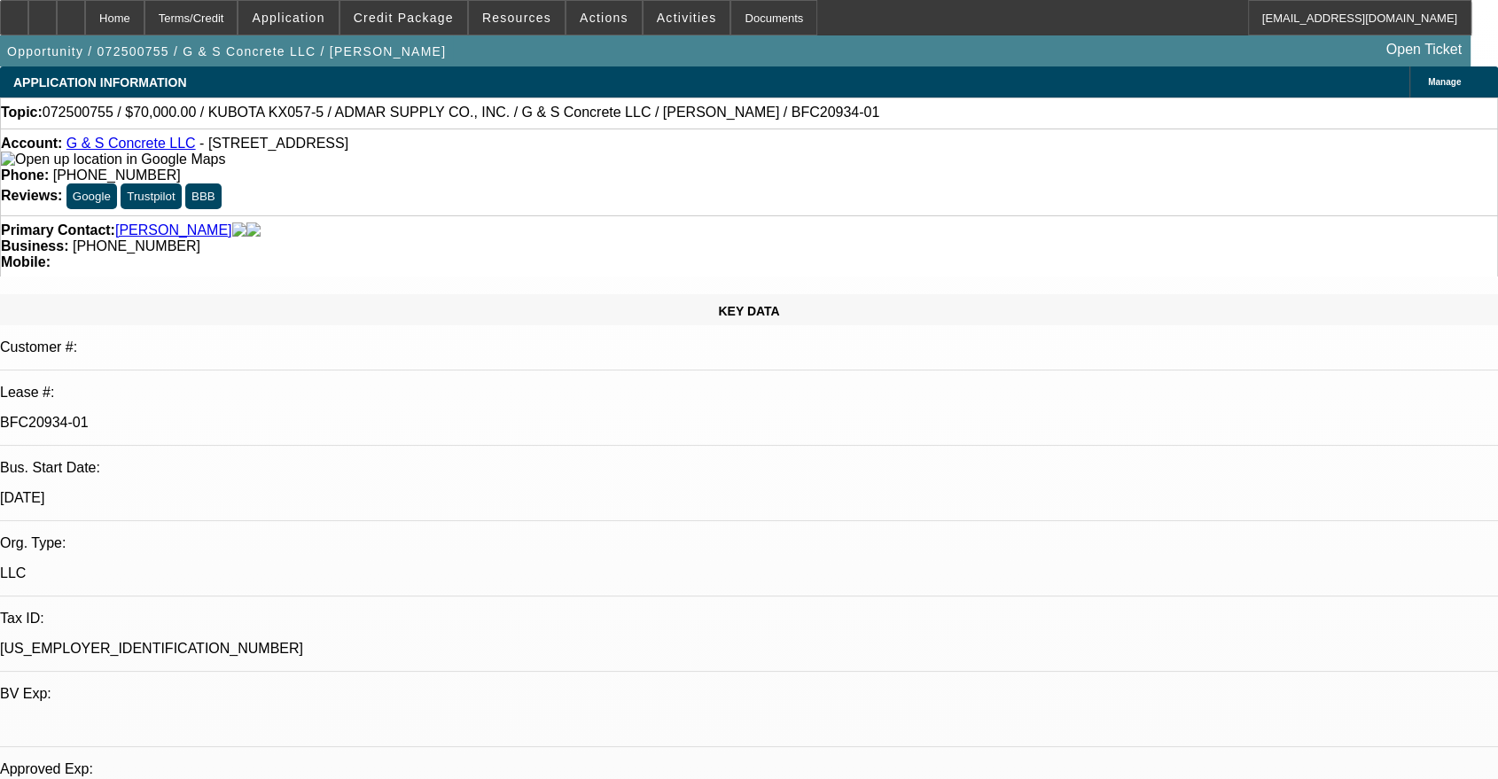
select select "0"
select select "2"
select select "0"
select select "6"
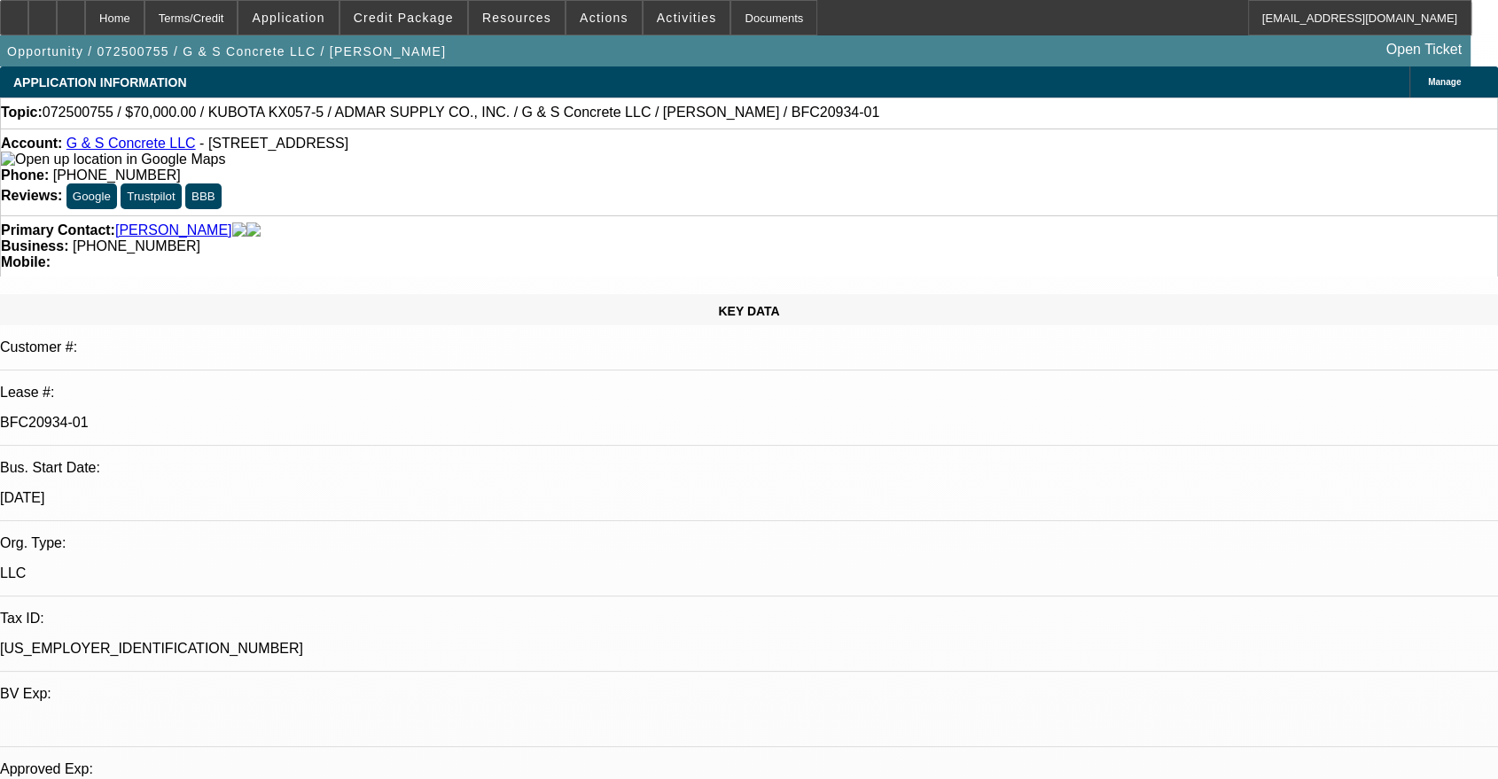
scroll to position [163, 0]
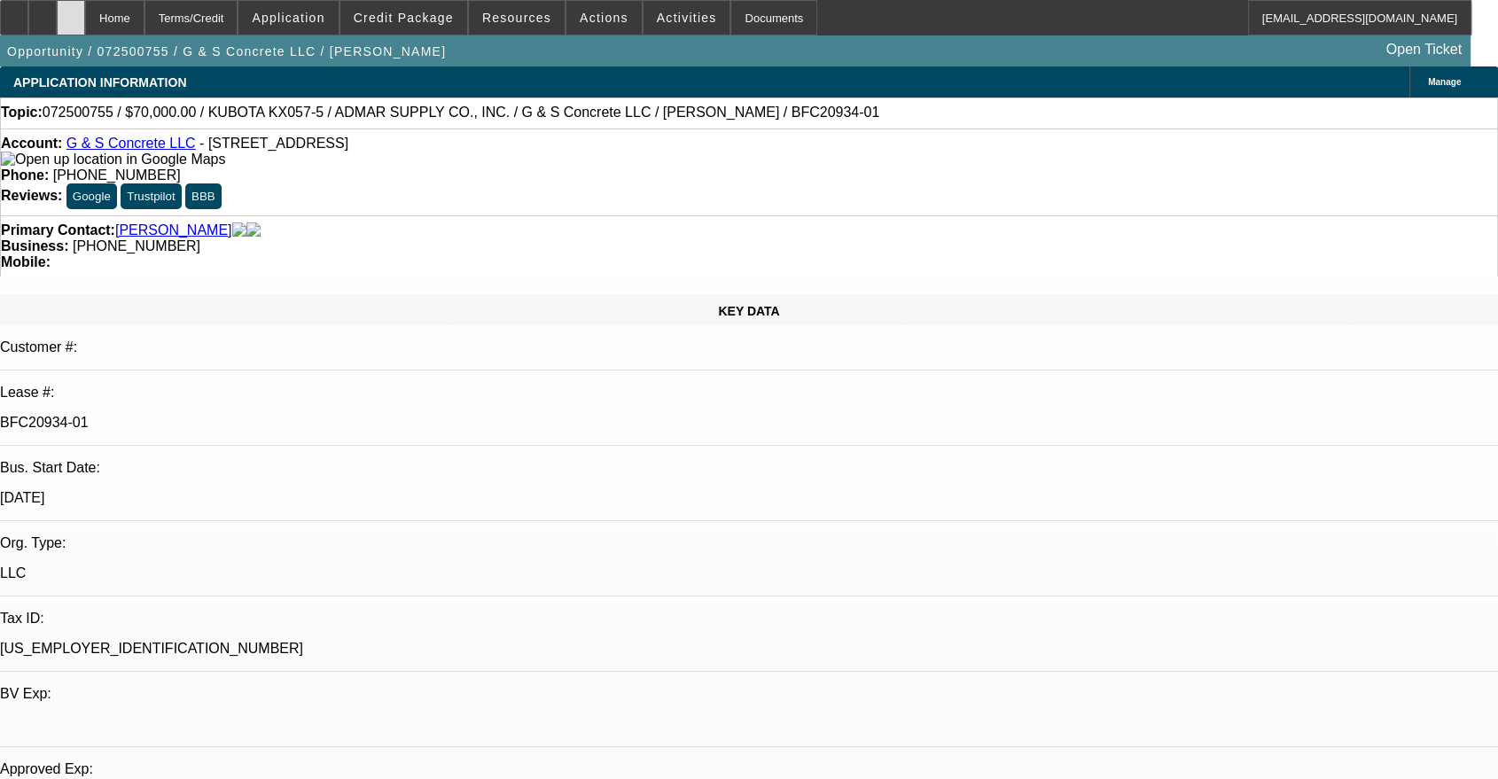
click at [71, 12] on icon at bounding box center [71, 12] width 0 height 0
select select "0"
select select "2"
select select "0"
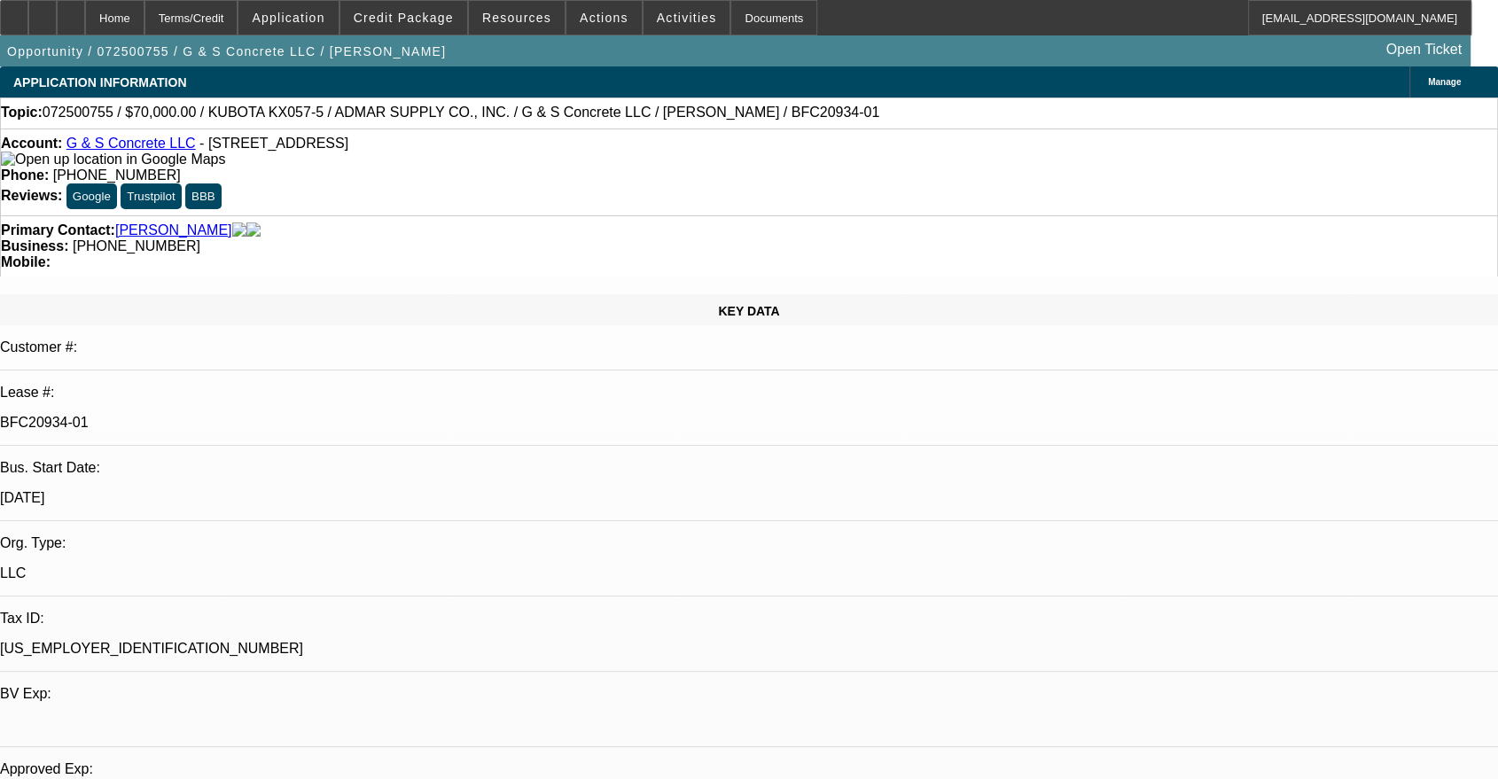
select select "6"
select select "0"
select select "2"
select select "0"
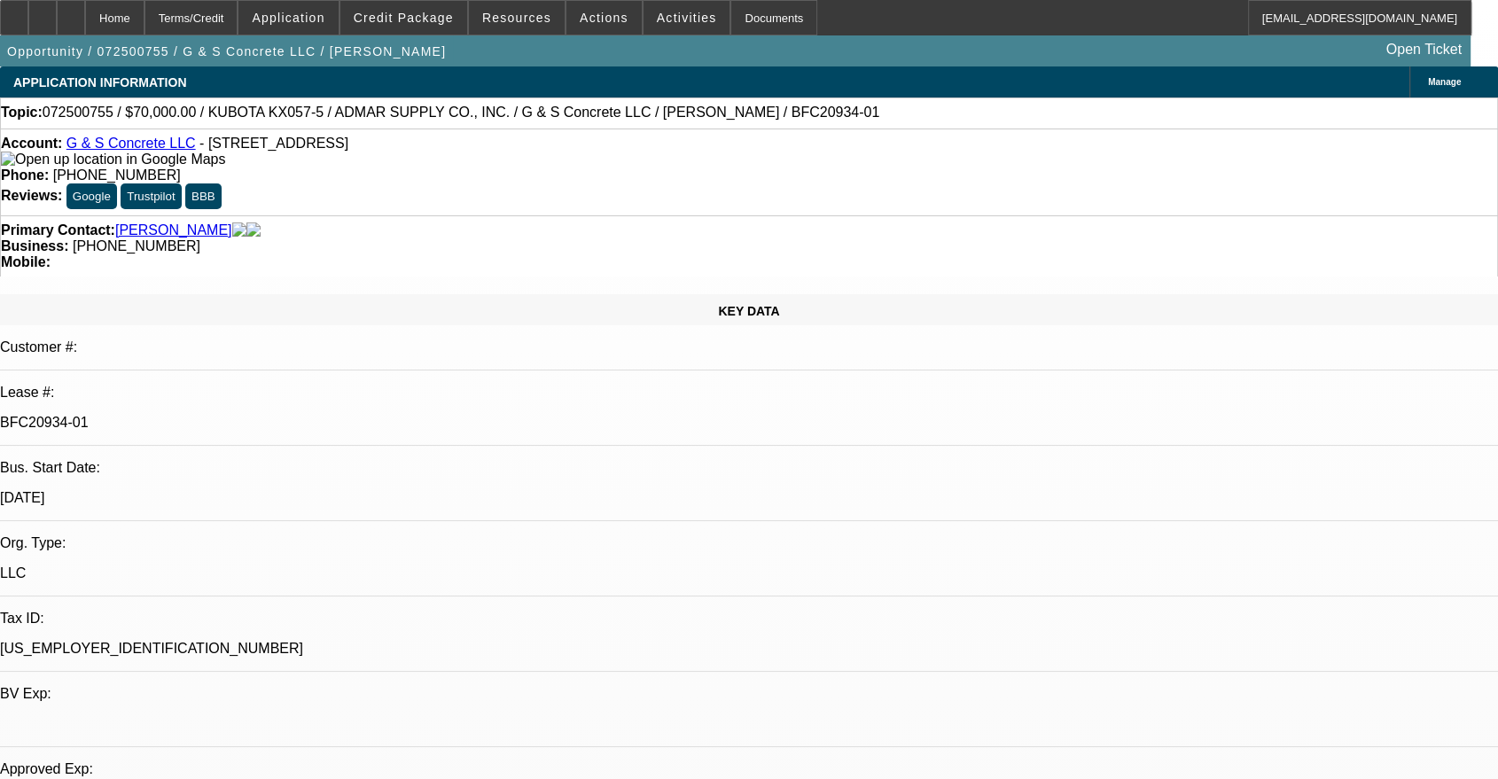
select select "6"
select select "0"
select select "2"
select select "0"
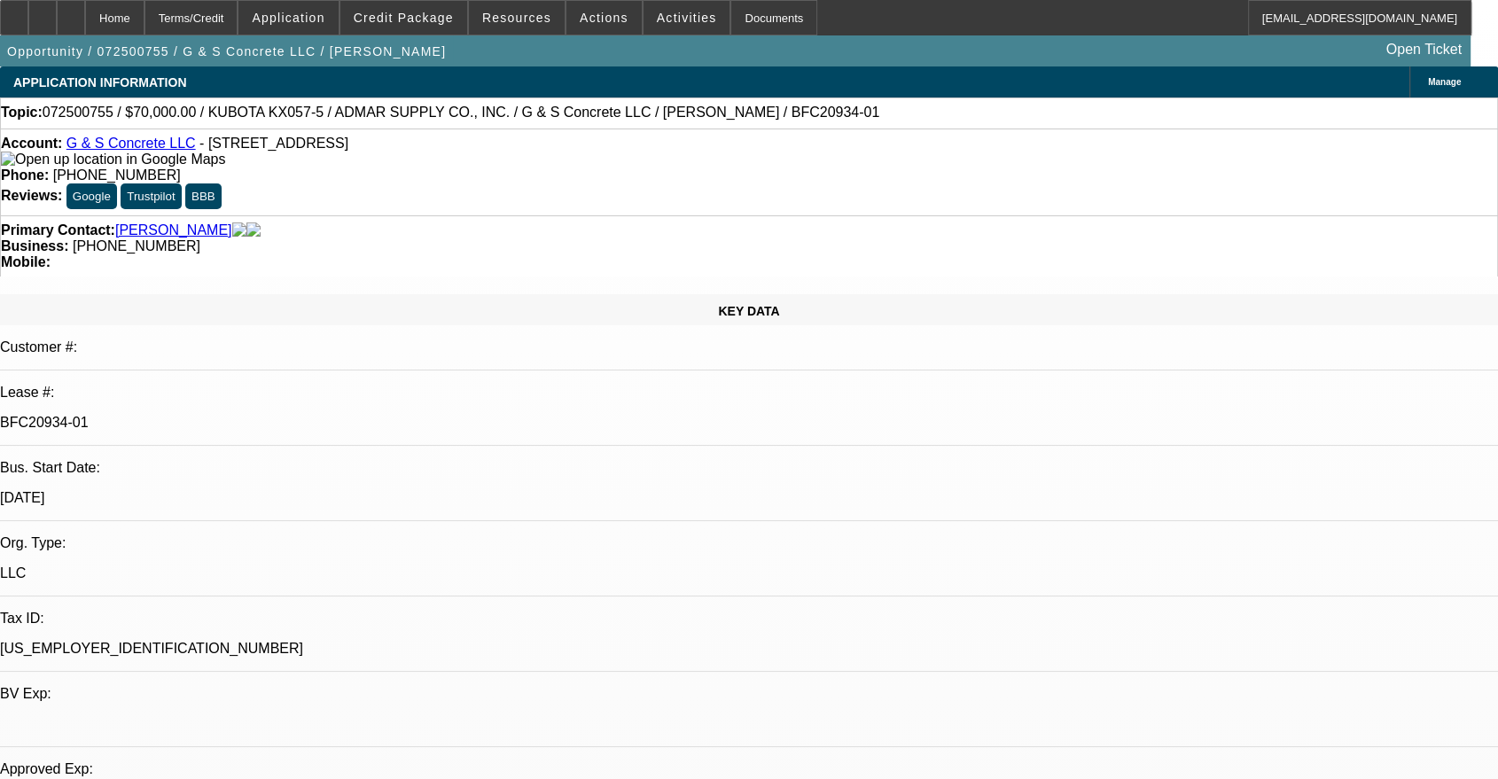
select select "6"
select select "0"
select select "2"
select select "0"
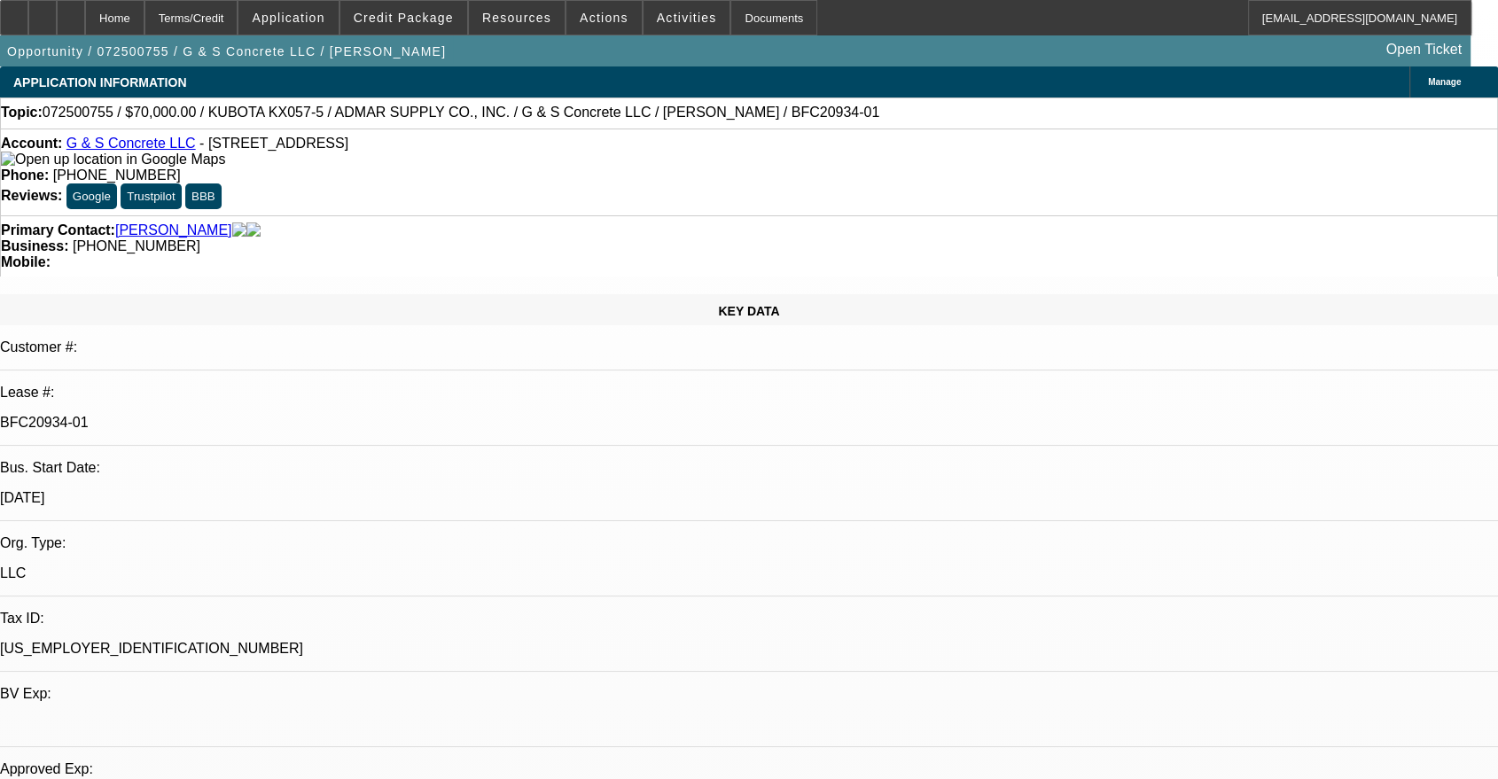
select select "6"
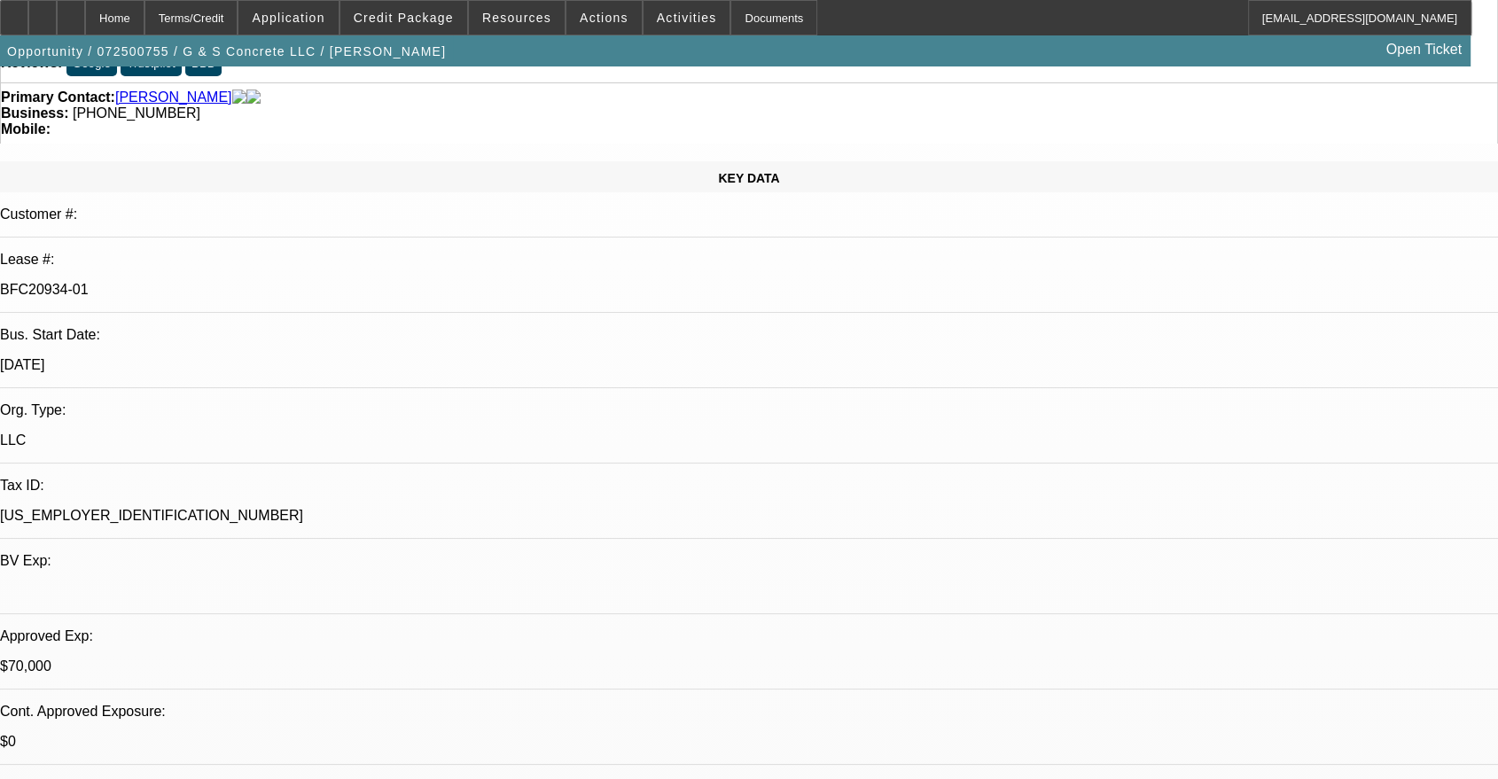
scroll to position [163, 0]
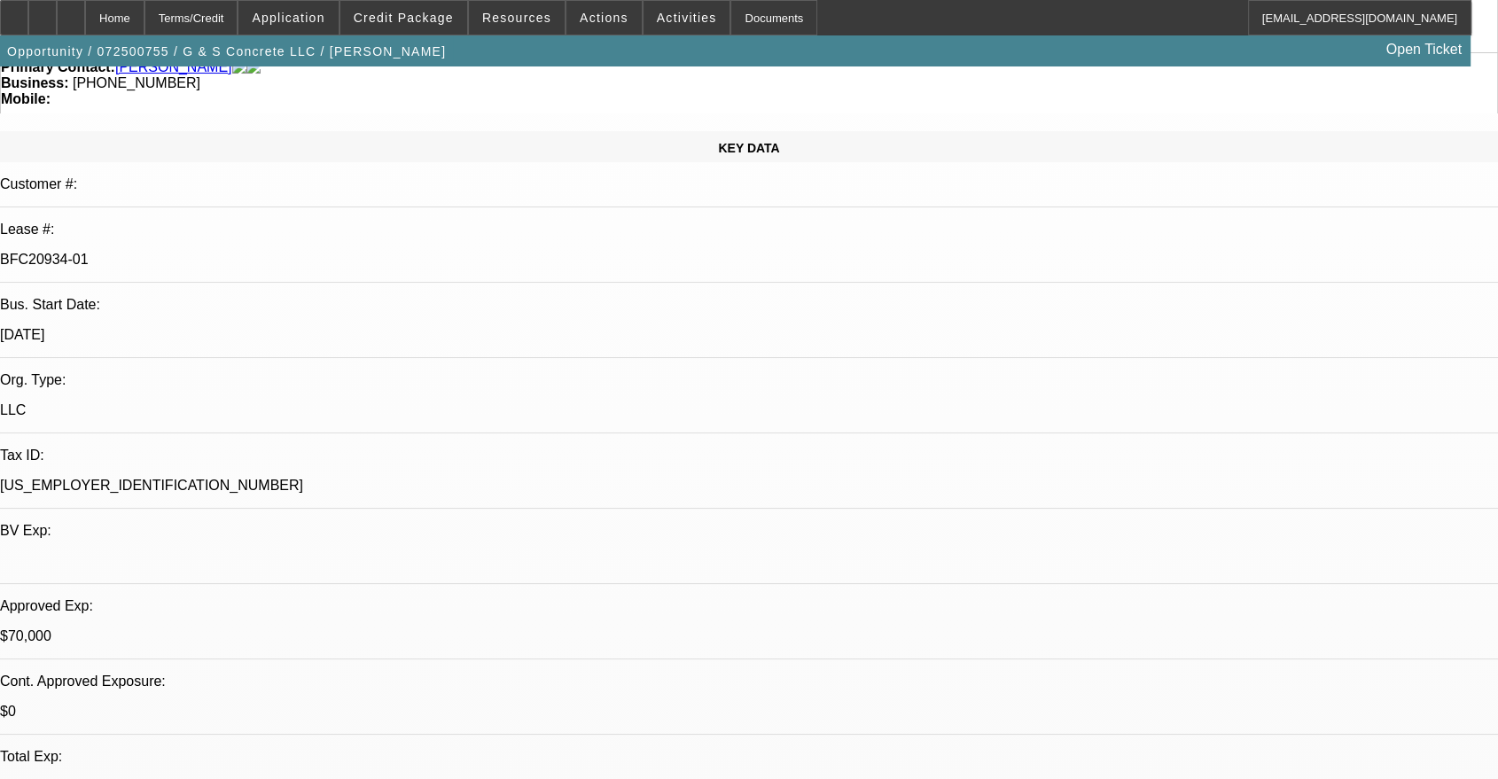
click at [85, 10] on div at bounding box center [71, 17] width 28 height 35
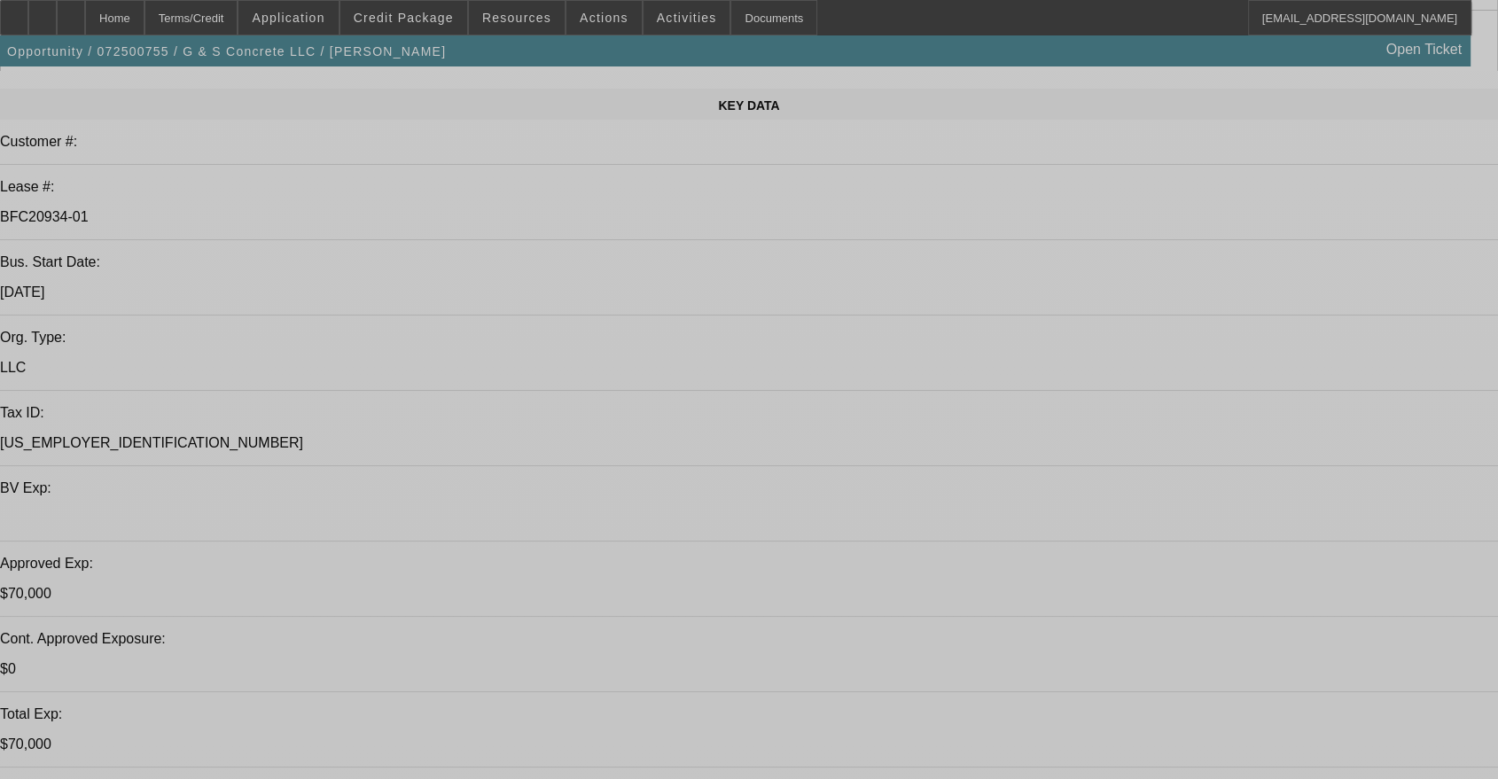
select select "0"
select select "2"
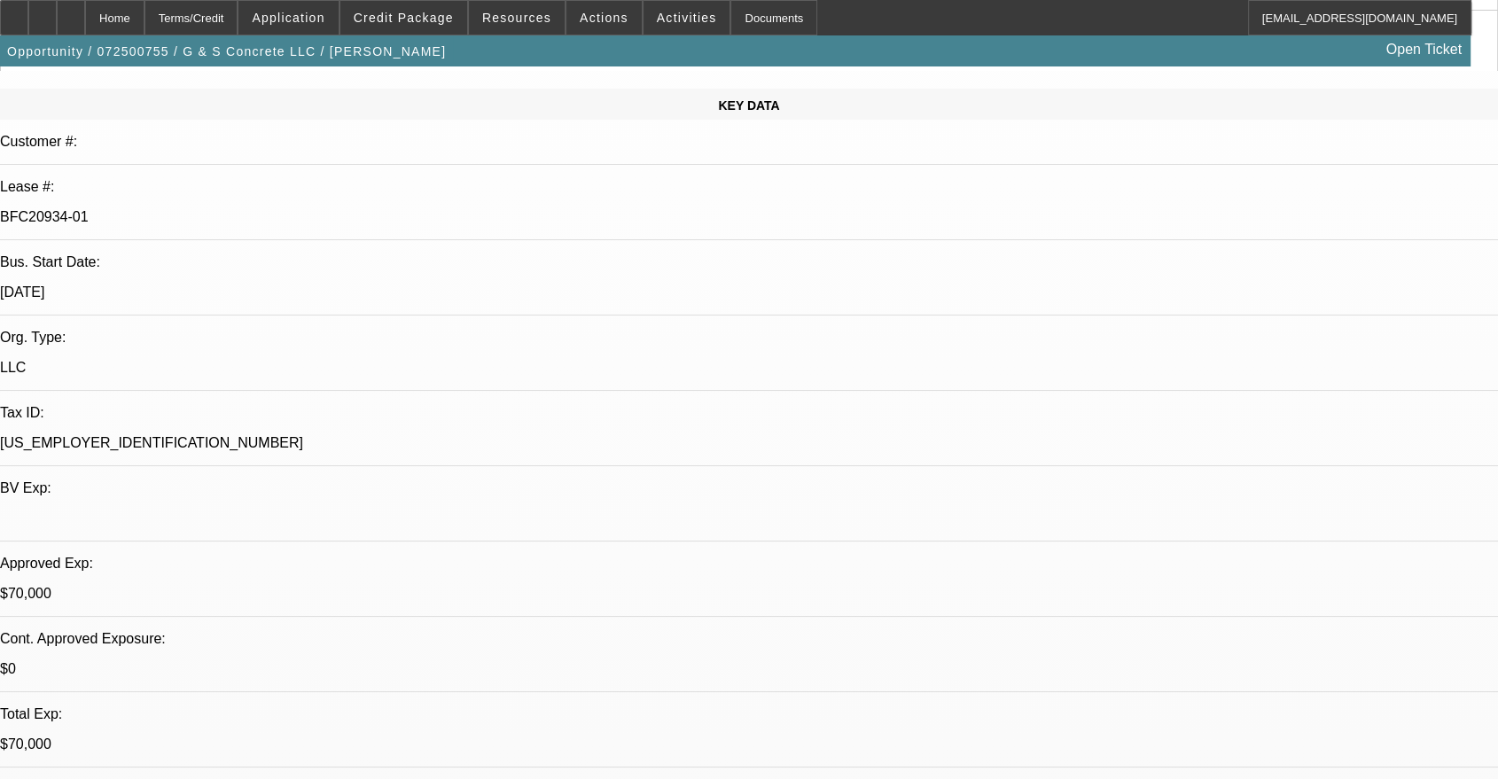
select select "2"
select select "0"
select select "6"
select select "0"
select select "2"
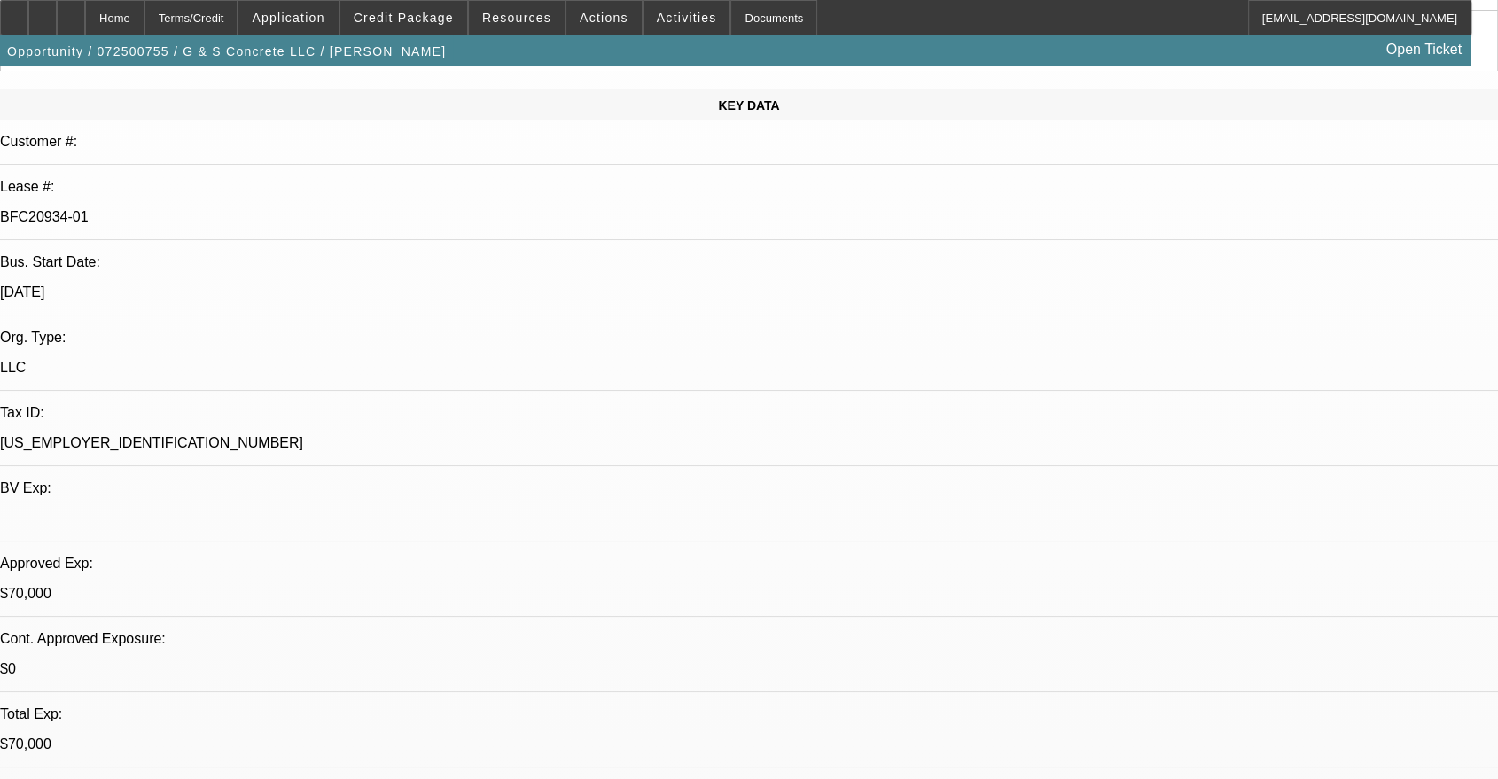
select select "2"
select select "0"
select select "6"
select select "0"
select select "2"
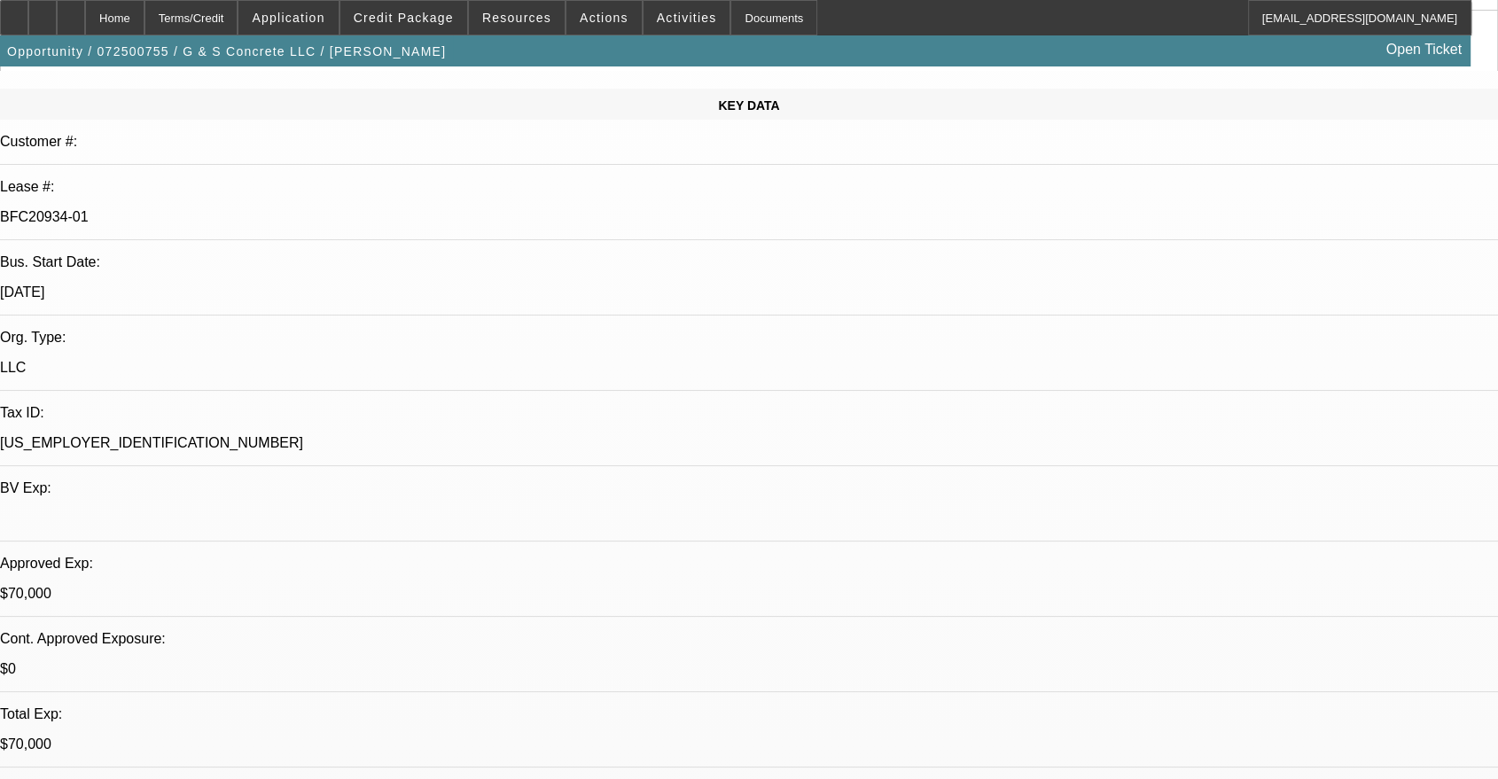
select select "2"
select select "0"
select select "6"
select select "0"
select select "2"
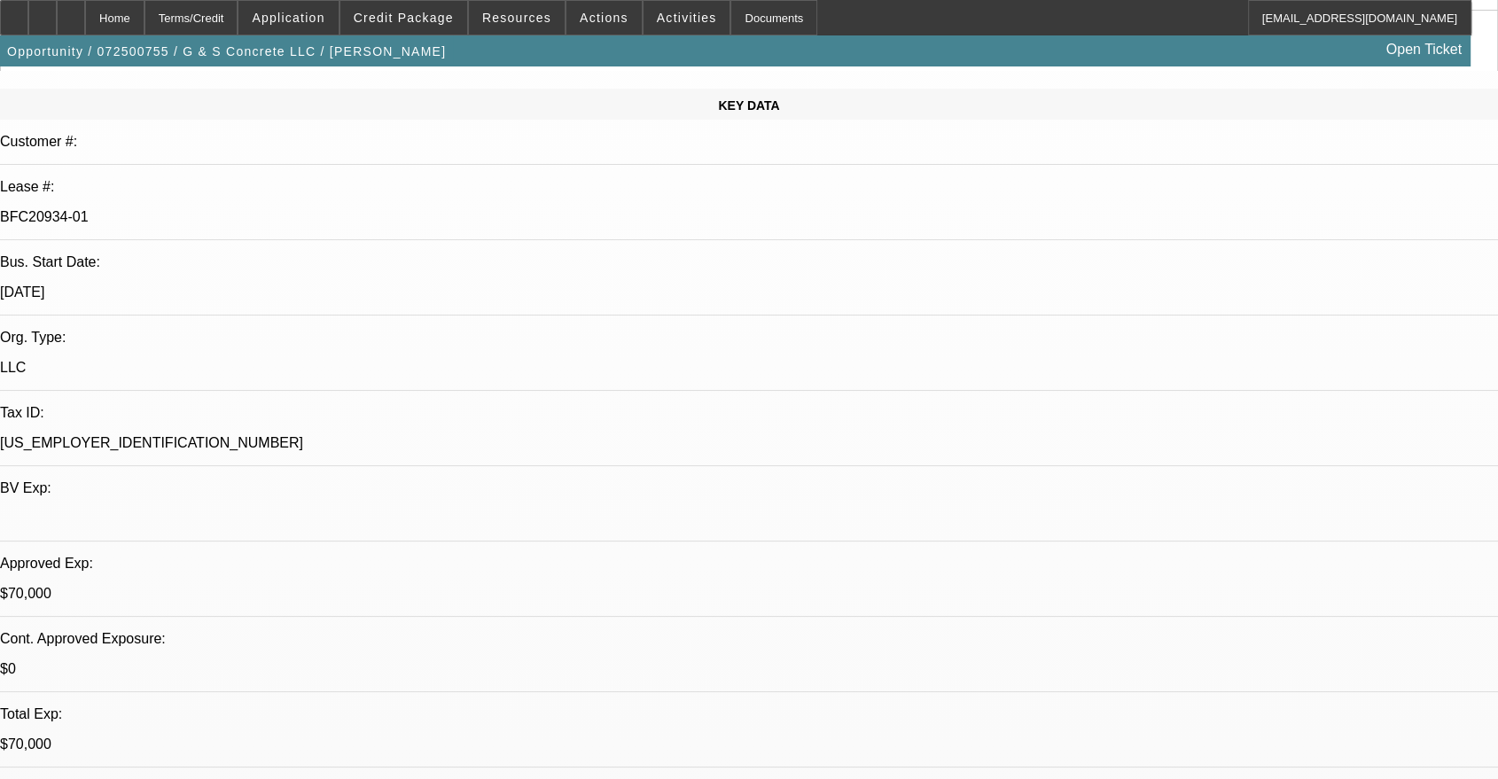
select select "2"
select select "0"
select select "6"
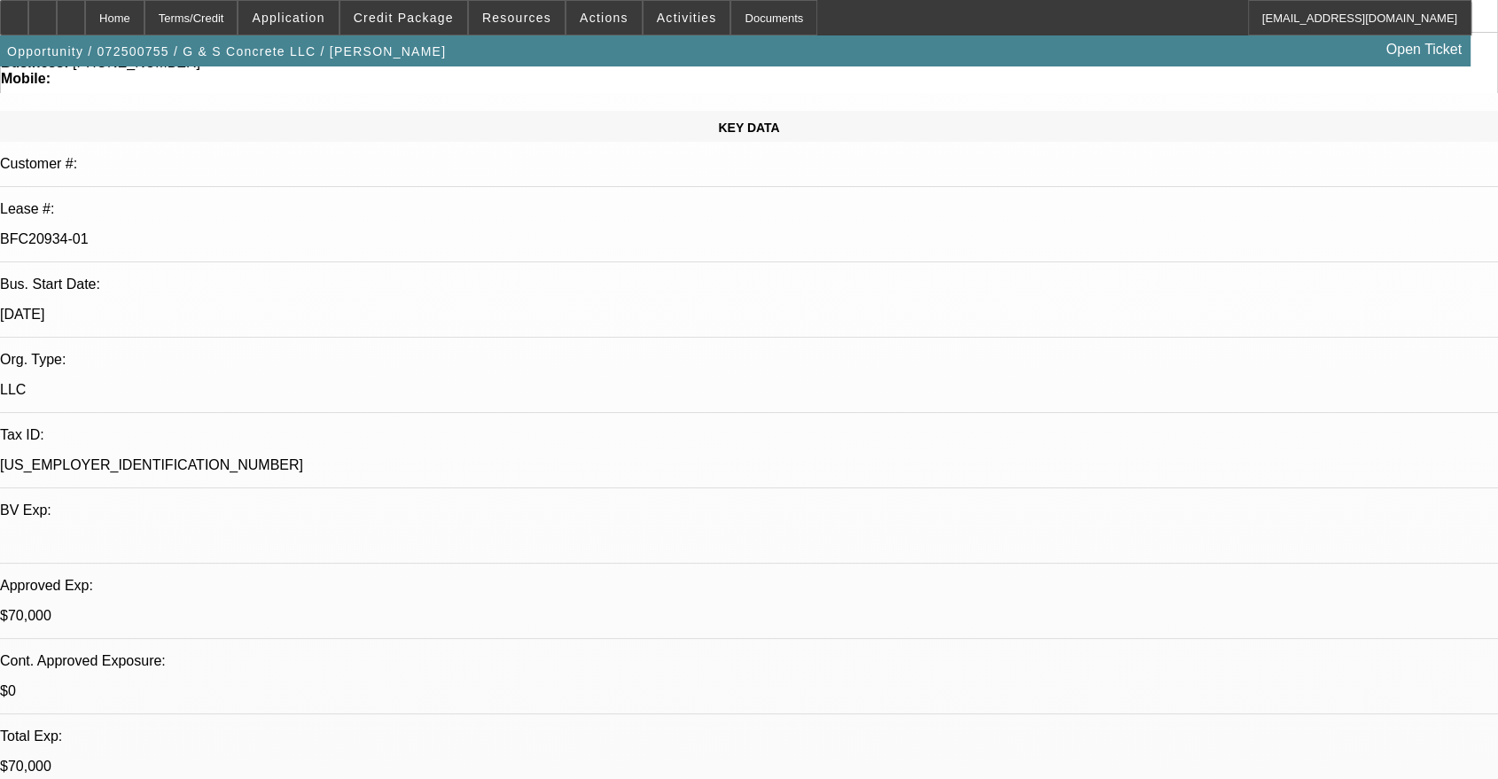
scroll to position [163, 0]
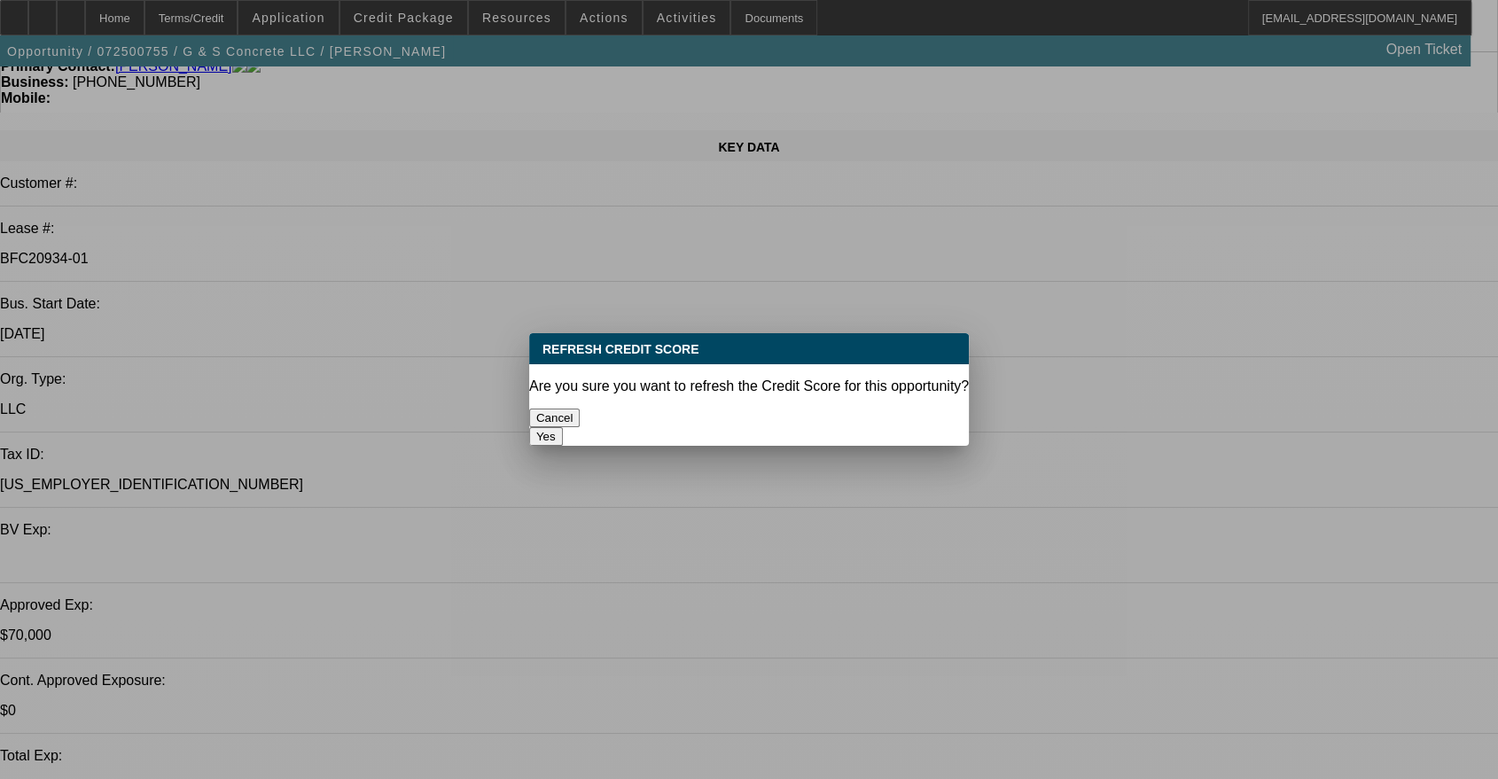
click at [563, 427] on button "Yes" at bounding box center [546, 436] width 34 height 19
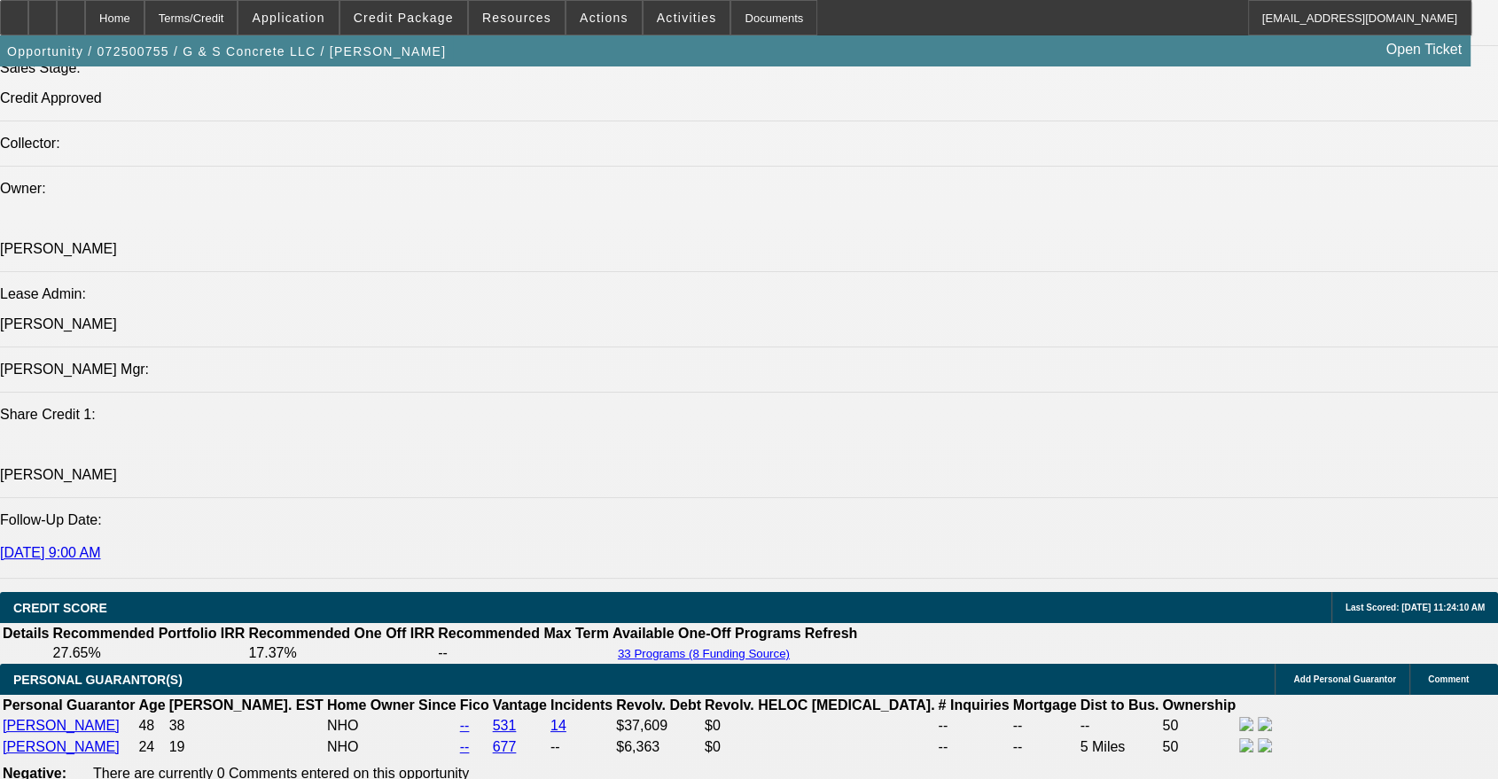
scroll to position [2625, 0]
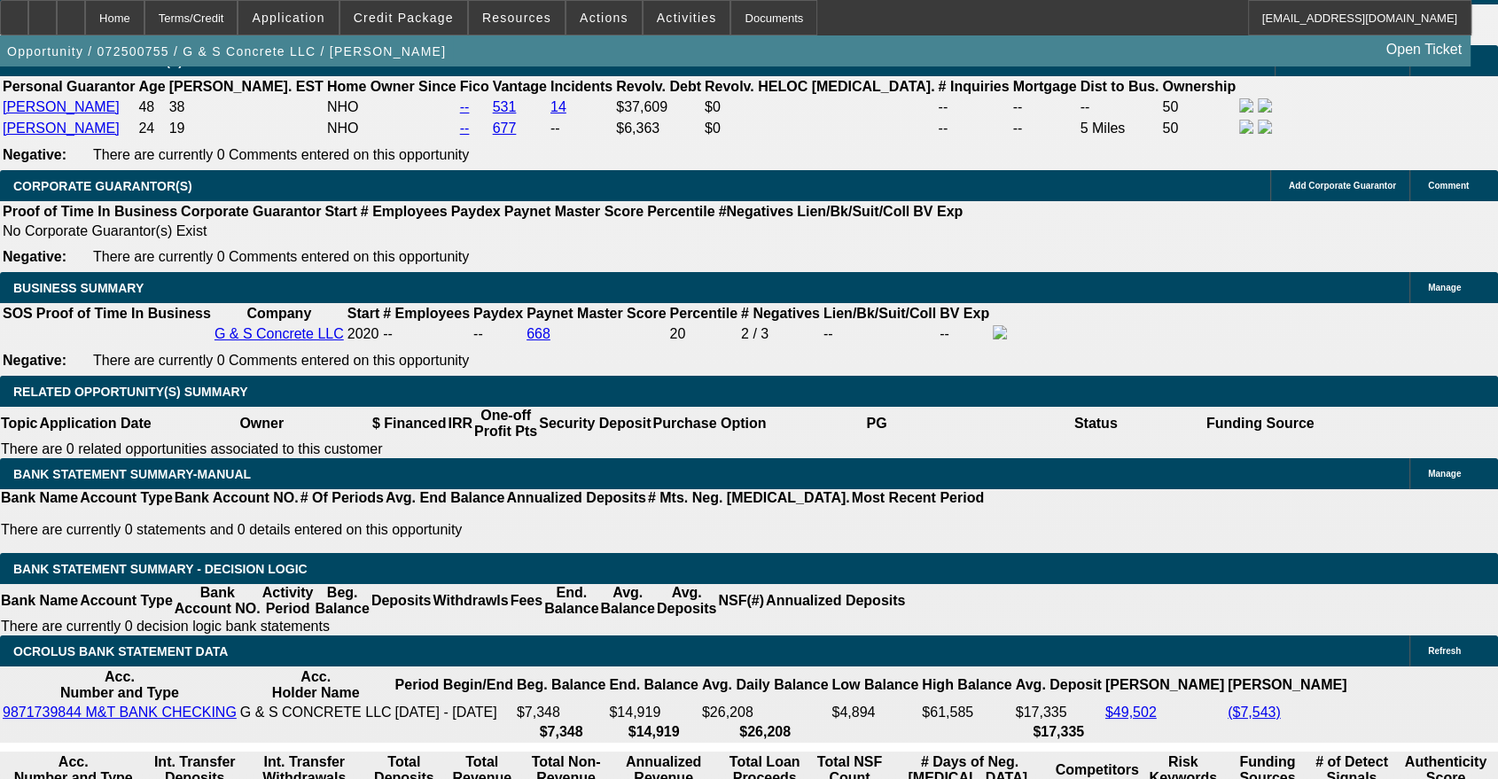
scroll to position [2789, 0]
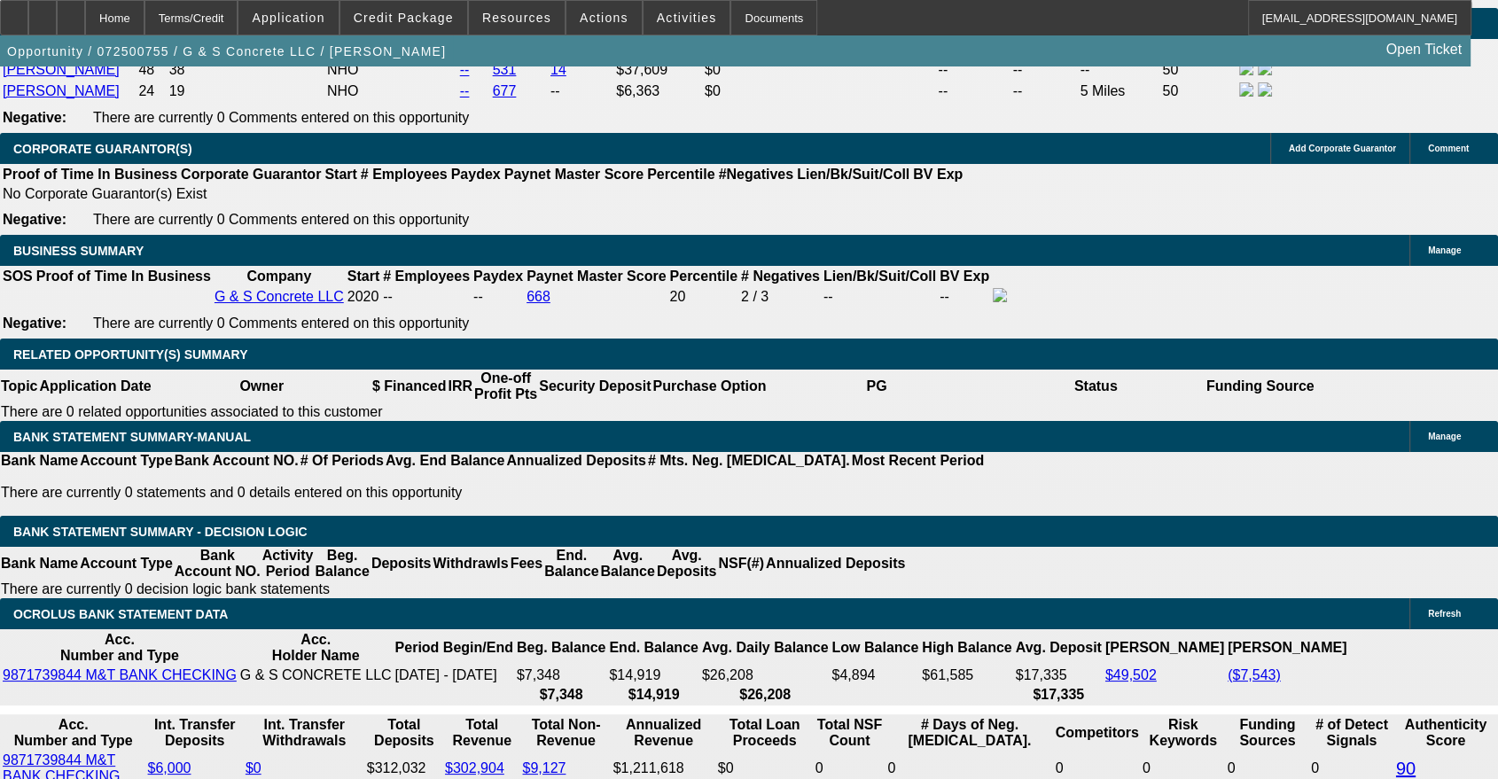
drag, startPoint x: 366, startPoint y: 411, endPoint x: 401, endPoint y: 410, distance: 34.6
type input "UNKNOWN"
type input "24"
type input "$4,922.88"
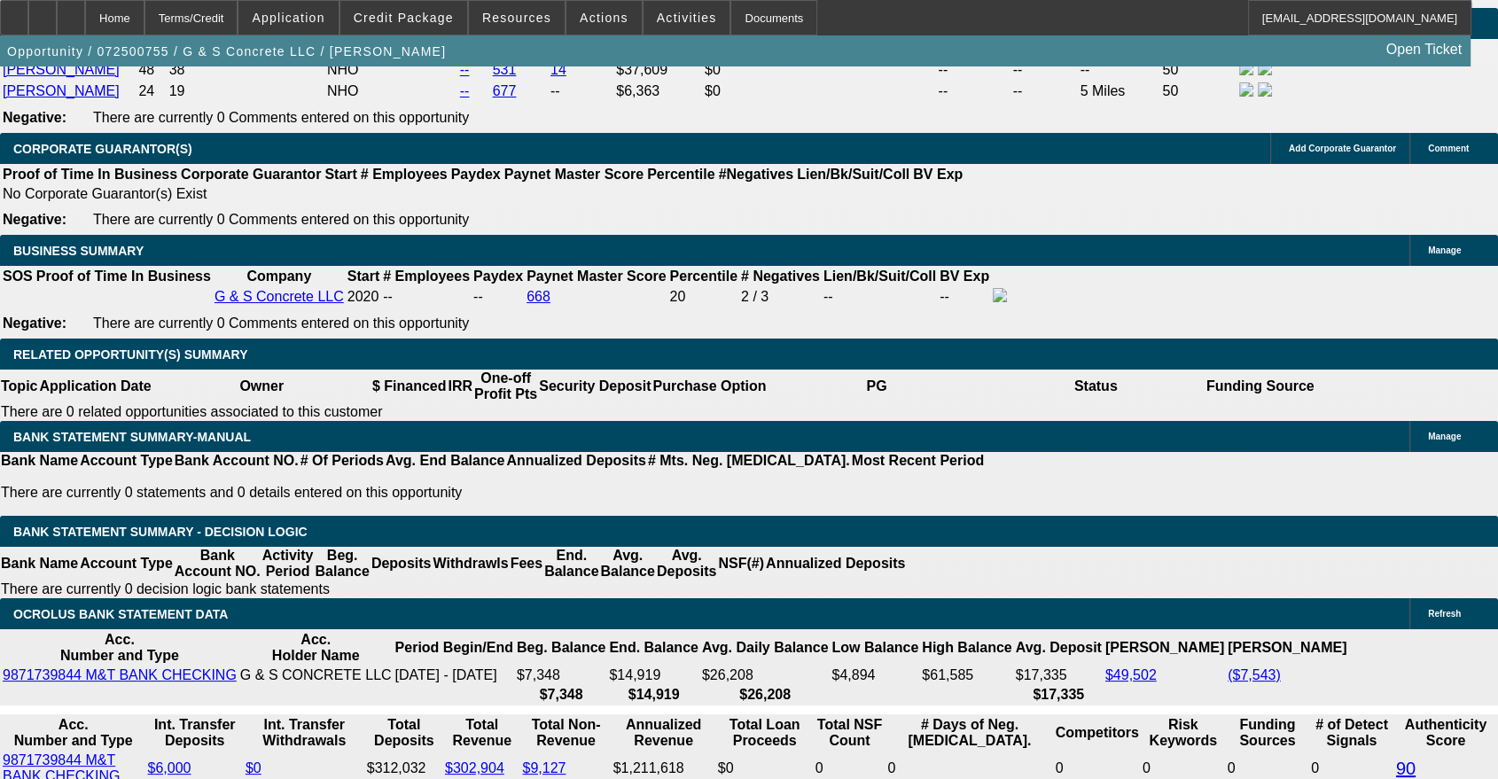
type input "$2,461.44"
type input "24"
drag, startPoint x: 276, startPoint y: 409, endPoint x: 550, endPoint y: 440, distance: 275.6
type input "2465"
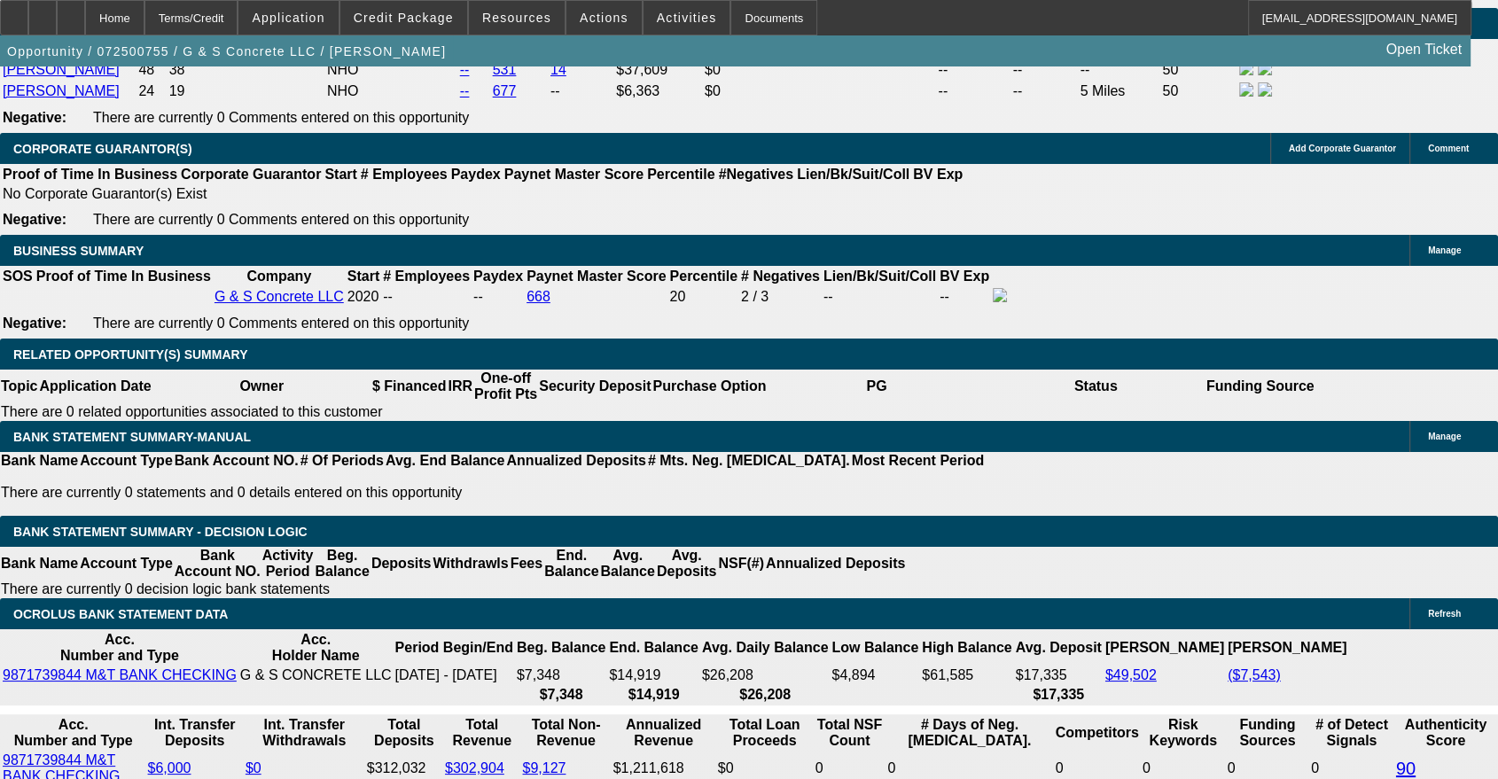
type input "$4,930.00"
type input "24.1"
type input "$2,465.00"
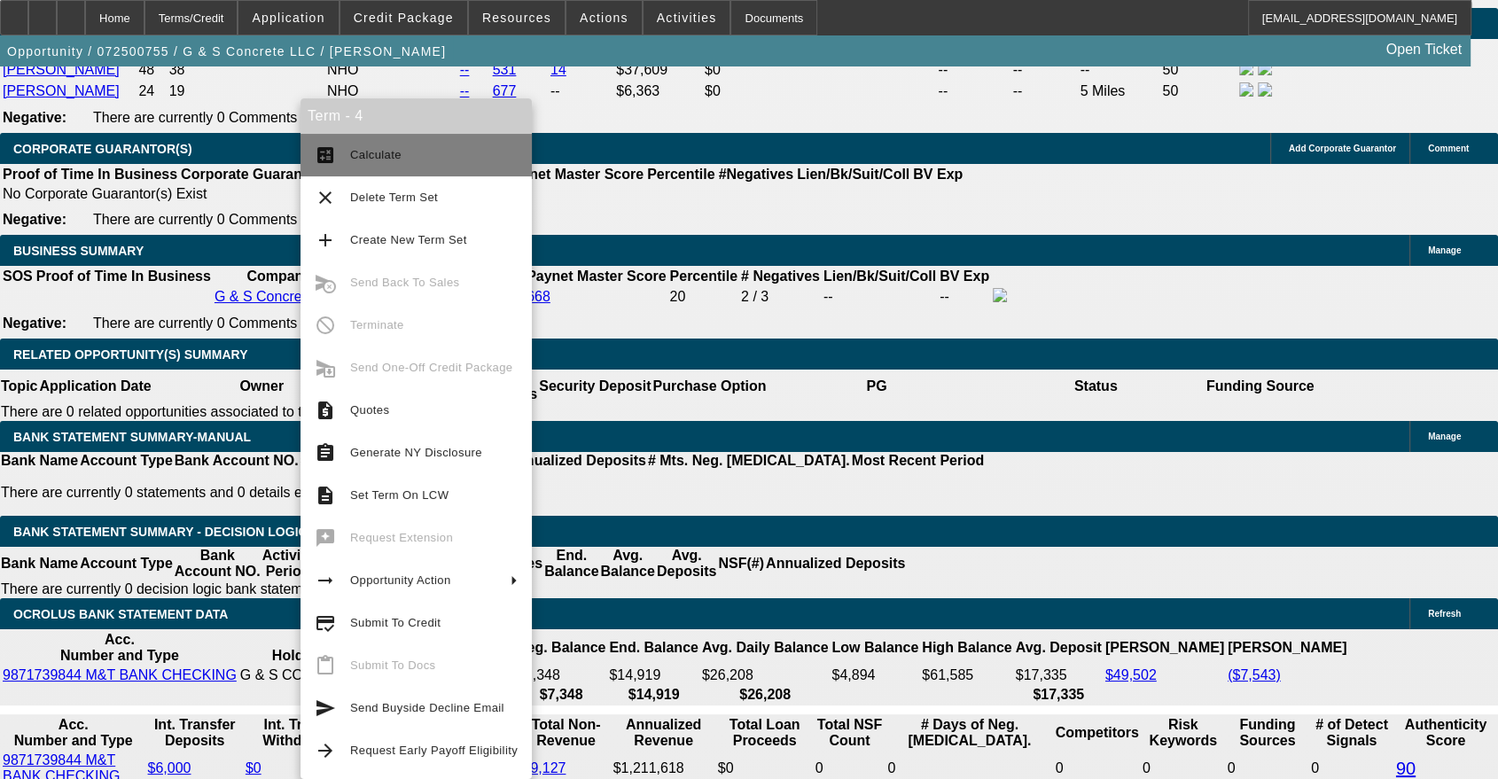
click at [368, 160] on span "Calculate" at bounding box center [375, 154] width 51 height 13
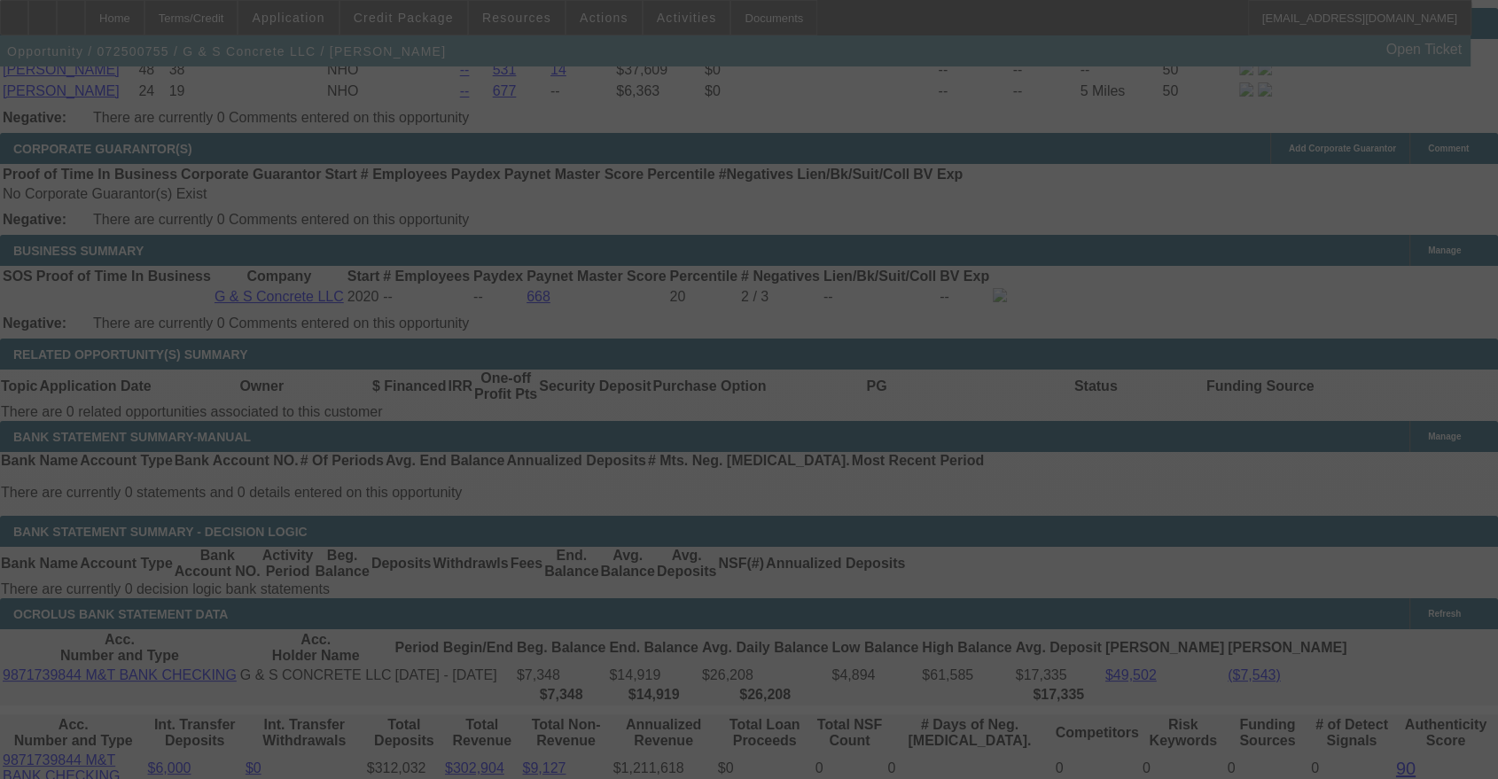
select select "0"
select select "2"
select select "0"
select select "6"
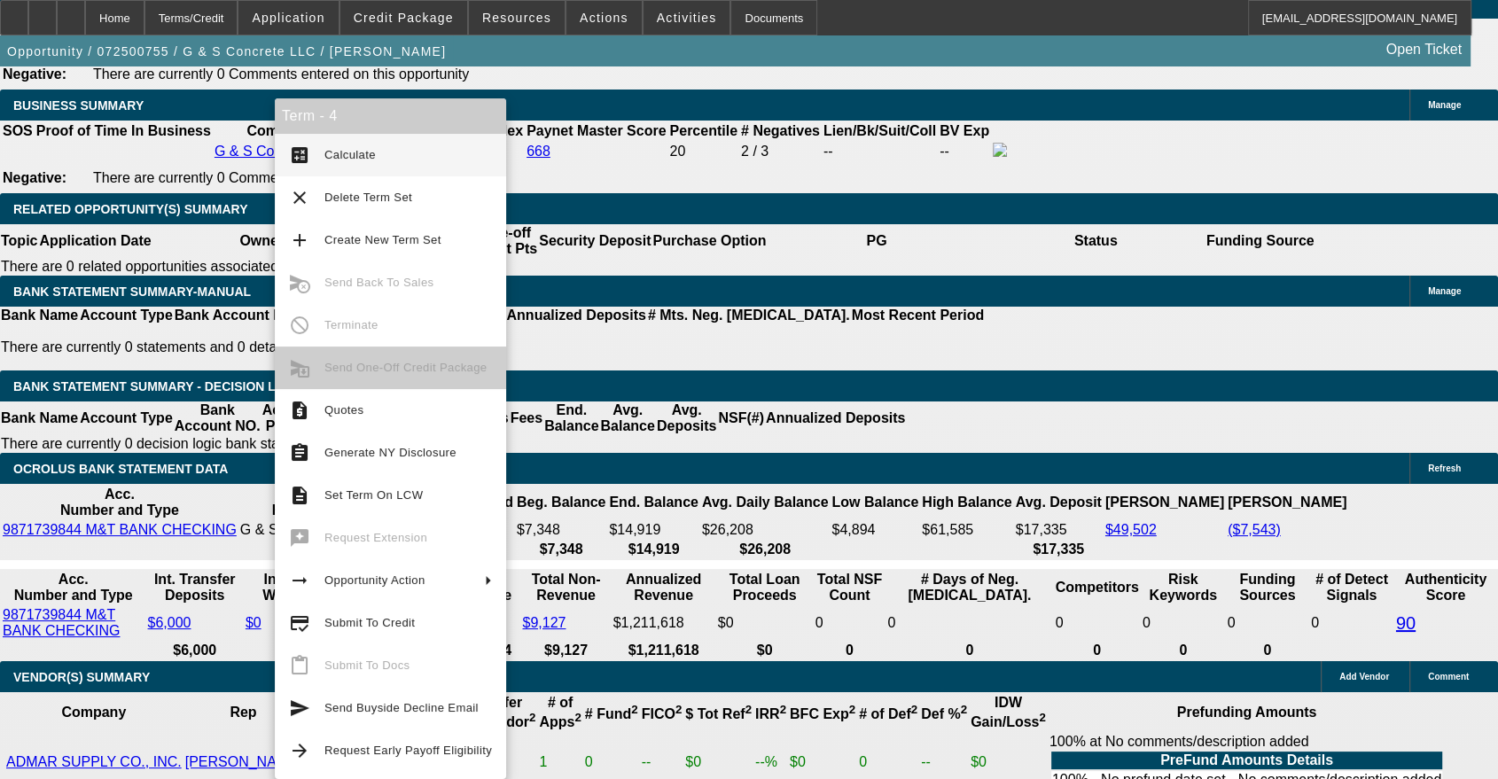
scroll to position [2954, 0]
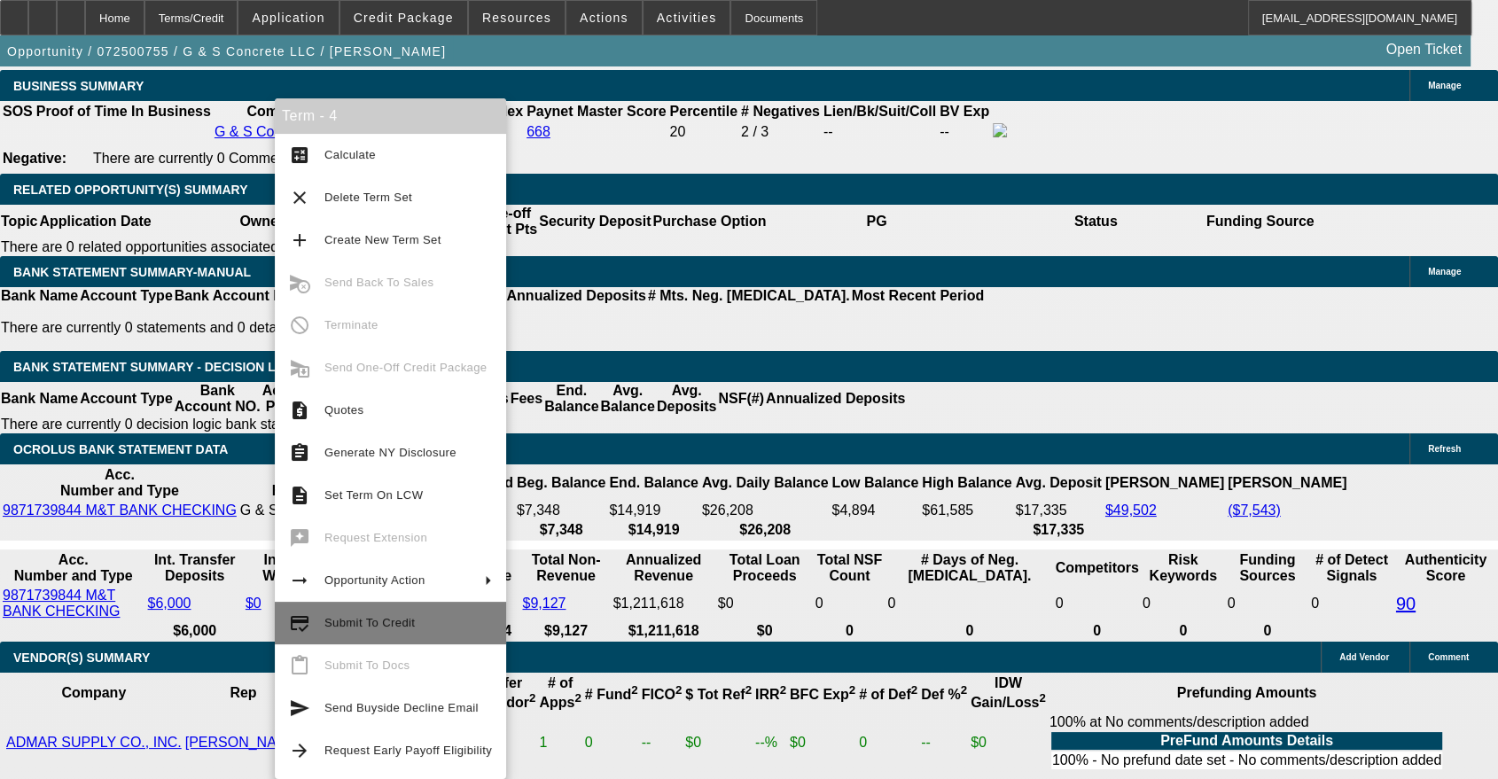
click at [393, 622] on span "Submit To Credit" at bounding box center [369, 622] width 90 height 13
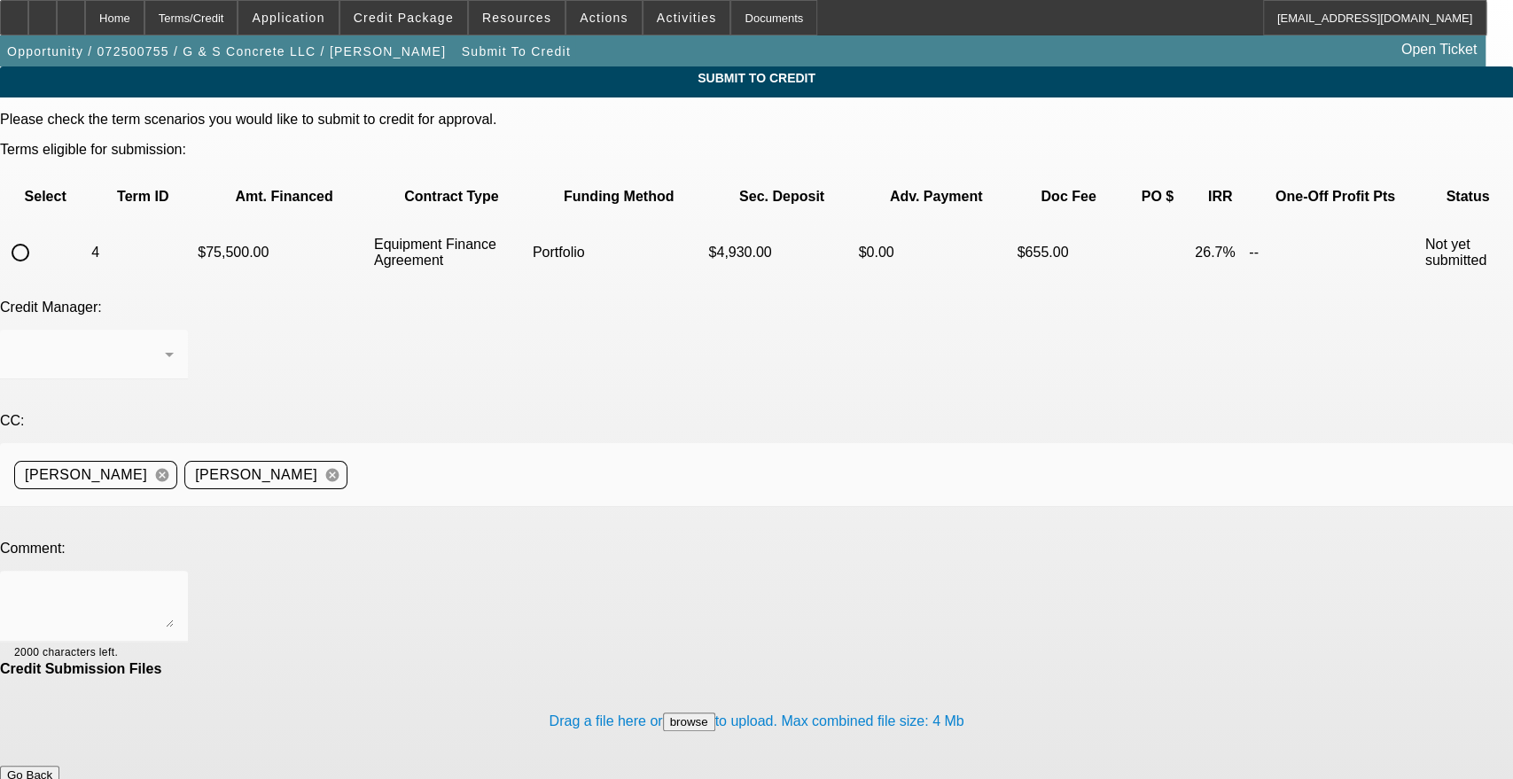
click at [38, 235] on input "radio" at bounding box center [20, 252] width 35 height 35
radio input "true"
click at [165, 344] on div "Arida, George" at bounding box center [89, 354] width 151 height 21
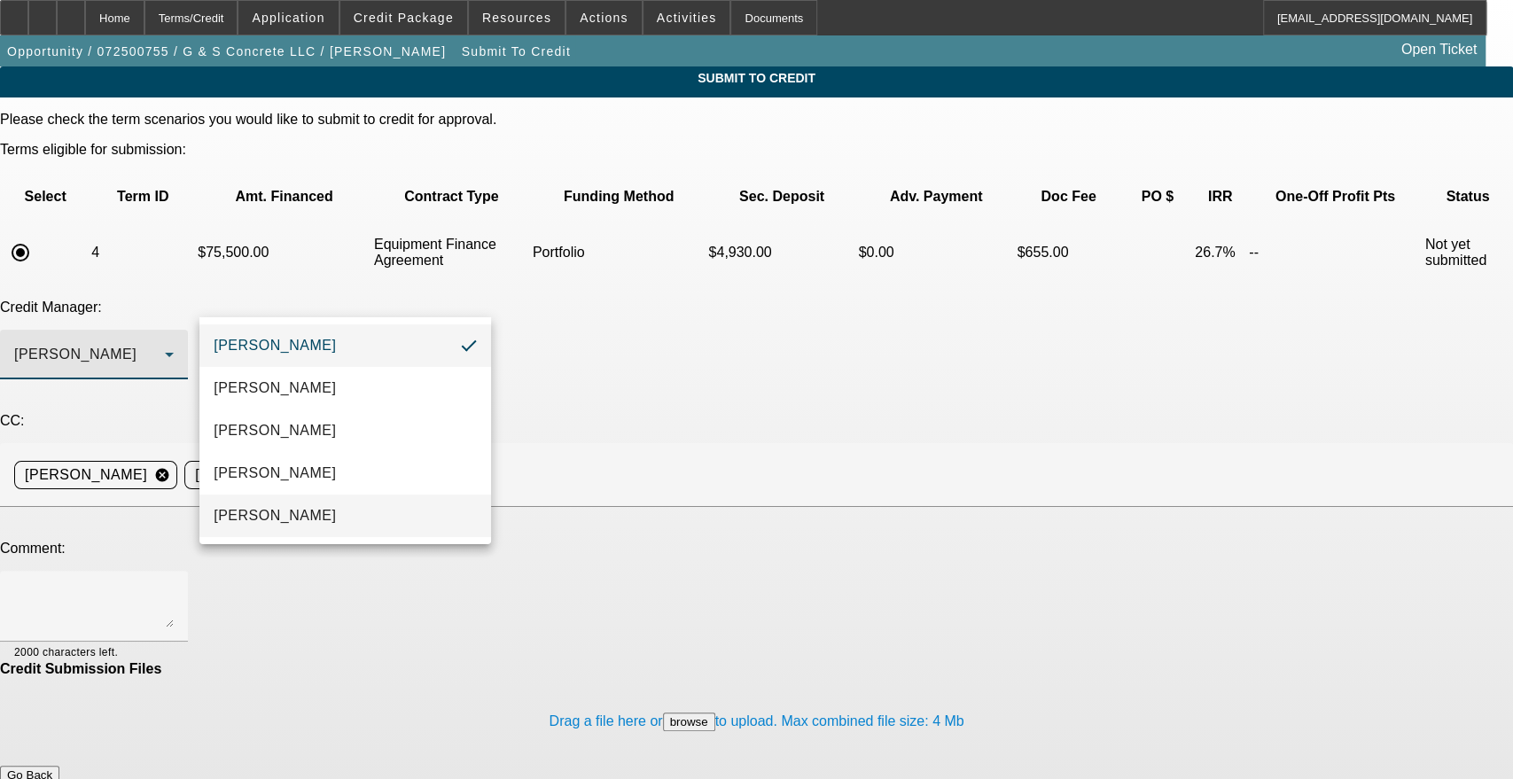
click at [355, 522] on mat-option "Oliva, Samuel" at bounding box center [345, 516] width 292 height 43
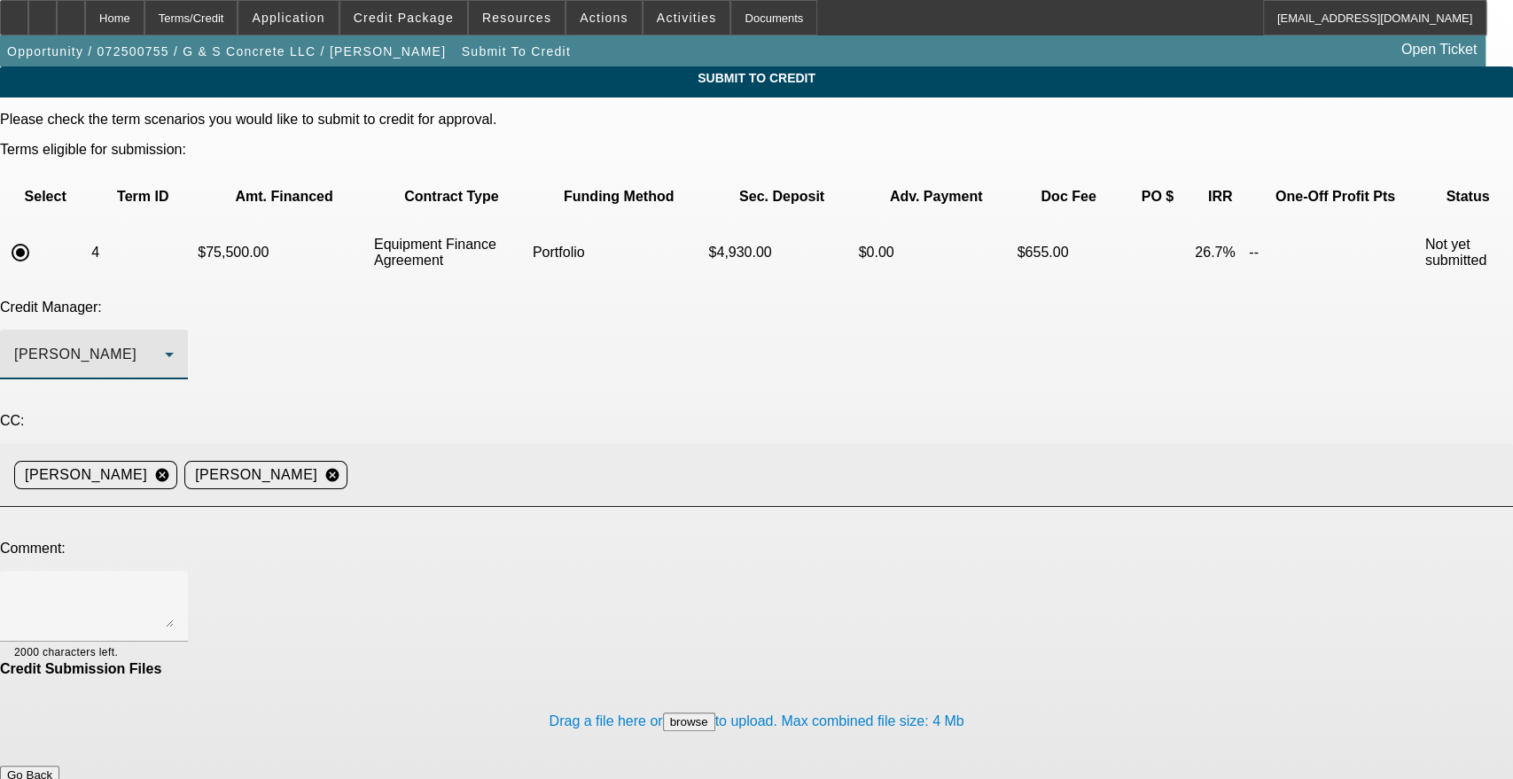
click at [560, 457] on input at bounding box center [923, 474] width 1137 height 35
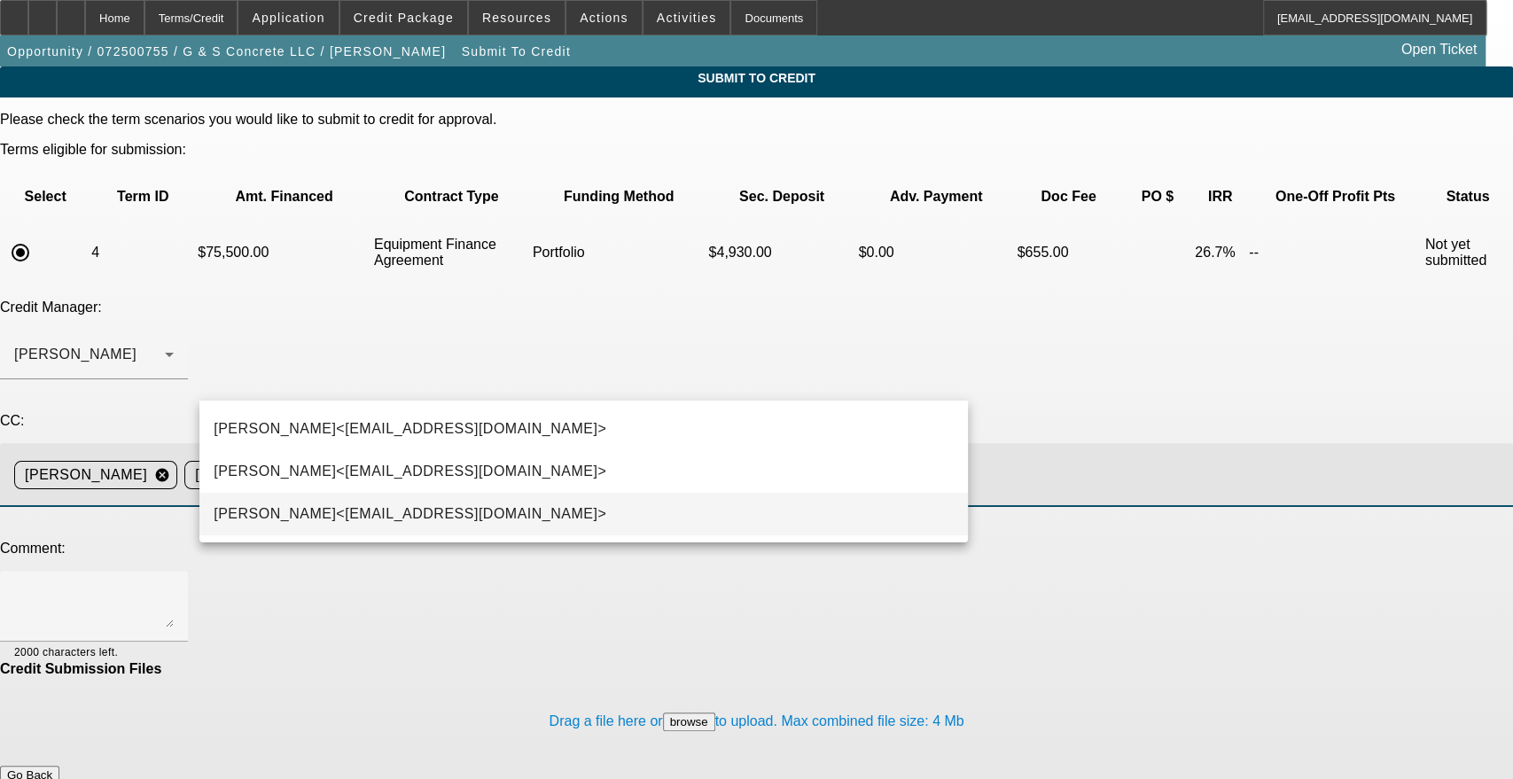
type input "kev"
click at [547, 512] on mat-option "Kevin O'Connor<koconnor@beaconfunding.com>" at bounding box center [583, 514] width 768 height 43
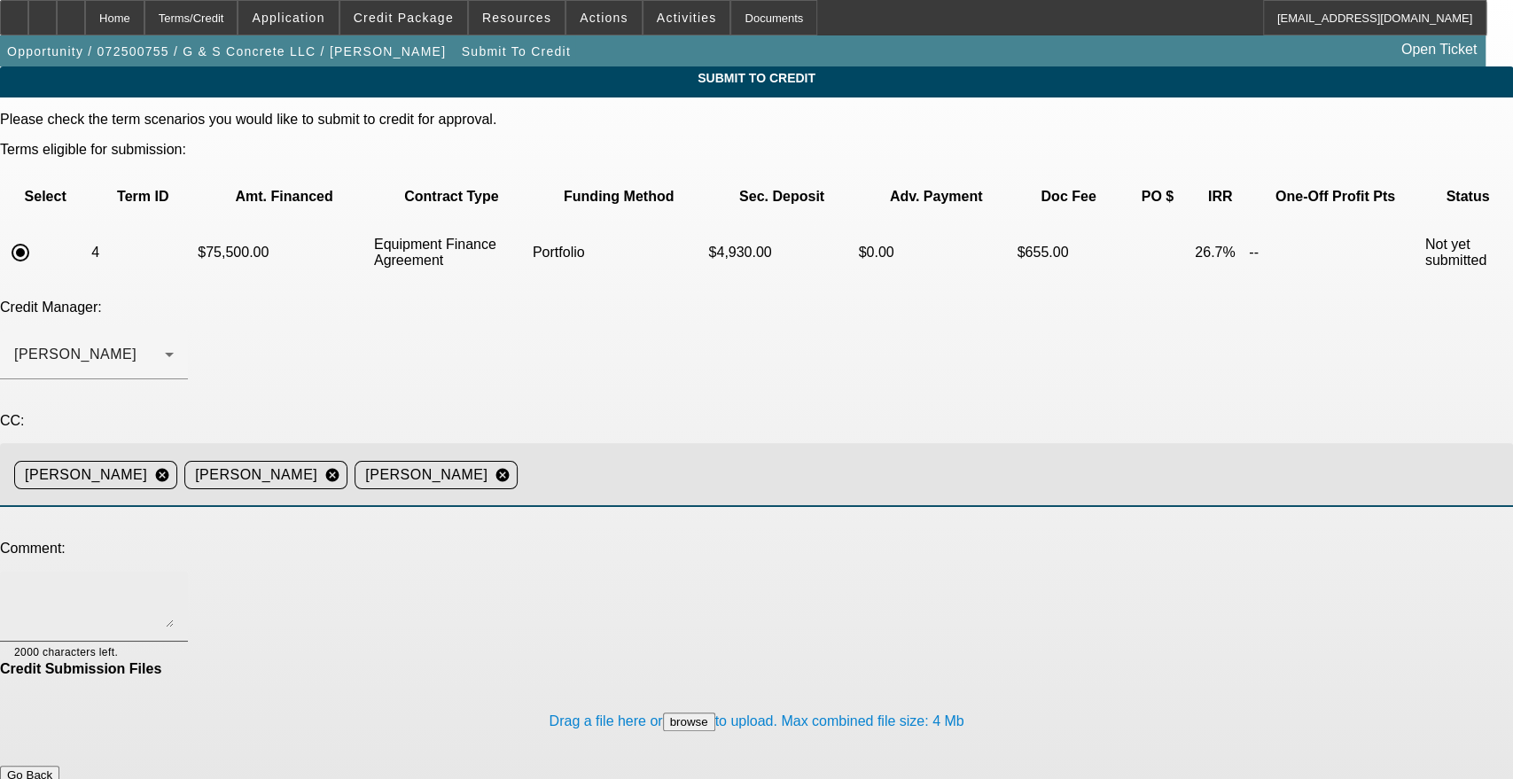
click at [174, 585] on textarea at bounding box center [94, 606] width 160 height 43
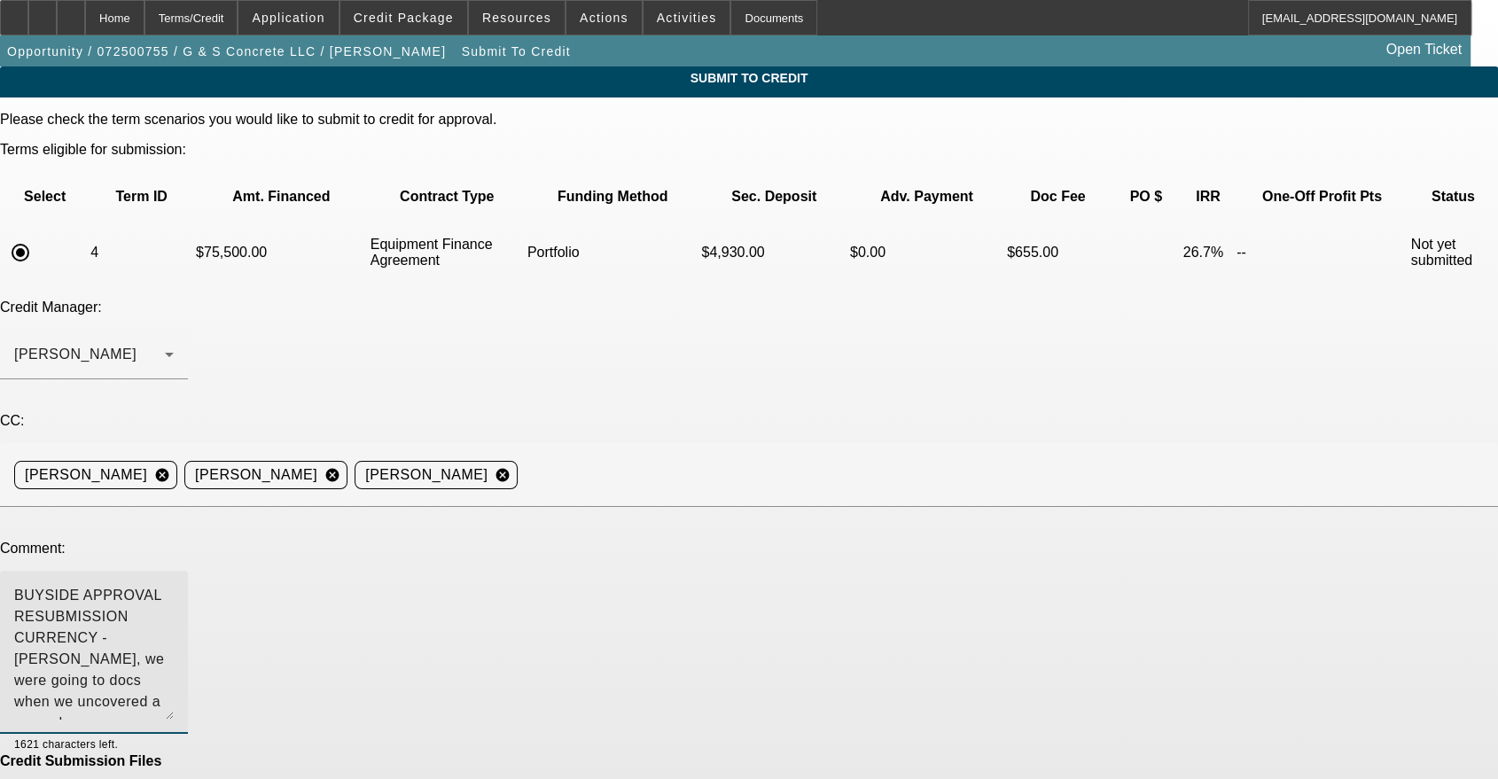
drag, startPoint x: 947, startPoint y: 474, endPoint x: 952, endPoint y: 572, distance: 97.6
click at [188, 572] on div "BUYSIDE APPROVAL RESUBMISSION CURRENCY - Sam, we were going to docs when we unc…" at bounding box center [94, 652] width 188 height 163
click at [174, 585] on textarea "BUYSIDE APPROVAL RESUBMISSION CURRENCY - Sam, we were going to docs when we unc…" at bounding box center [94, 654] width 160 height 139
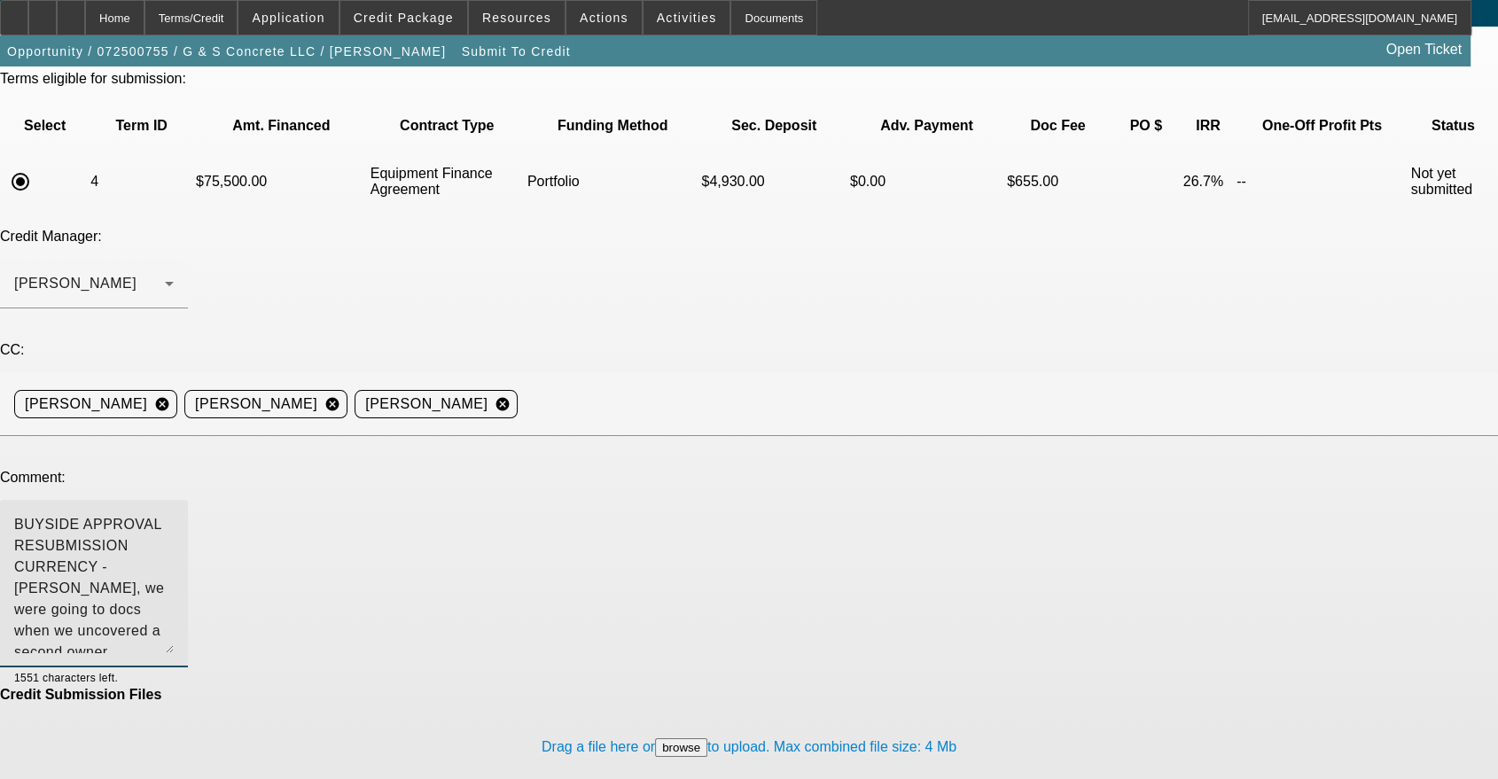
scroll to position [71, 0]
type textarea "BUYSIDE APPROVAL RESUBMISSION CURRENCY - Sam, we were going to docs when we unc…"
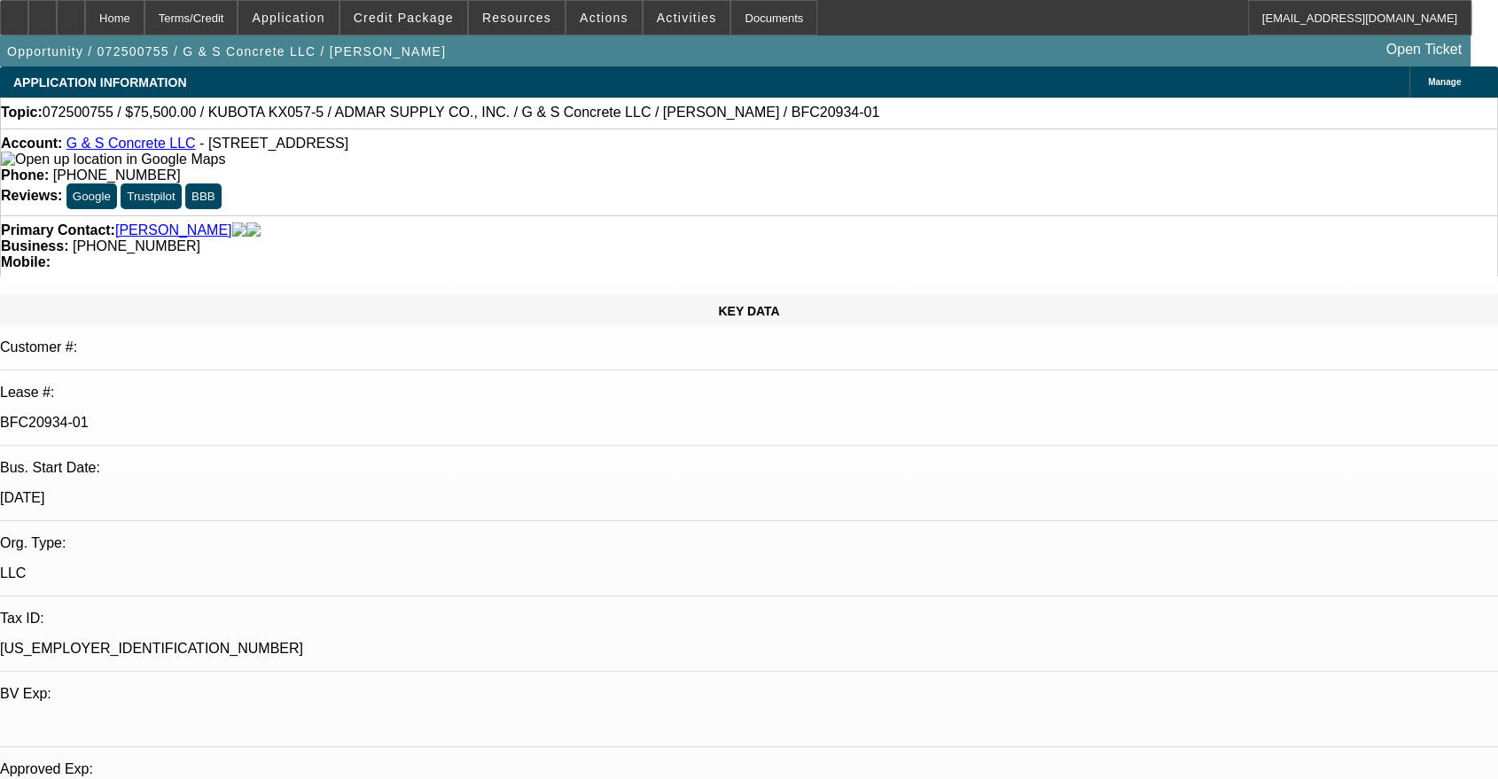
select select "0"
select select "2"
select select "0"
select select "6"
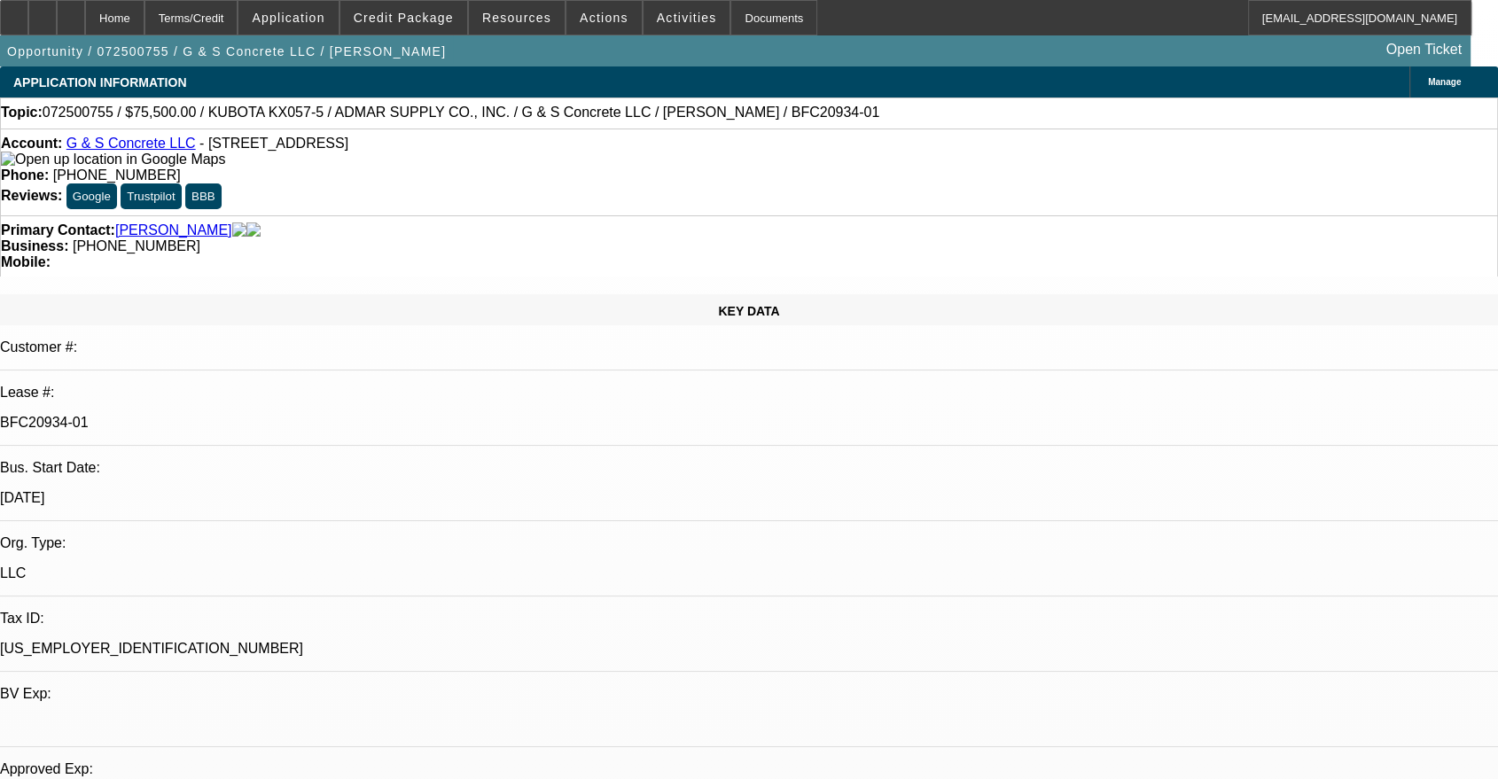
select select "0"
select select "2"
select select "0"
select select "6"
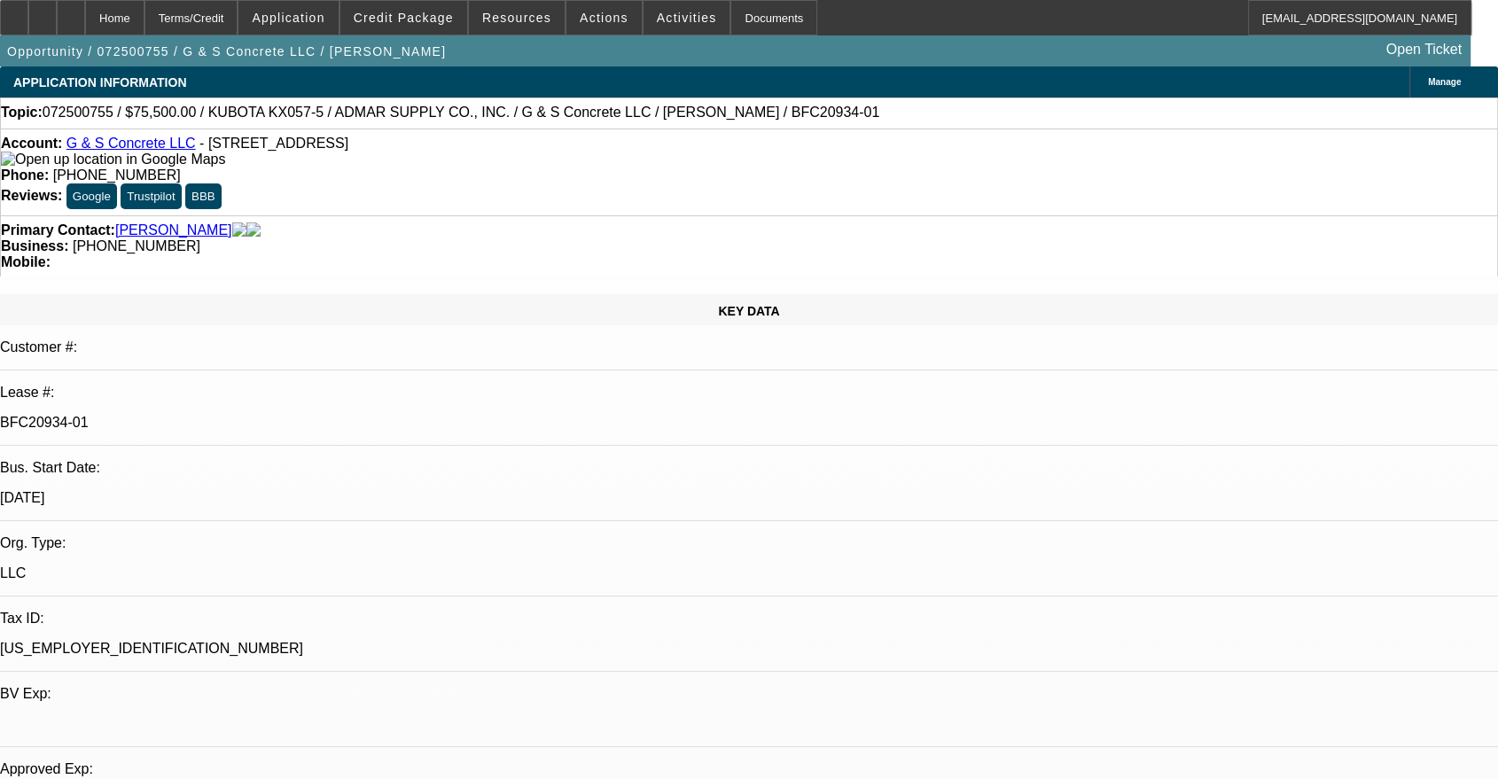
select select "0"
select select "2"
select select "0"
select select "6"
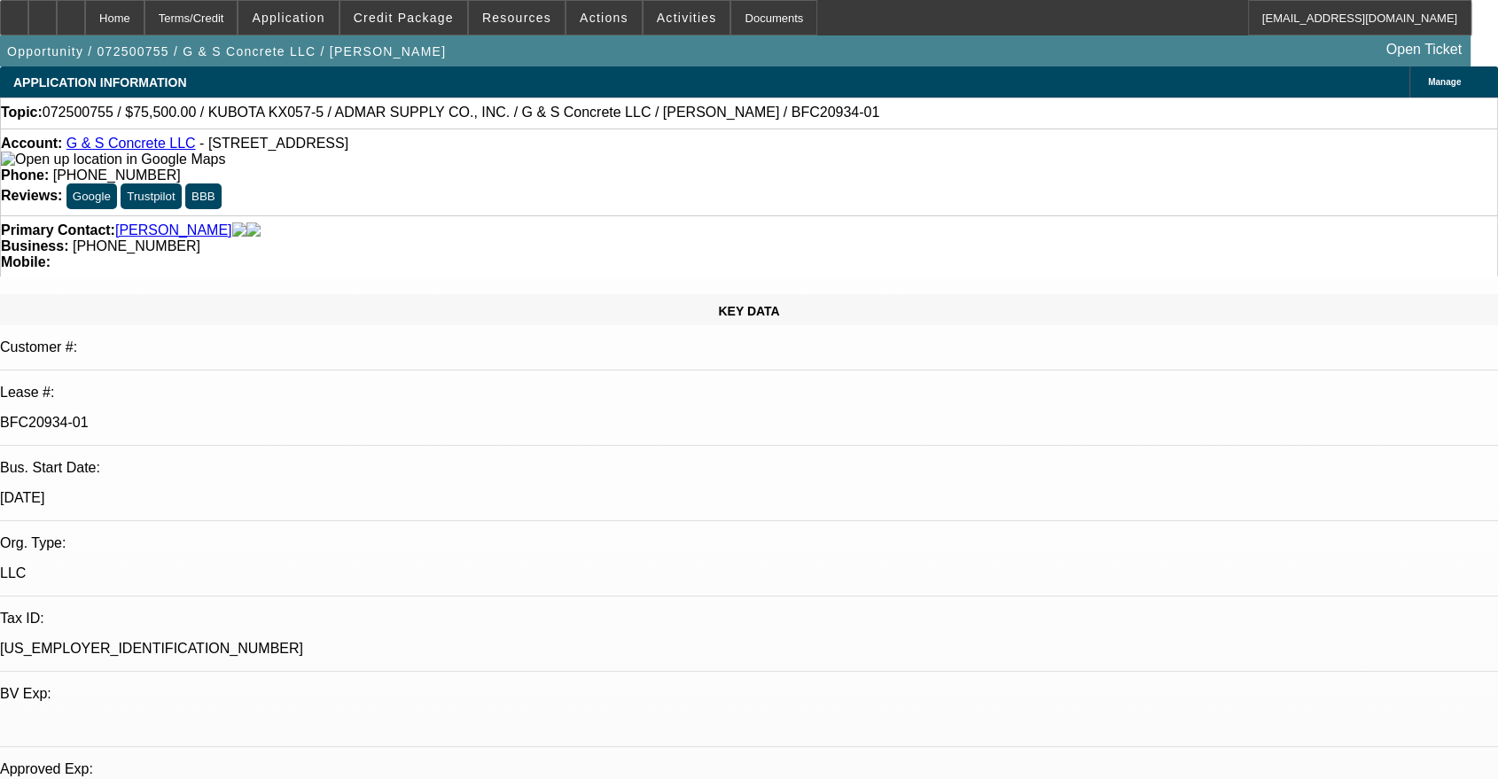
select select "0"
select select "2"
select select "0"
select select "6"
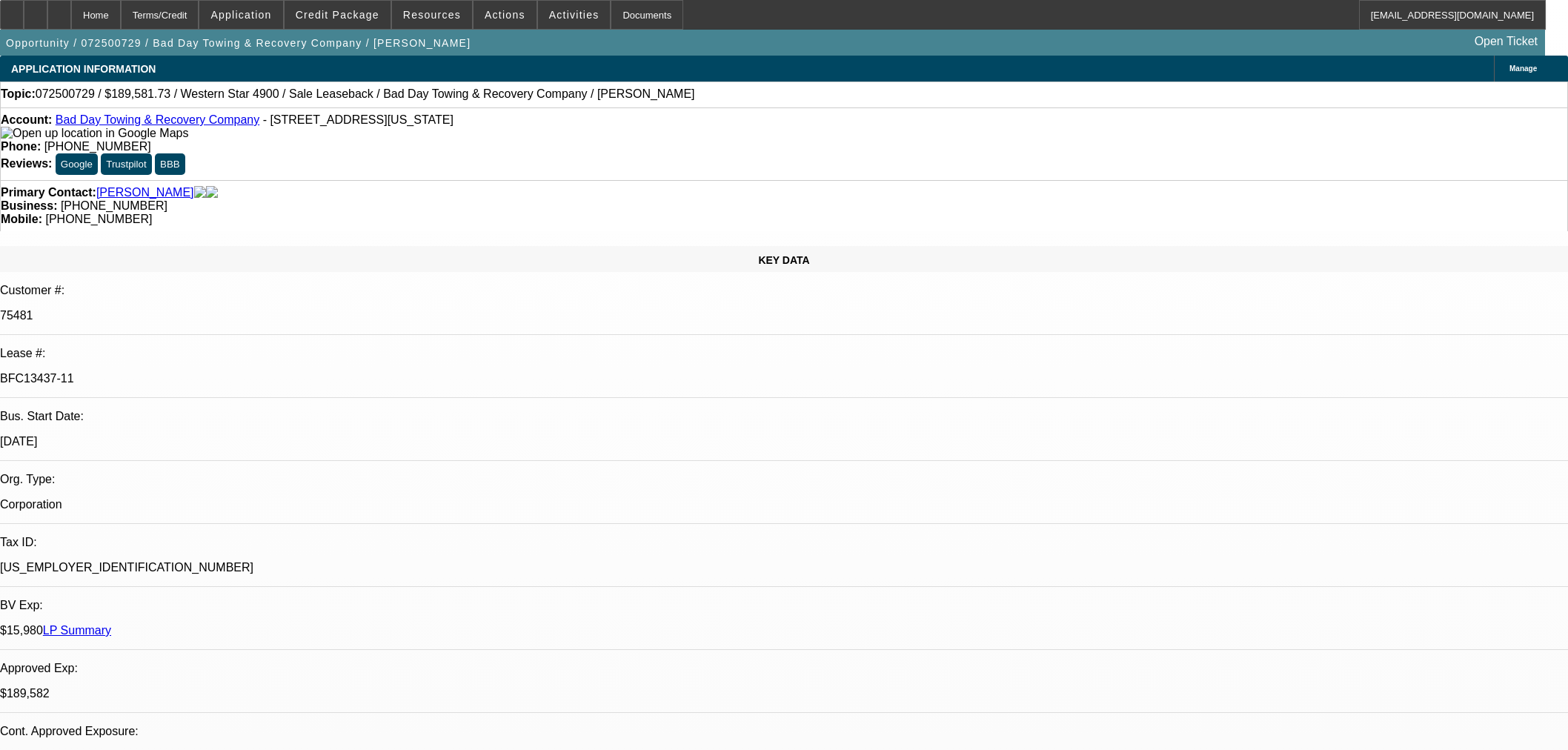
select select "0"
select select "2"
select select "0"
select select "1"
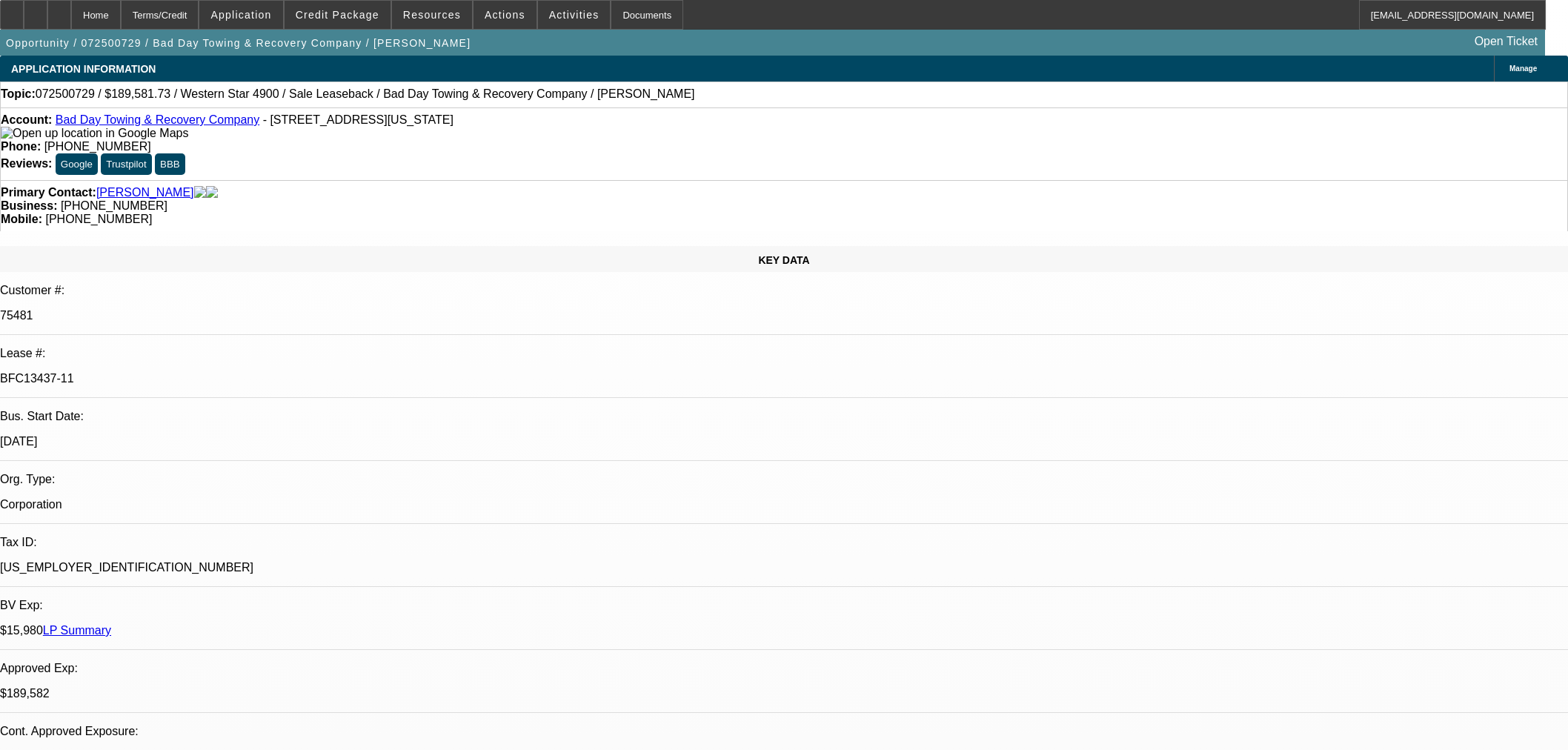
select select "0"
select select "2"
select select "0"
select select "6"
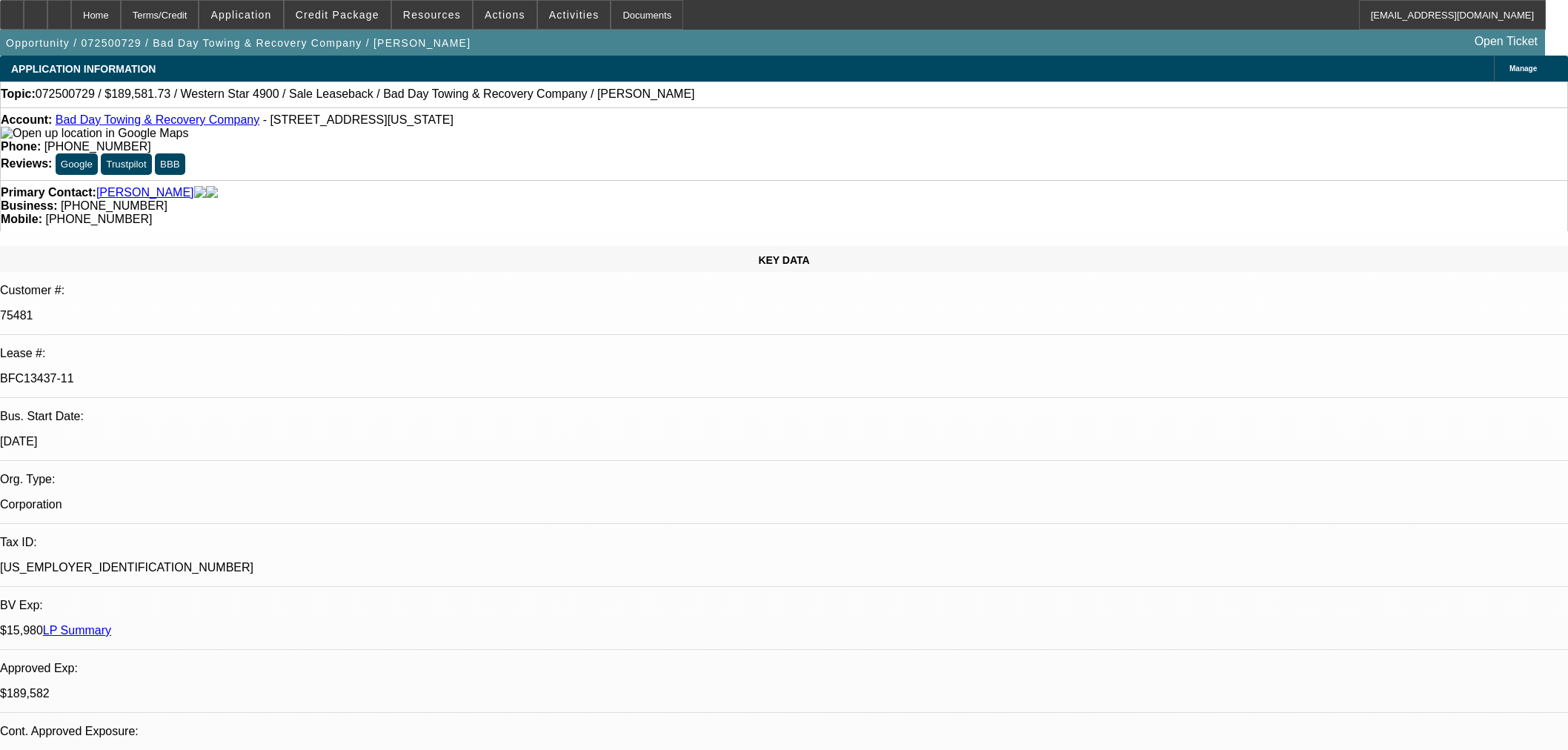
select select "0"
select select "2"
select select "0"
select select "6"
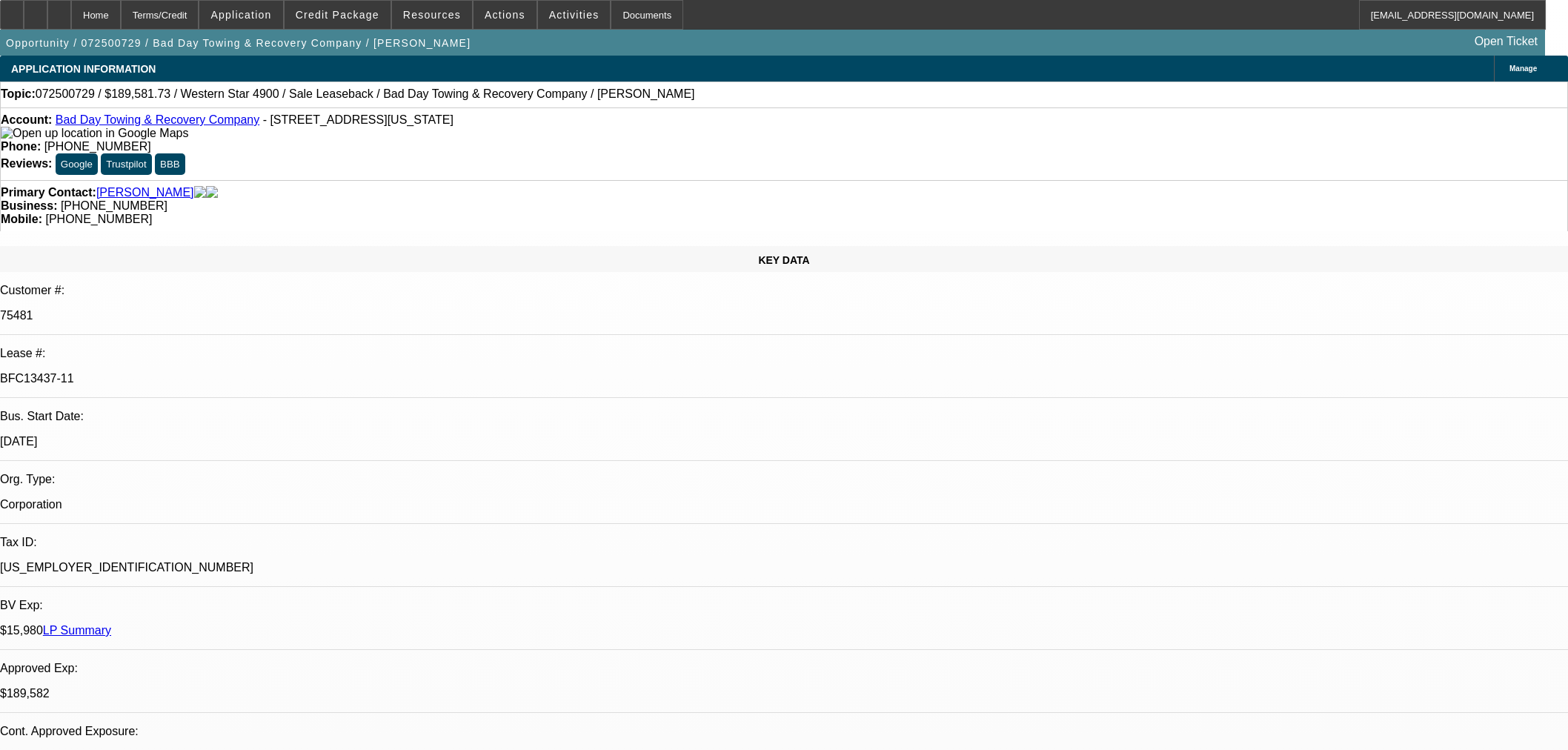
select select "0"
select select "2"
select select "0"
select select "6"
